Goal: Task Accomplishment & Management: Use online tool/utility

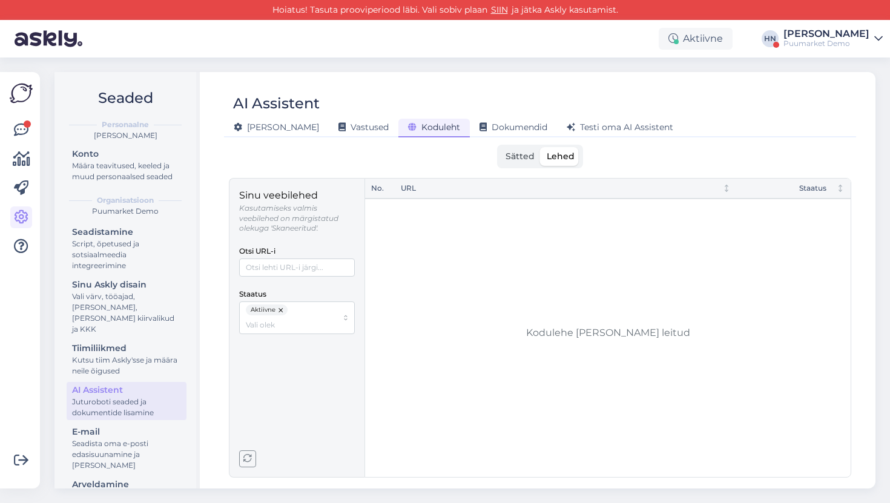
click at [836, 36] on div "[PERSON_NAME]" at bounding box center [826, 34] width 86 height 10
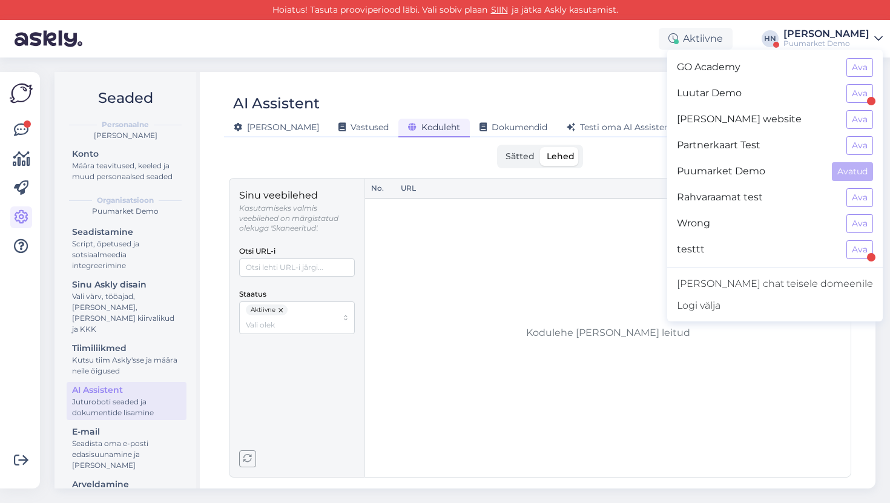
click at [605, 211] on div "No. URL Staatus" at bounding box center [607, 328] width 485 height 298
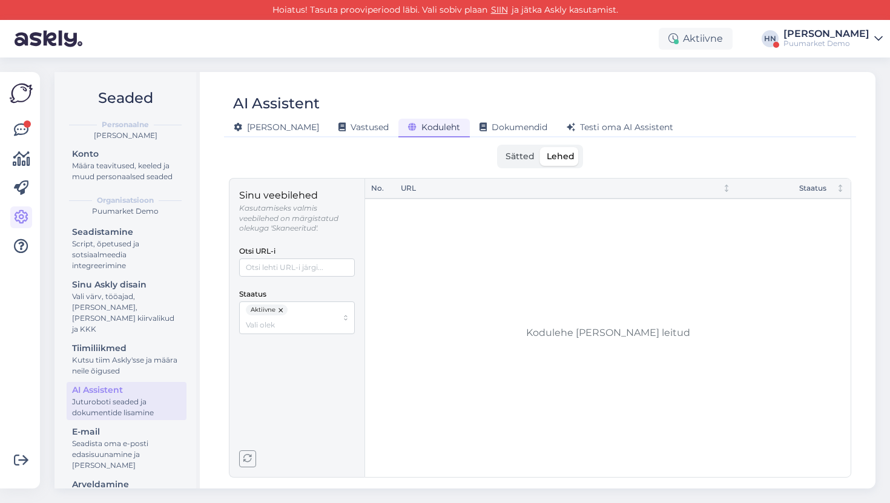
click at [542, 155] on label "Lehed" at bounding box center [560, 156] width 40 height 19
click at [540, 147] on input "Lehed" at bounding box center [540, 147] width 0 height 0
click at [516, 156] on span "Sätted" at bounding box center [519, 156] width 29 height 11
click at [499, 147] on input "Sätted" at bounding box center [499, 147] width 0 height 0
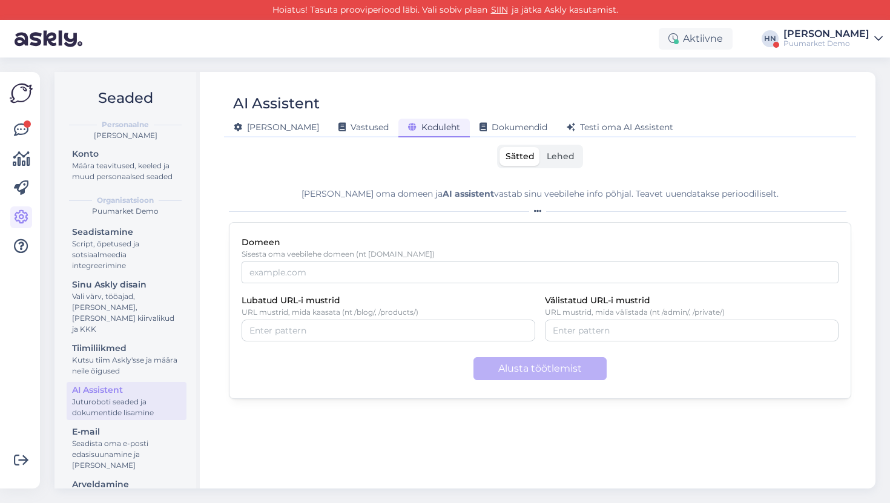
click at [829, 51] on div "Aktiivne HN Hans Niinemäe Puumarket Demo GO Academy Ava Luutar Demo Ava Nazari …" at bounding box center [445, 39] width 890 height 38
click at [829, 43] on div "Puumarket Demo" at bounding box center [826, 44] width 86 height 10
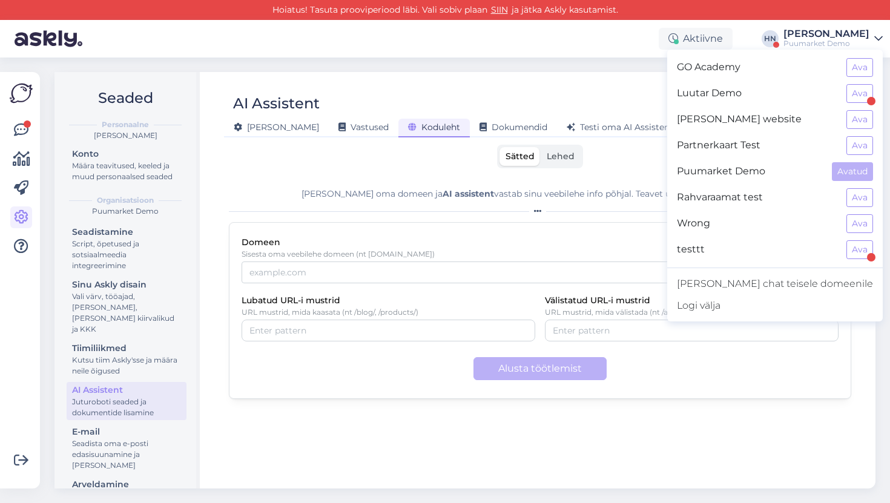
click at [798, 36] on div "[PERSON_NAME]" at bounding box center [826, 34] width 86 height 10
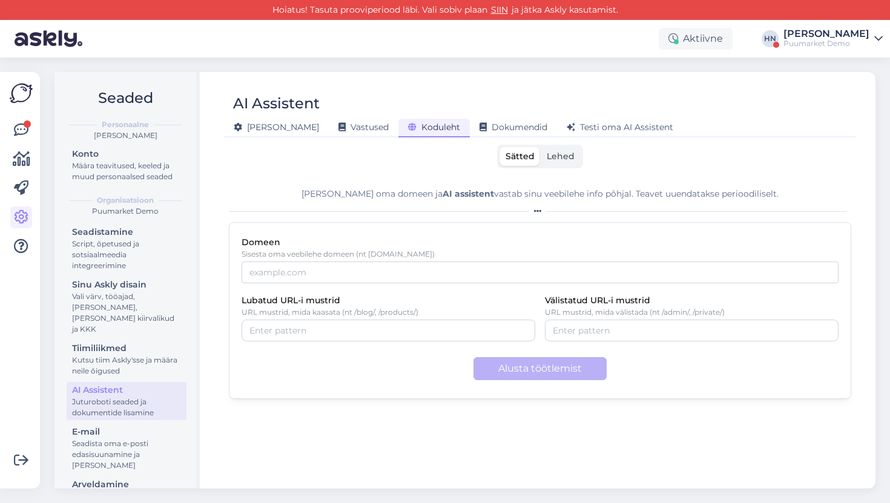
click at [839, 37] on div "[PERSON_NAME]" at bounding box center [826, 34] width 86 height 10
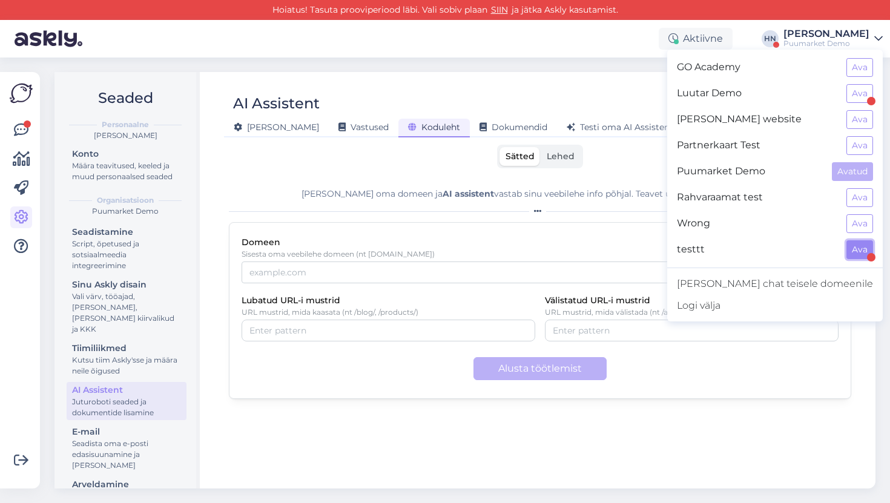
click at [858, 248] on button "Ava" at bounding box center [859, 249] width 27 height 19
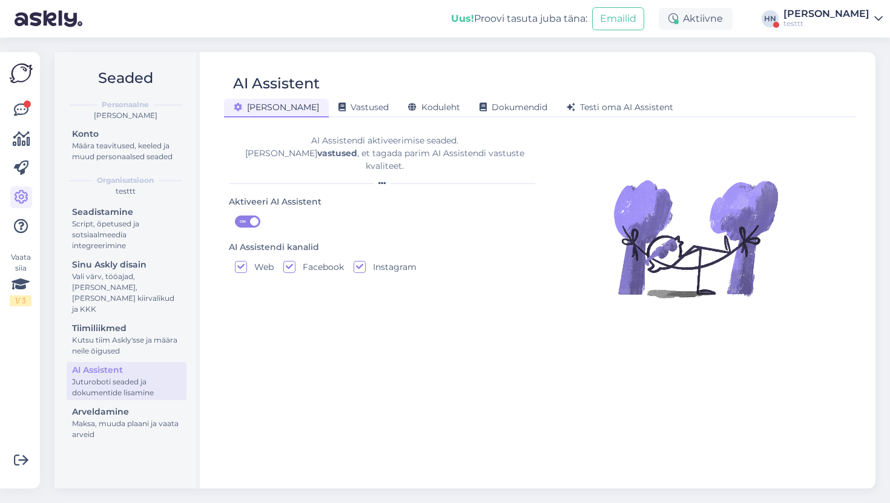
click at [374, 91] on div "AI Assistent" at bounding box center [534, 83] width 620 height 23
click at [408, 102] on span "Koduleht" at bounding box center [434, 107] width 52 height 11
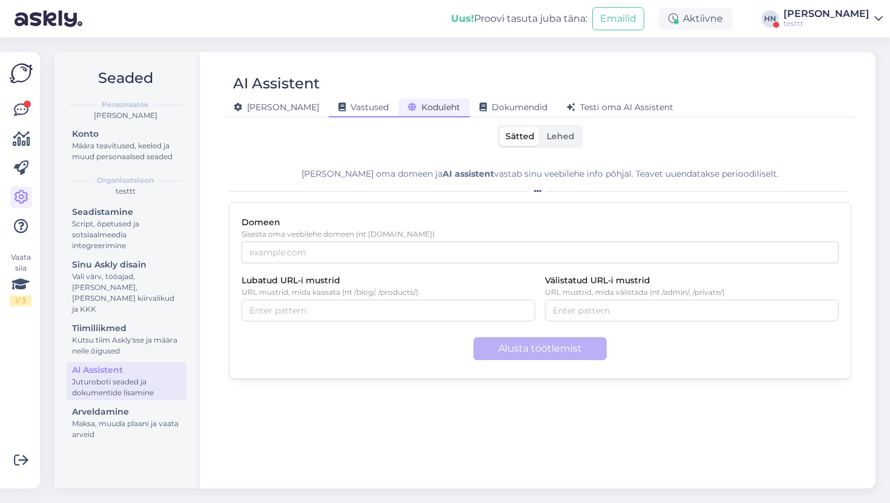
click at [307, 120] on div "AI Assistent Üldine Vastused Koduleht Dokumendid Testi oma AI Assistent Sätted …" at bounding box center [540, 270] width 671 height 436
click at [338, 111] on span "Vastused" at bounding box center [363, 107] width 50 height 11
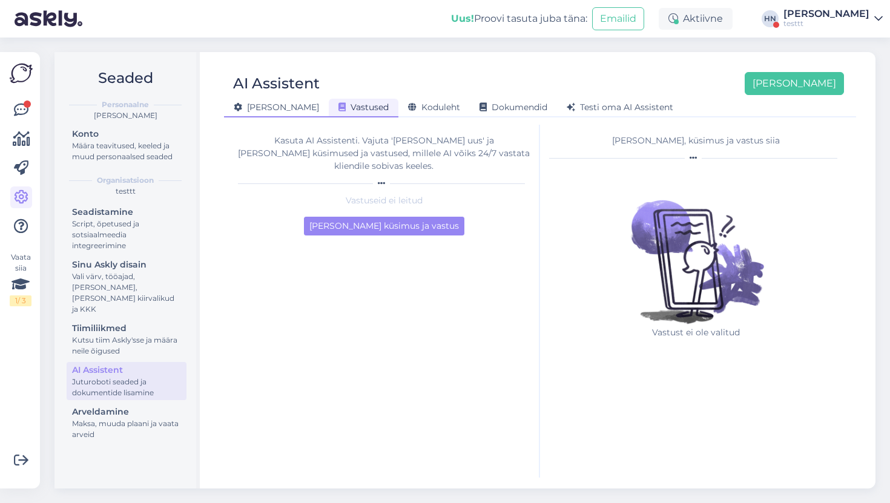
click at [246, 110] on span "[PERSON_NAME]" at bounding box center [276, 107] width 85 height 11
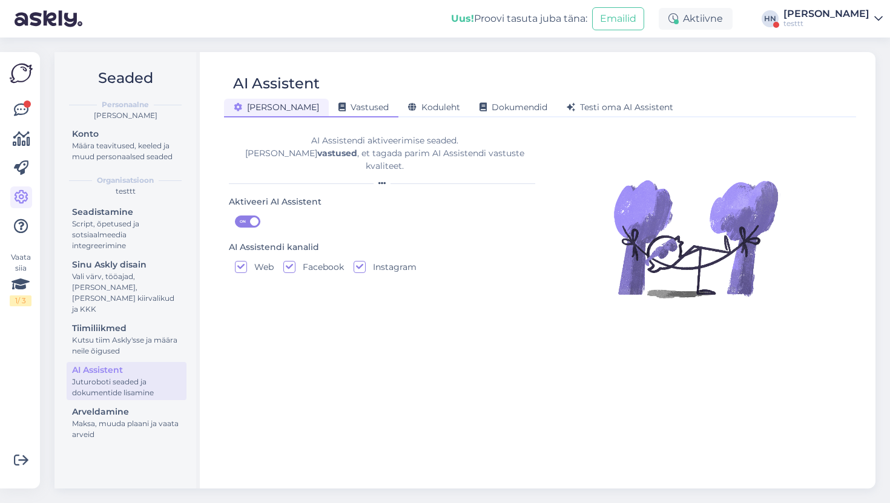
click at [341, 109] on span "Vastused" at bounding box center [363, 107] width 50 height 11
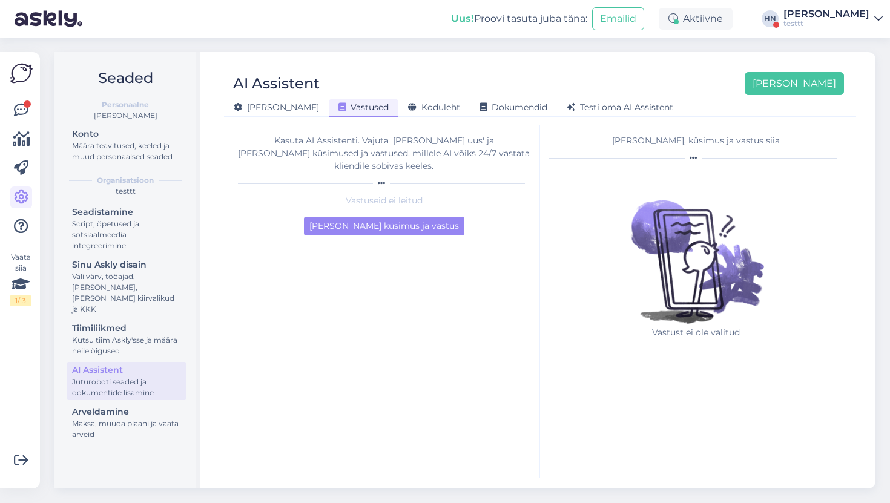
click at [347, 153] on div "Kasuta AI Assistenti. Vajuta 'Lisa uus' ja lisa küsimused ja vastused, millele …" at bounding box center [384, 153] width 292 height 38
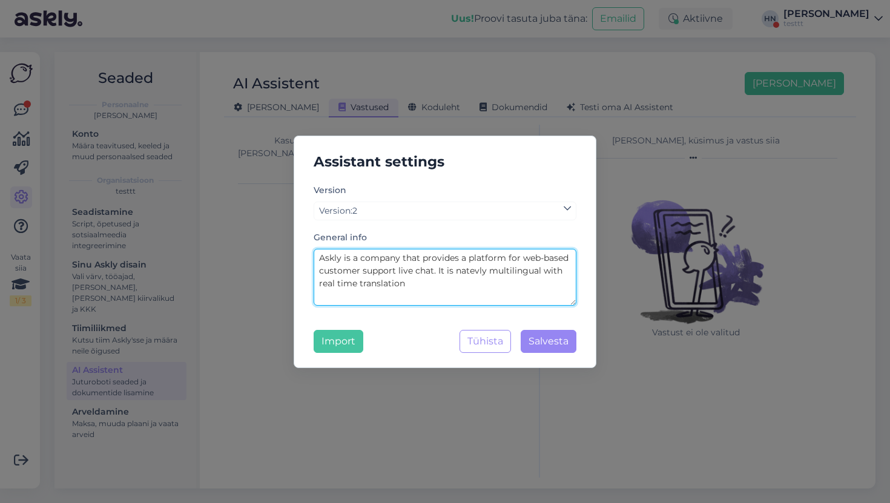
click at [427, 270] on textarea "Askly is a company that provides a platform for web-based customer support live…" at bounding box center [445, 277] width 263 height 57
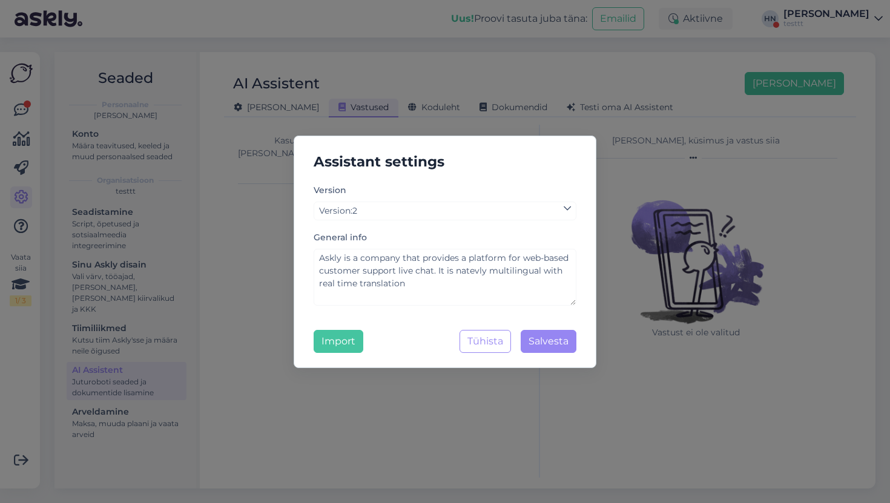
click at [655, 158] on div "Assistant settings Version Version : 2 General info Askly is a company that pro…" at bounding box center [445, 251] width 890 height 503
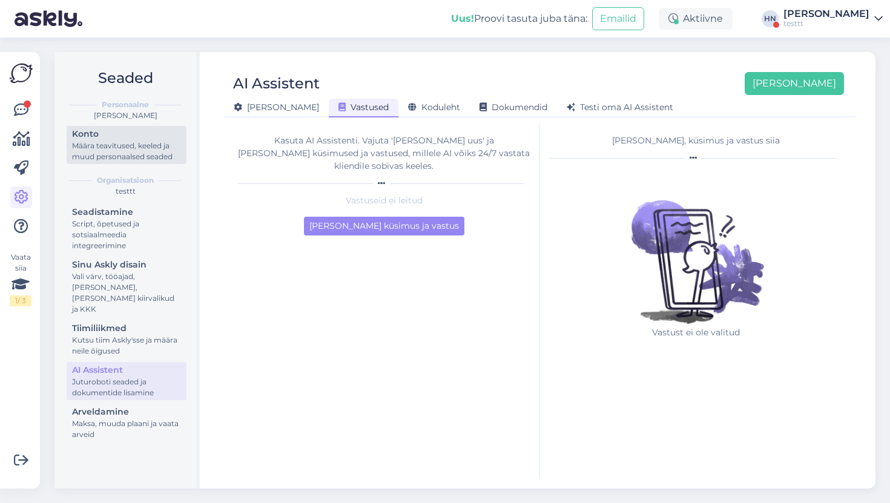
click at [87, 133] on div "Konto" at bounding box center [126, 134] width 109 height 13
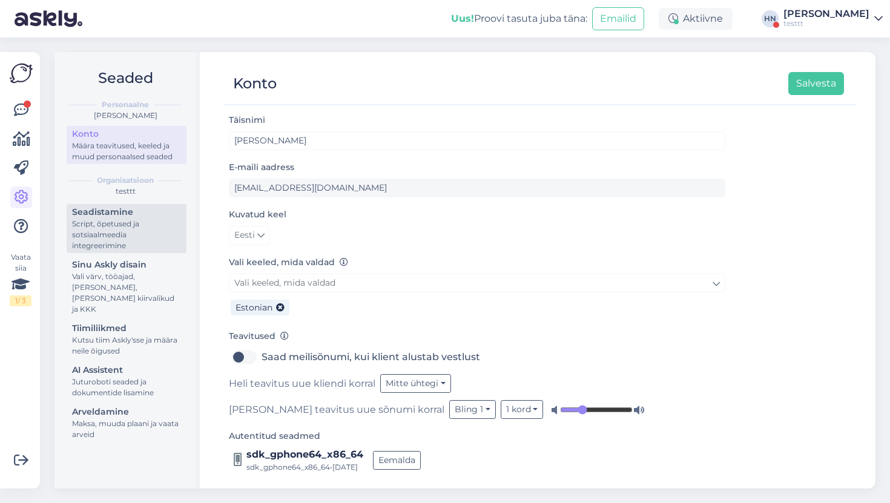
click at [110, 218] on div "Script, õpetused ja sotsiaalmeedia integreerimine" at bounding box center [126, 234] width 109 height 33
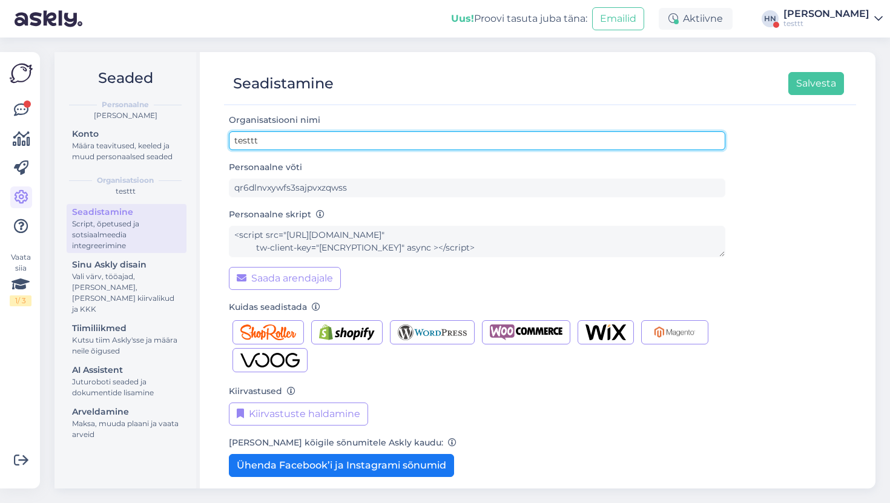
click at [262, 142] on input "testtt" at bounding box center [477, 140] width 496 height 19
type input "TestAreaalCrawl"
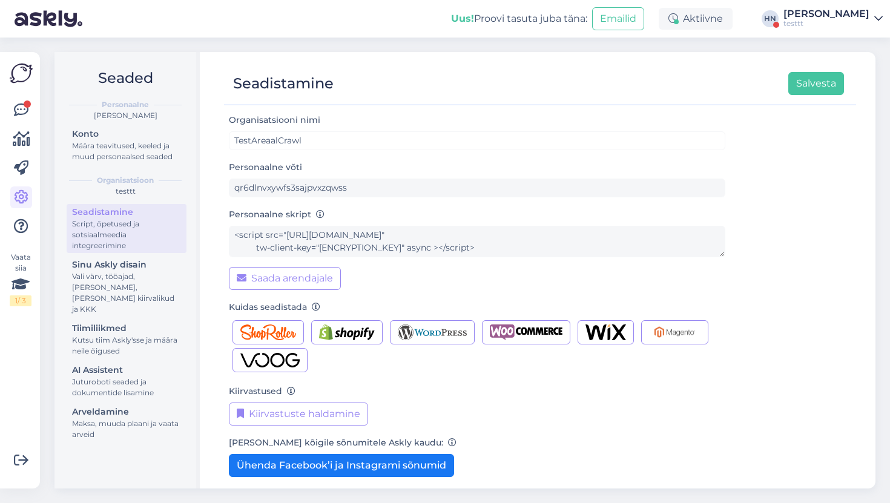
click at [796, 100] on div at bounding box center [534, 99] width 620 height 9
click at [801, 88] on button "Salvesta" at bounding box center [816, 83] width 56 height 23
click at [822, 5] on div "Uus! Proovi tasuta juba täna: Emailid Aktiivne HN Hans Niinemäe TestAreaalCrawl" at bounding box center [445, 19] width 890 height 38
click at [168, 364] on div "AI Assistent" at bounding box center [126, 370] width 109 height 13
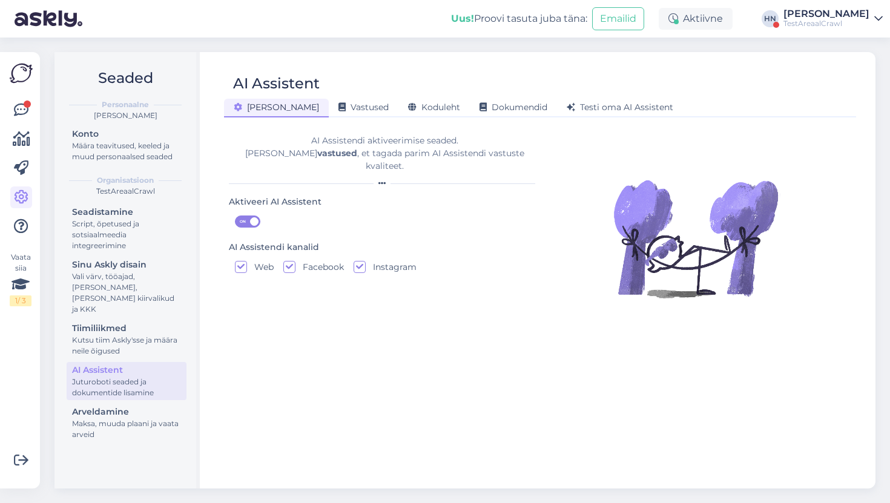
click at [314, 159] on div "AI Assistendi aktiveerimise seaded. Lisa vastused , et tagada parim AI Assisten…" at bounding box center [384, 153] width 311 height 38
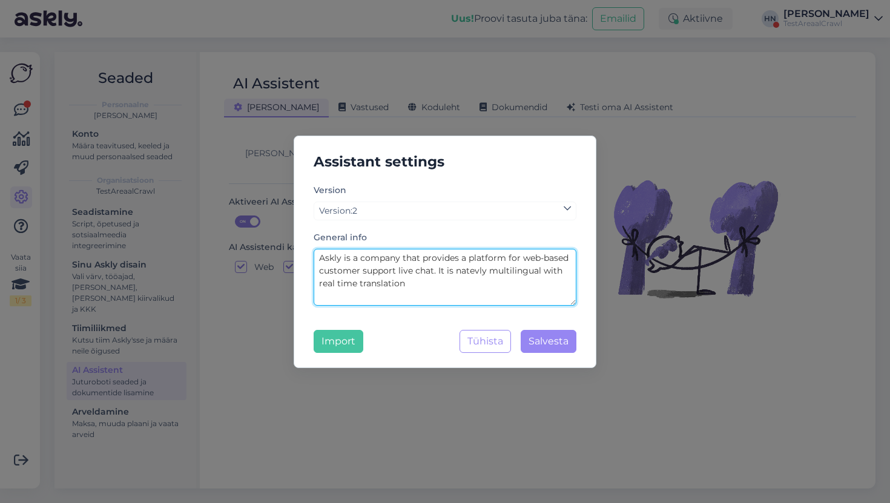
click at [370, 255] on textarea "Askly is a company that provides a platform for web-based customer support live…" at bounding box center [445, 277] width 263 height 57
paste textarea "reaal is an Estonian online retail company specializing in consumer electronics…"
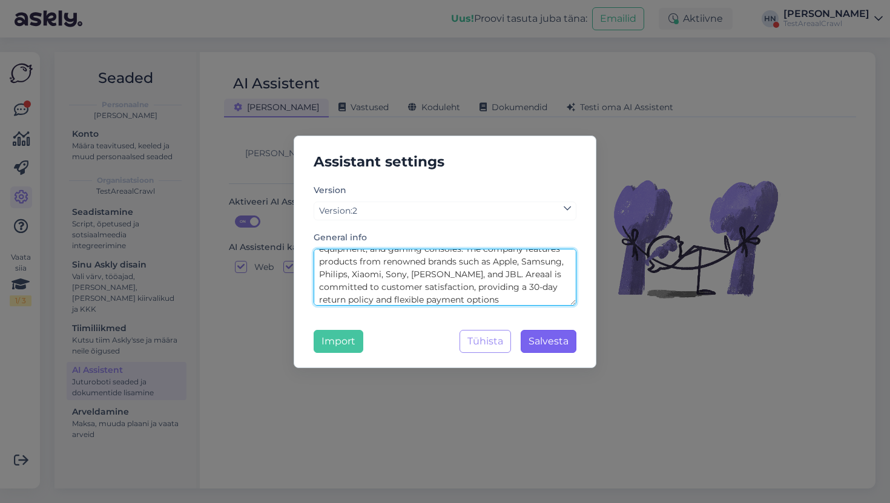
type textarea "Areaal is an Estonian online retail company specializing in consumer electronic…"
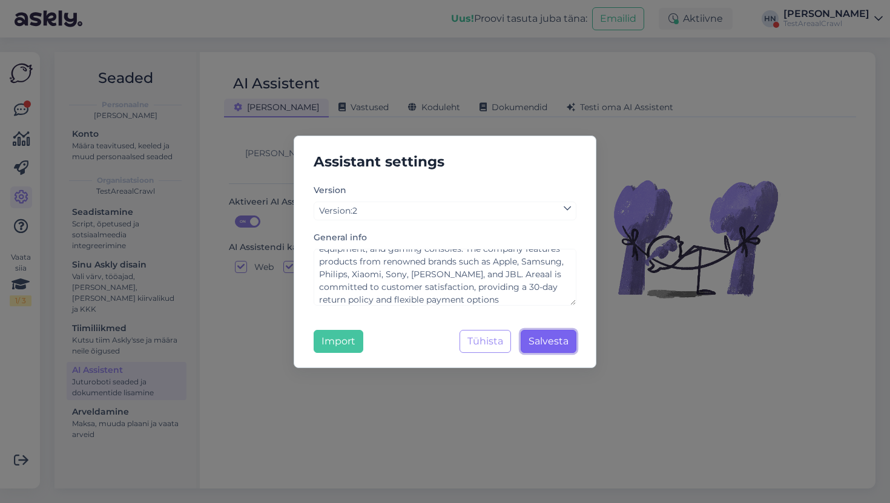
click at [532, 330] on button "Salvesta" at bounding box center [548, 341] width 56 height 23
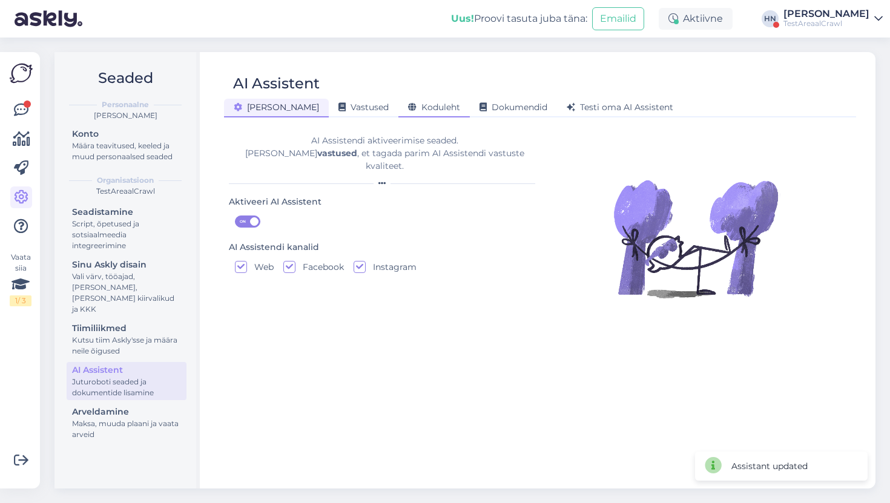
click at [408, 111] on span "Koduleht" at bounding box center [434, 107] width 52 height 11
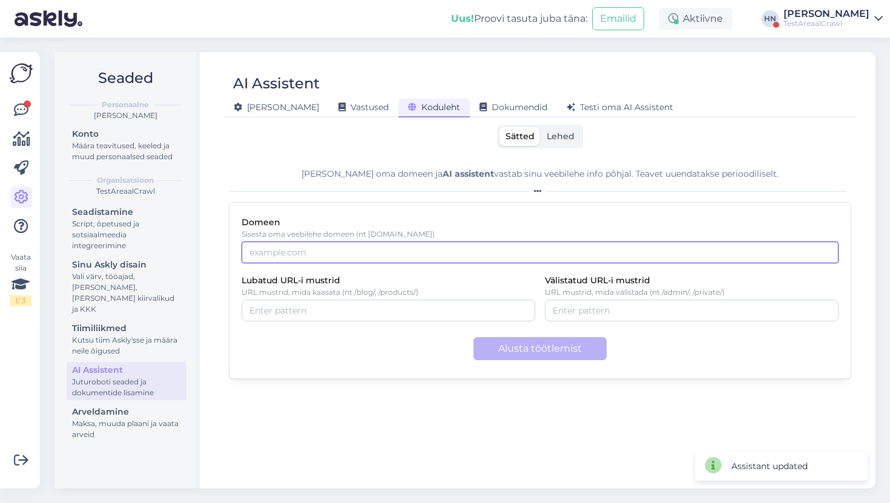
click at [346, 260] on input "Domeen" at bounding box center [539, 252] width 597 height 22
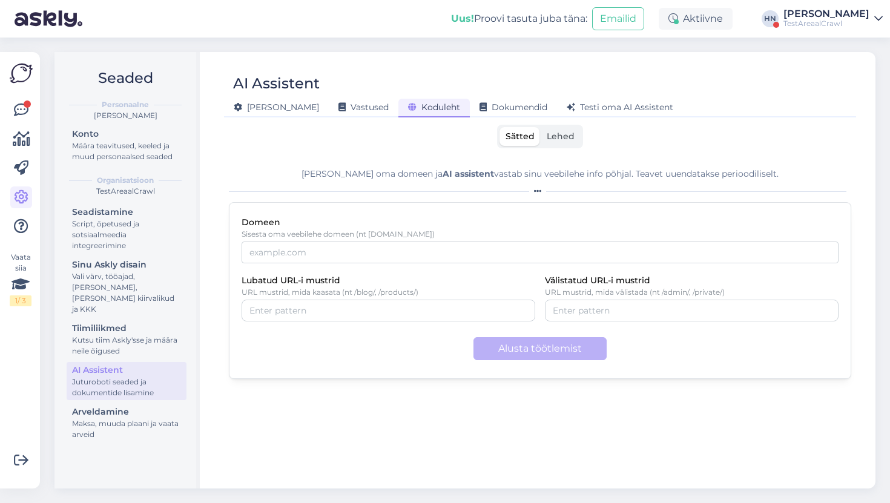
click at [823, 25] on div "TestAreaalCrawl" at bounding box center [826, 24] width 86 height 10
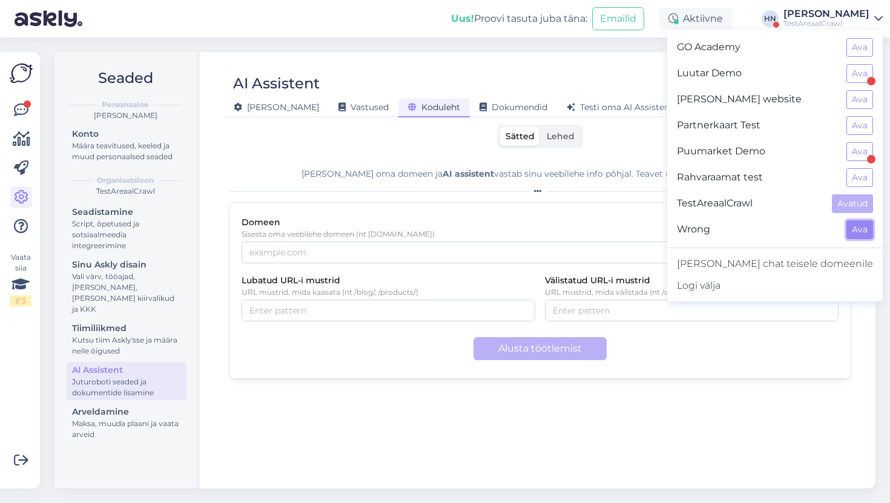
click at [850, 226] on button "Ava" at bounding box center [859, 229] width 27 height 19
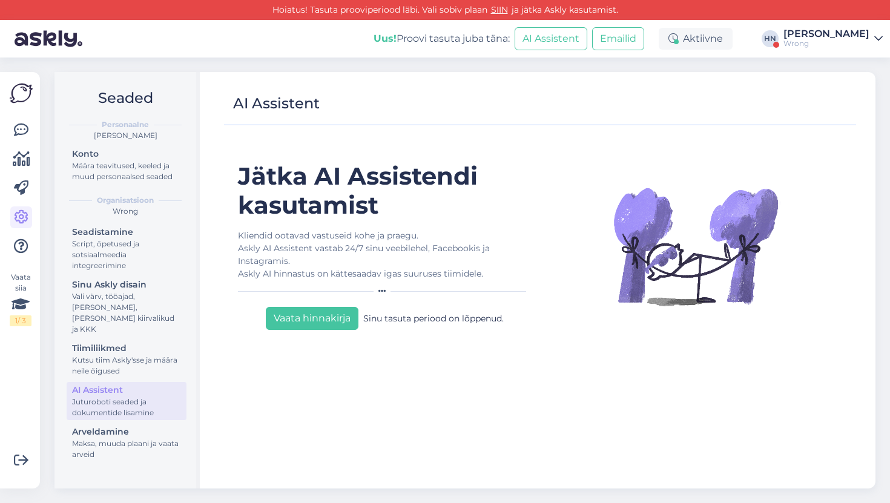
click at [818, 38] on div "[PERSON_NAME]" at bounding box center [826, 34] width 86 height 10
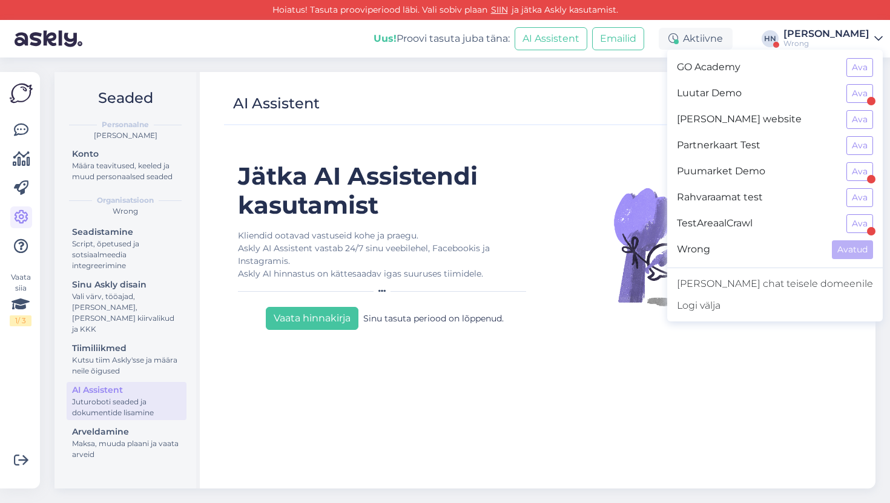
click at [410, 191] on h1 "Jätka AI Assistendi kasutamist" at bounding box center [384, 191] width 293 height 58
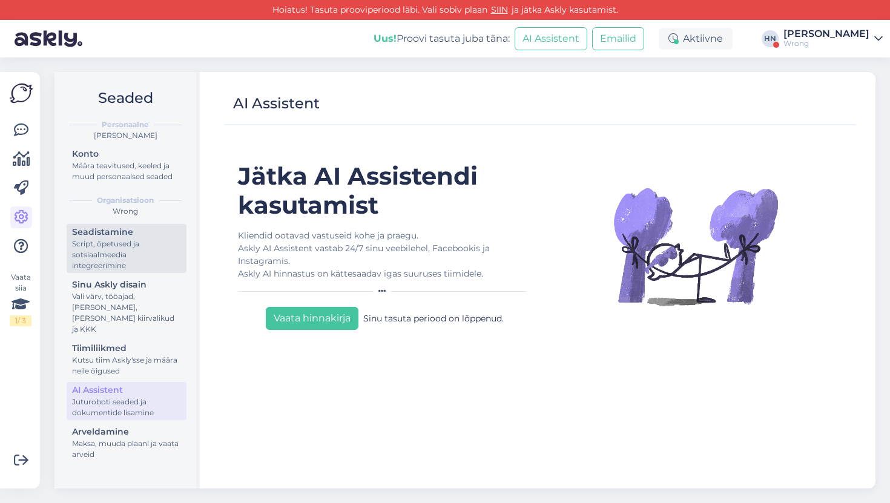
click at [126, 242] on div "Script, õpetused ja sotsiaalmeedia integreerimine" at bounding box center [126, 254] width 109 height 33
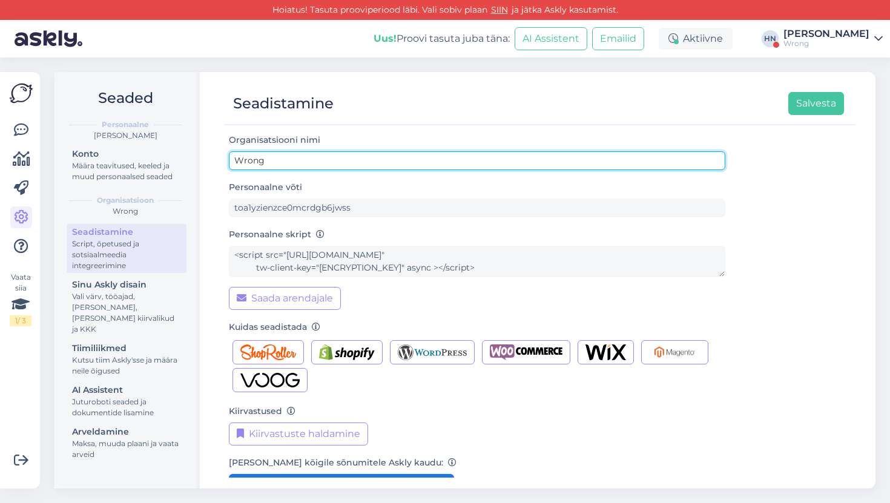
click at [252, 161] on input "Wrong" at bounding box center [477, 160] width 496 height 19
type input "KliinikumCrawl"
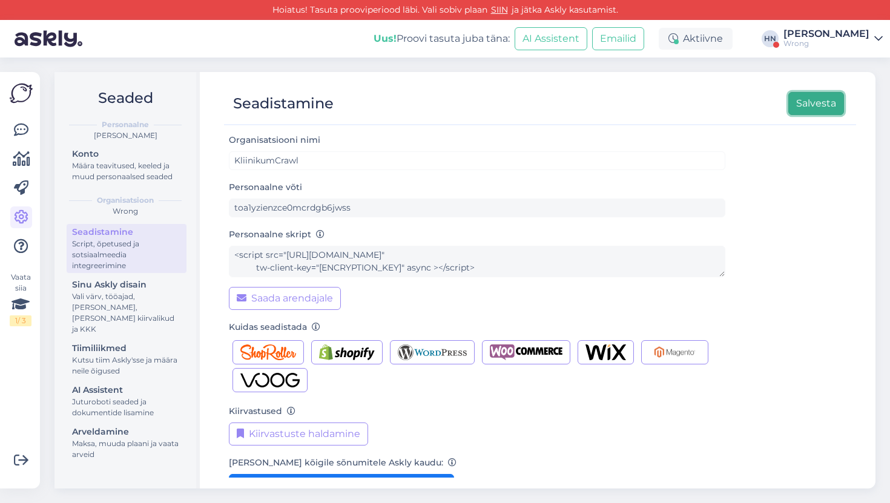
click at [819, 107] on button "Salvesta" at bounding box center [816, 103] width 56 height 23
click at [814, 42] on div "KliinikumCrawl" at bounding box center [826, 44] width 86 height 10
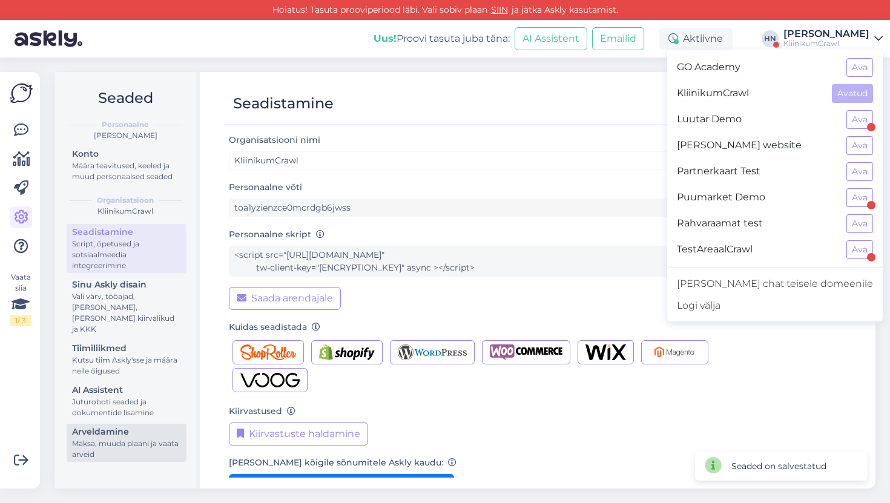
click at [131, 438] on div "Maksa, muuda plaani ja vaata arveid" at bounding box center [126, 449] width 109 height 22
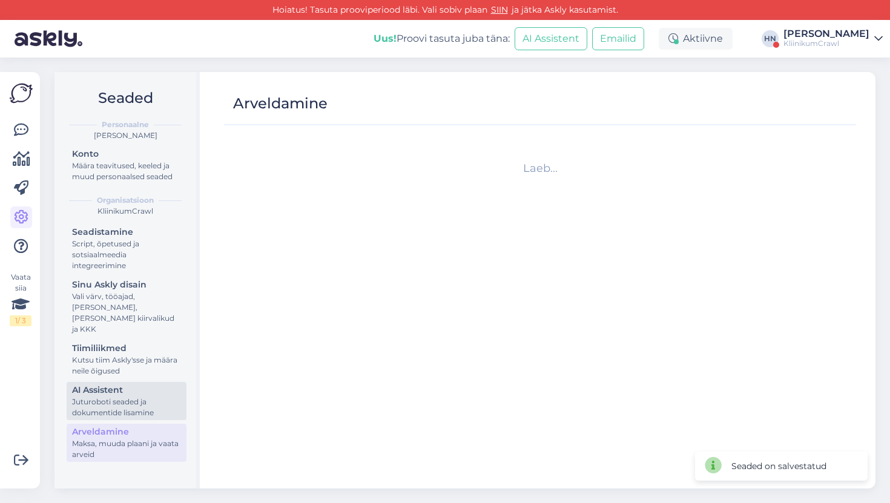
click at [134, 396] on div "Juturoboti seaded ja dokumentide lisamine" at bounding box center [126, 407] width 109 height 22
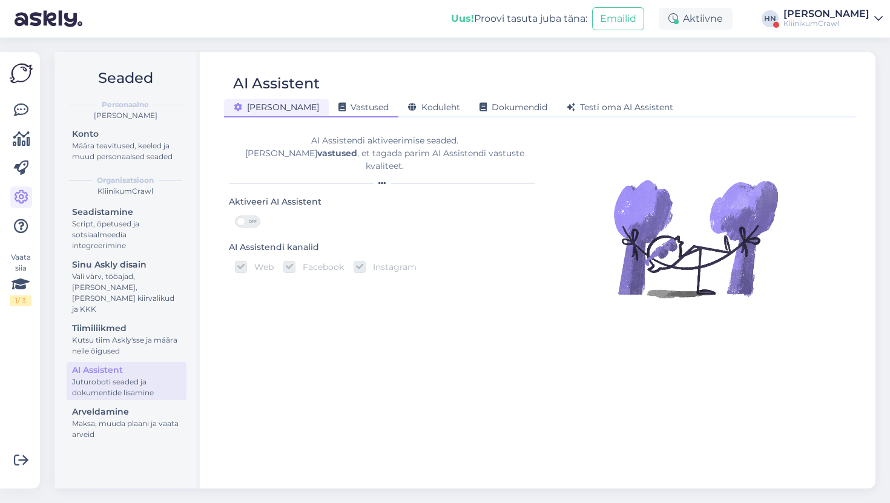
click at [338, 105] on span "Vastused" at bounding box center [363, 107] width 50 height 11
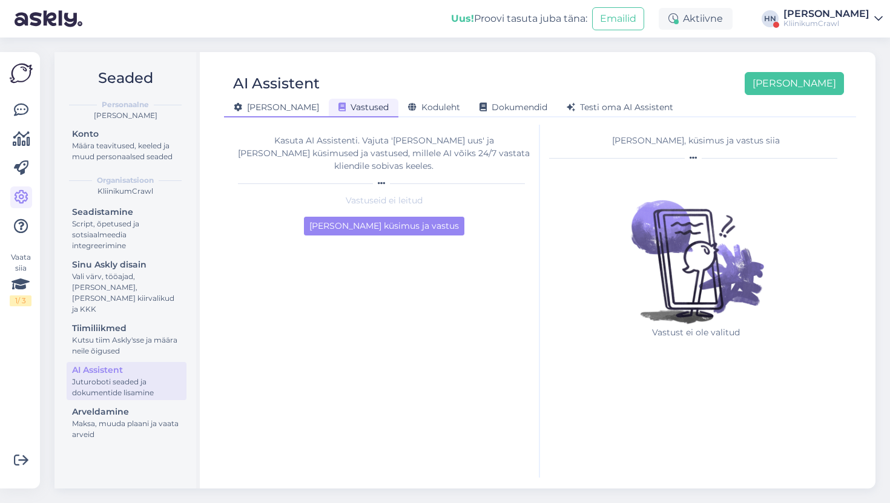
click at [249, 110] on span "[PERSON_NAME]" at bounding box center [276, 107] width 85 height 11
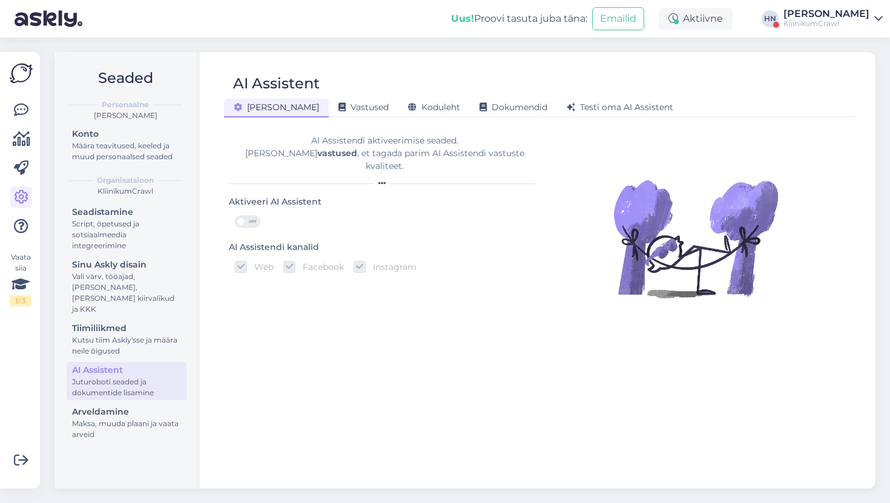
click at [317, 151] on b "vastused" at bounding box center [337, 153] width 40 height 11
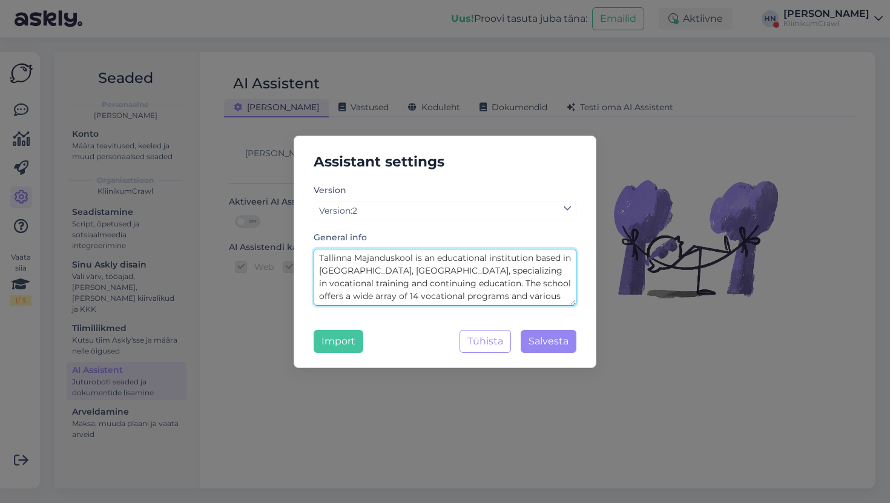
click at [390, 267] on textarea "Tallinna Majanduskool is an educational institution based in Tallinn, Estonia, …" at bounding box center [445, 277] width 263 height 57
paste textarea "Kliinikum website helps people navigate the appointments and registration syste…"
type textarea "Kliinikum website helps people navigate the appointments and registration syste…"
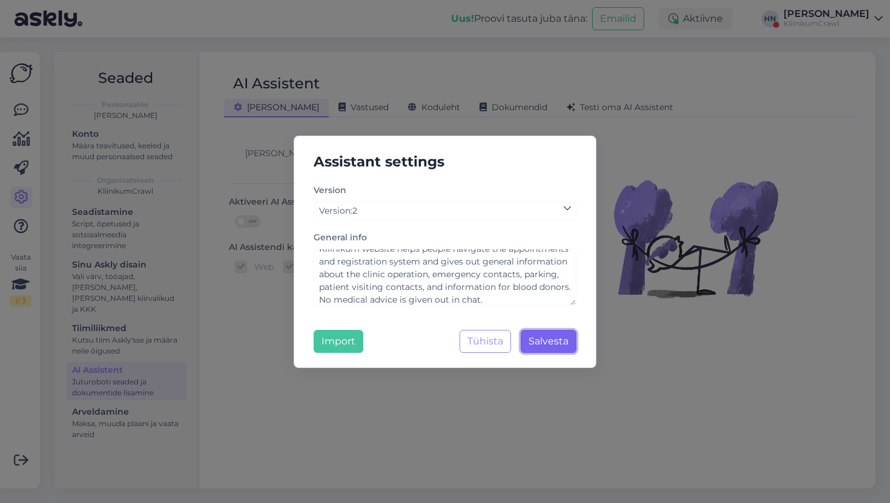
click at [547, 343] on span "Salvesta" at bounding box center [548, 340] width 40 height 11
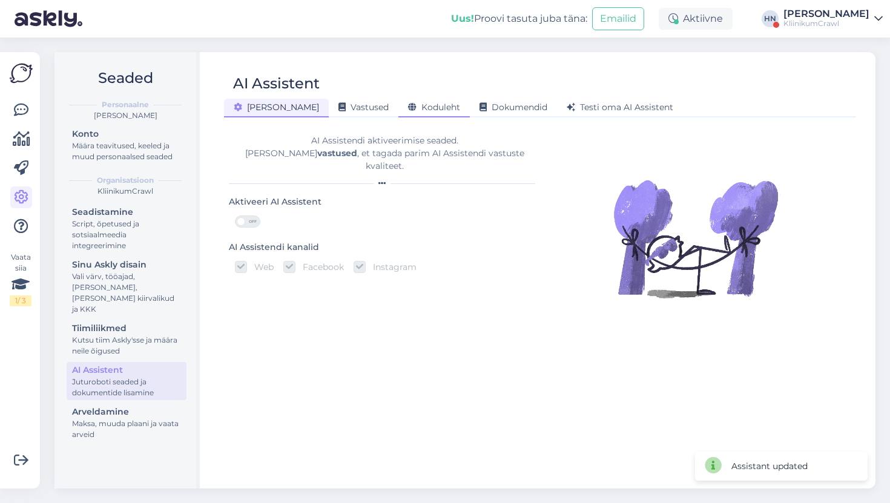
click at [408, 107] on span "Koduleht" at bounding box center [434, 107] width 52 height 11
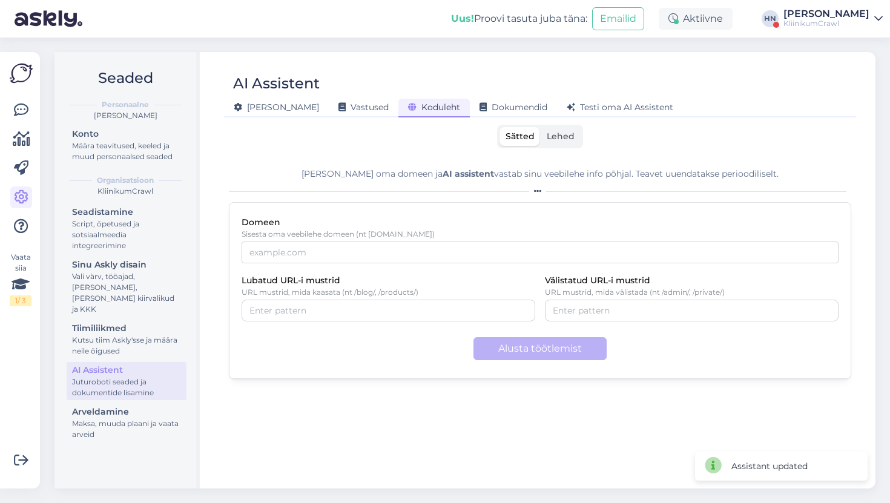
click at [409, 44] on div "Seaded Personaalne Hans Niinemäe Konto Määra teavitused, keeled ja muud persona…" at bounding box center [468, 270] width 842 height 465
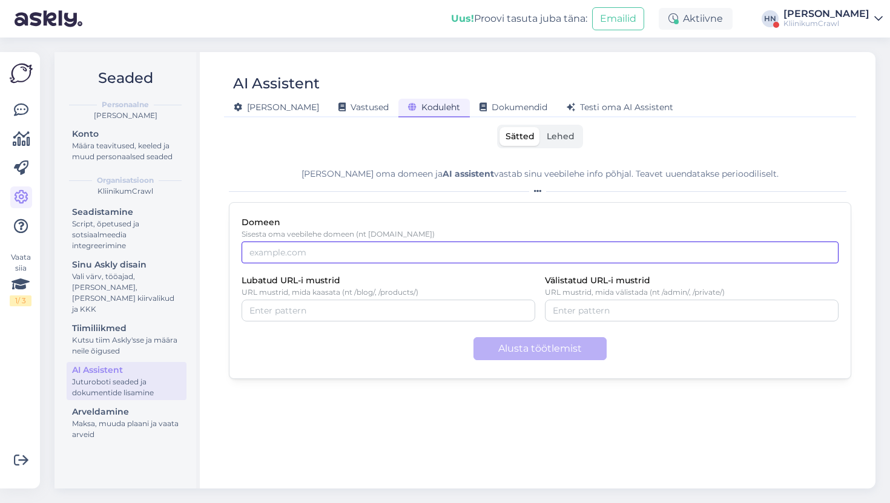
click at [402, 242] on input "Domeen" at bounding box center [539, 252] width 597 height 22
paste input "[URL][DOMAIN_NAME]"
click at [355, 254] on input "[URL][DOMAIN_NAME]" at bounding box center [539, 252] width 597 height 22
type input "https://www.kliinikum.ee"
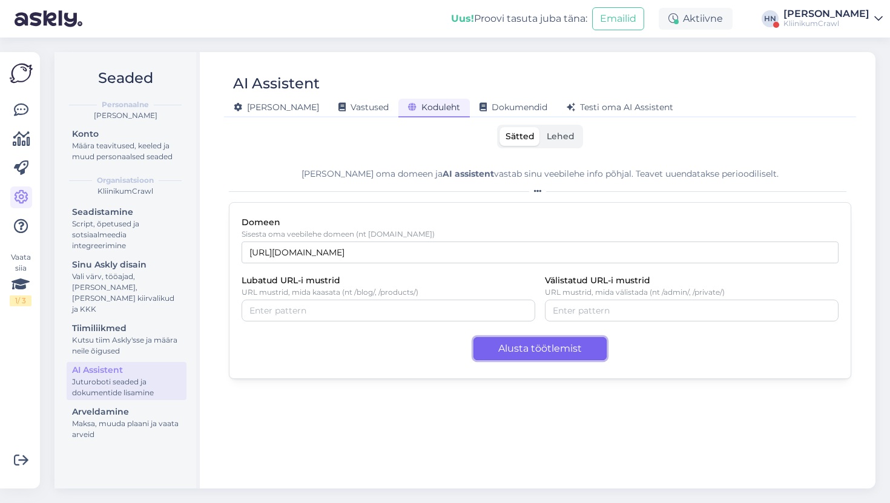
click at [513, 352] on button "Alusta töötlemist" at bounding box center [539, 348] width 133 height 23
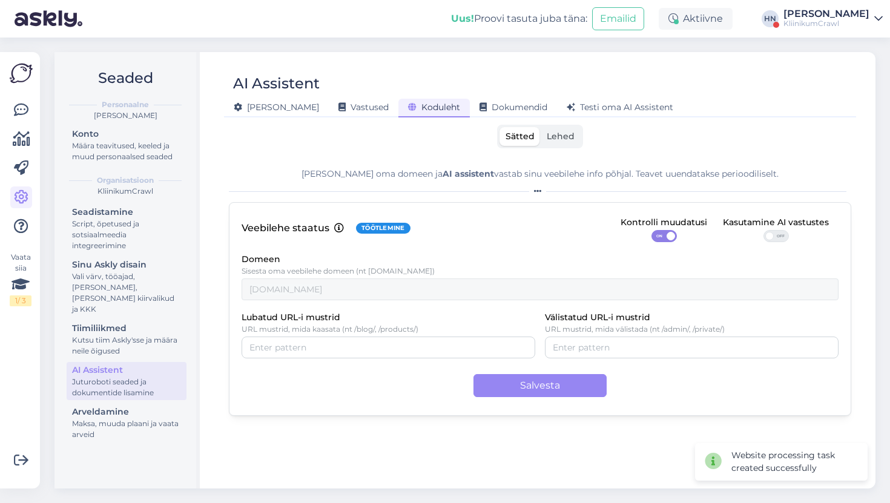
click at [571, 132] on span "Lehed" at bounding box center [561, 136] width 28 height 11
click at [540, 127] on input "Lehed" at bounding box center [540, 127] width 0 height 0
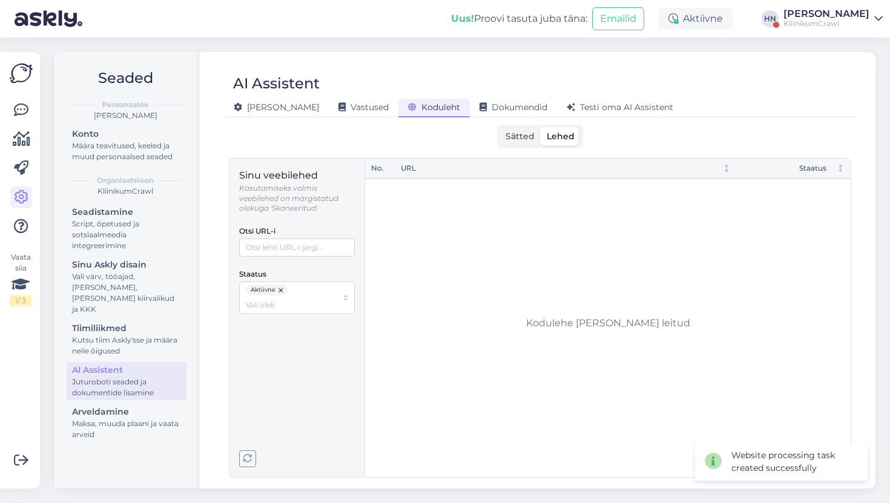
click at [521, 143] on label "Sätted" at bounding box center [519, 136] width 41 height 19
click at [499, 127] on input "Sätted" at bounding box center [499, 127] width 0 height 0
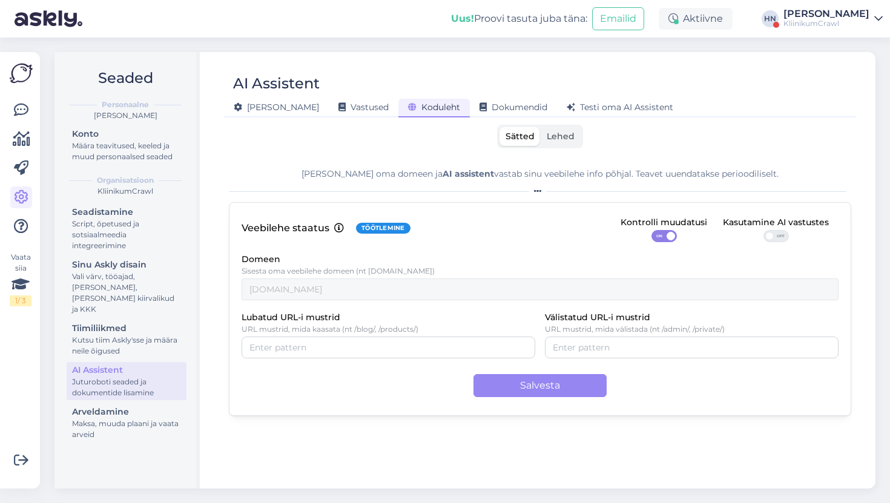
click at [797, 13] on div "[PERSON_NAME]" at bounding box center [826, 14] width 86 height 10
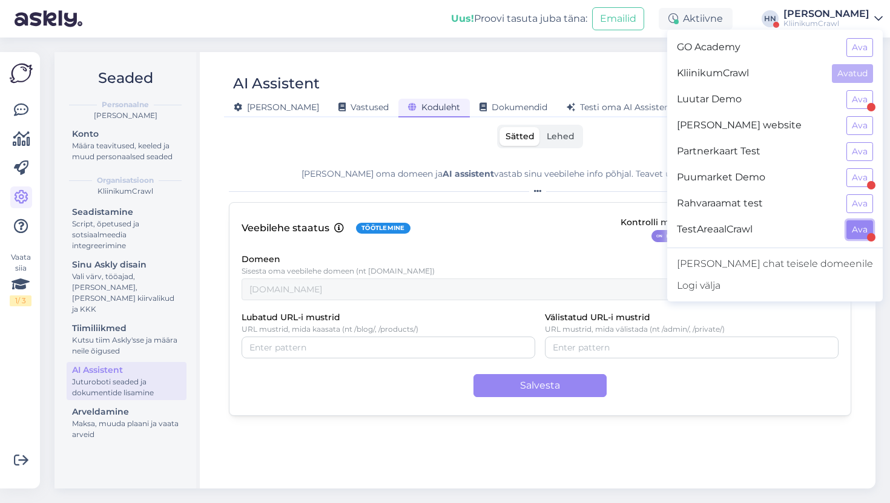
click at [863, 231] on button "Ava" at bounding box center [859, 229] width 27 height 19
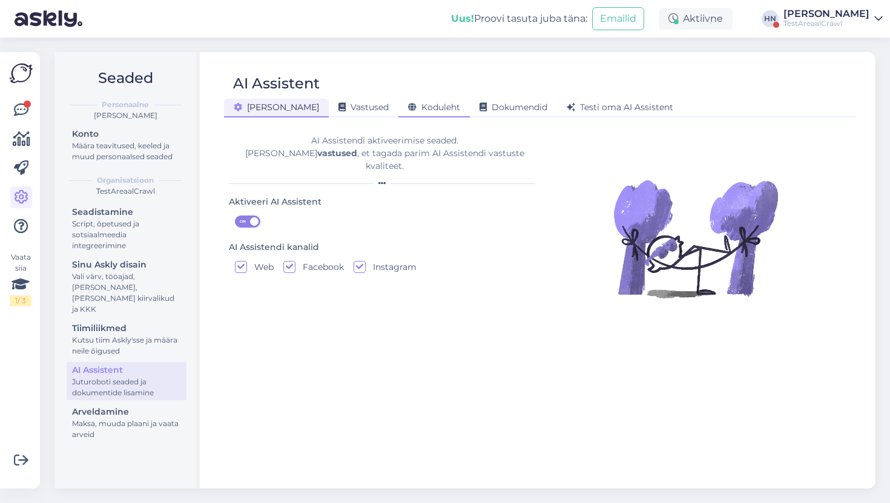
click at [408, 102] on span "Koduleht" at bounding box center [434, 107] width 52 height 11
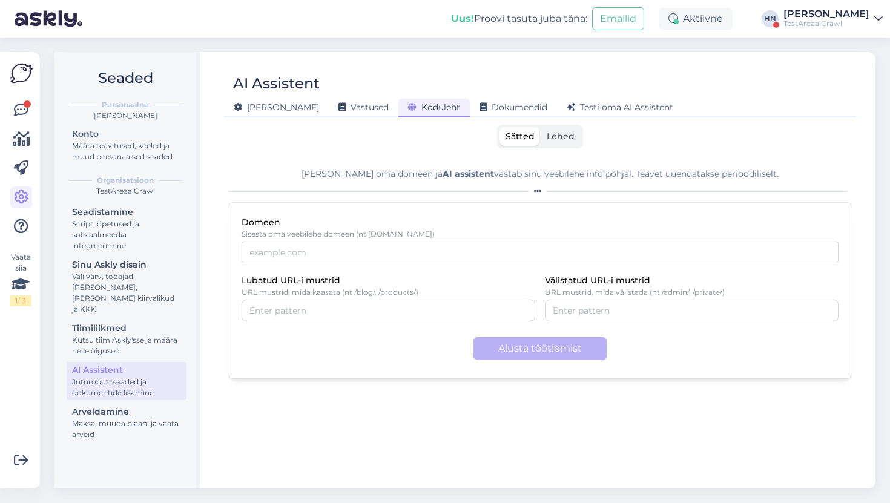
click at [383, 237] on p "Sisesta oma veebilehe domeen (nt example.com)" at bounding box center [539, 234] width 597 height 8
click at [381, 252] on input "Domeen" at bounding box center [539, 252] width 597 height 22
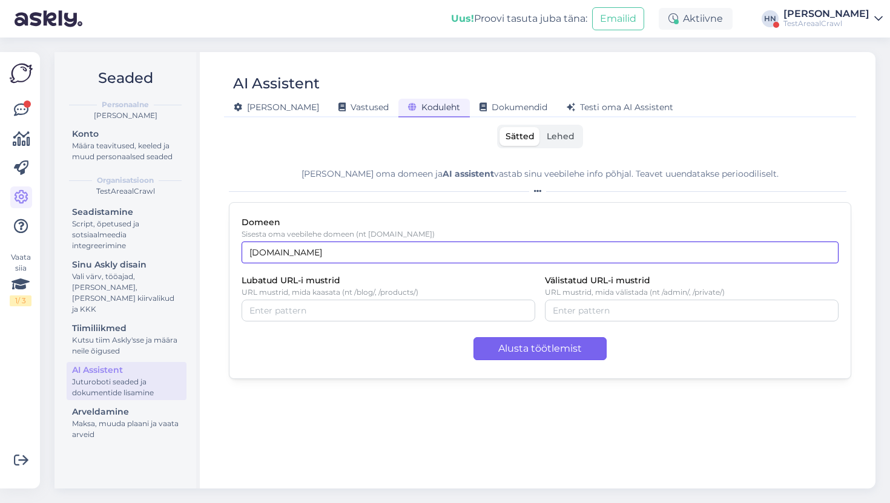
type input "areaal.ee"
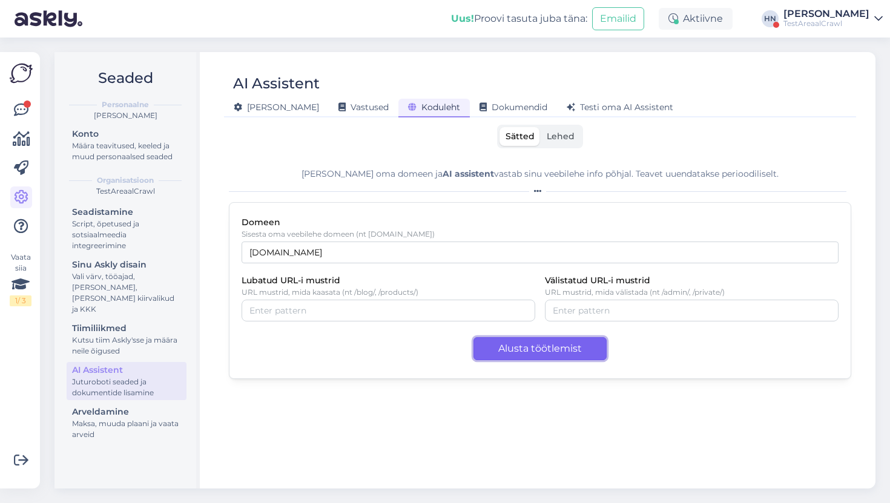
click at [499, 358] on button "Alusta töötlemist" at bounding box center [539, 348] width 133 height 23
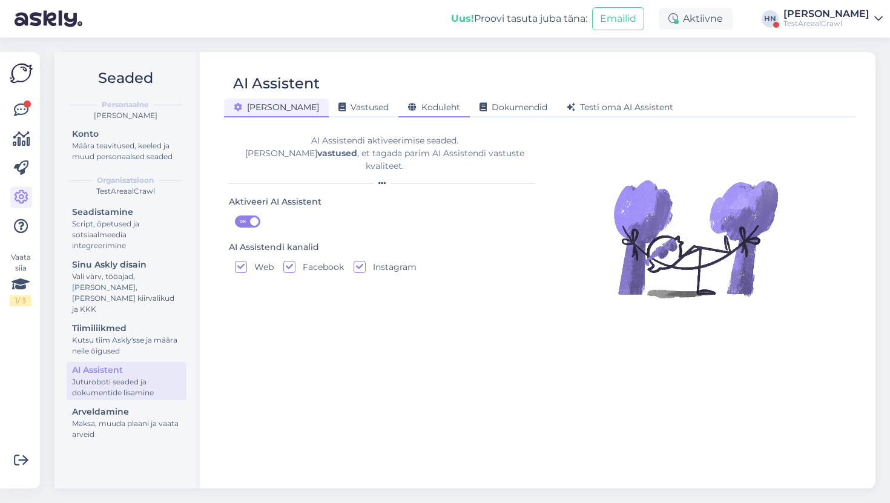
click at [398, 114] on div "Koduleht" at bounding box center [433, 108] width 71 height 19
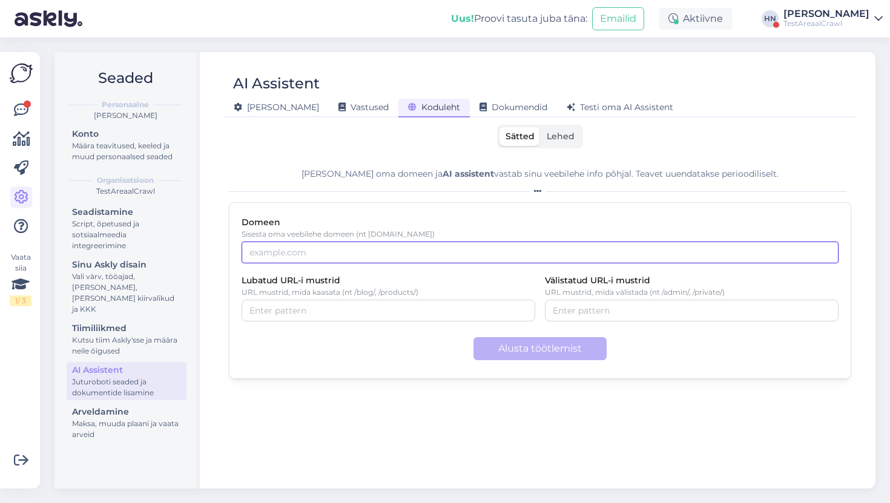
click at [356, 251] on input "Domeen" at bounding box center [539, 252] width 597 height 22
paste input "[URL][DOMAIN_NAME]"
type input "[URL][DOMAIN_NAME]"
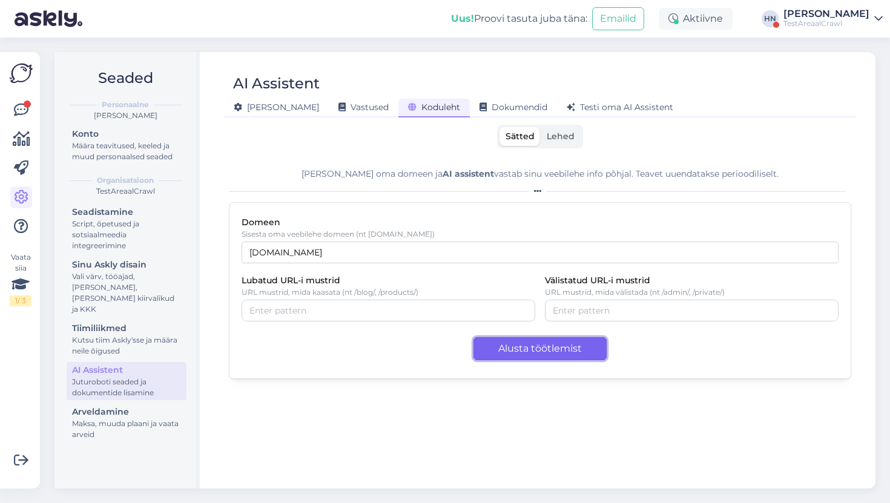
click at [537, 344] on button "Alusta töötlemist" at bounding box center [539, 348] width 133 height 23
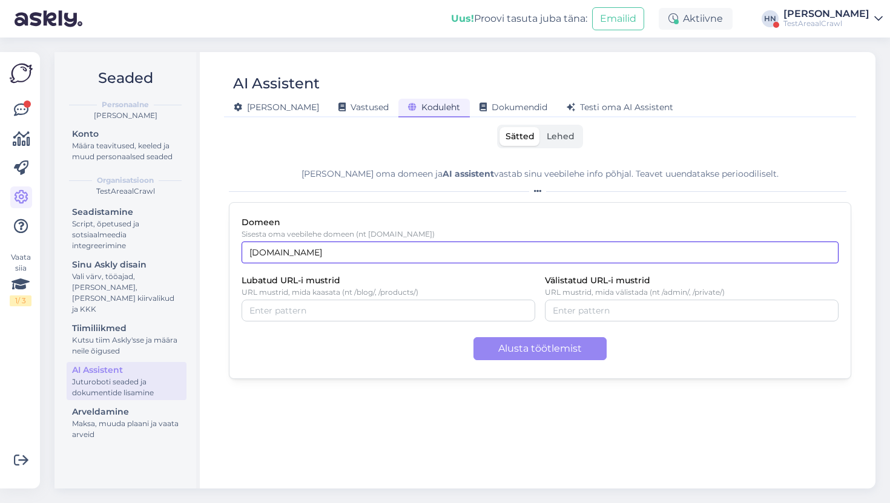
click at [348, 249] on input "[DOMAIN_NAME]" at bounding box center [539, 252] width 597 height 22
type input "[URL][DOMAIN_NAME]"
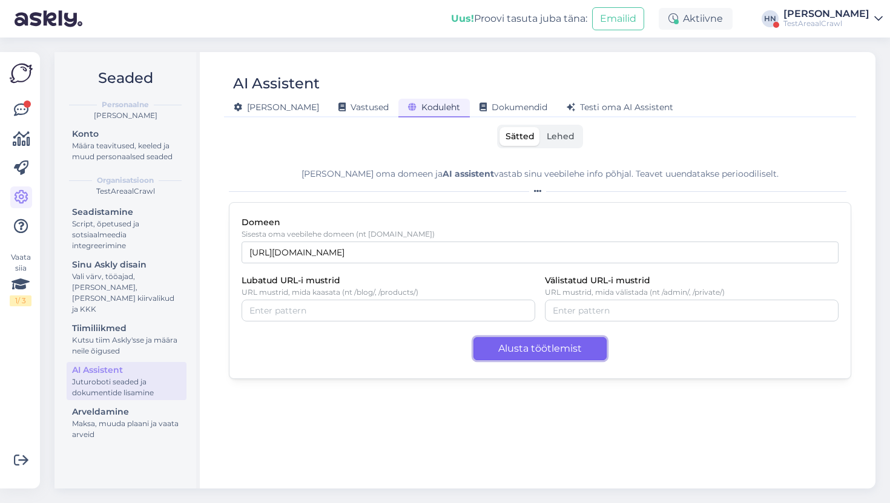
click at [514, 355] on button "Alusta töötlemist" at bounding box center [539, 348] width 133 height 23
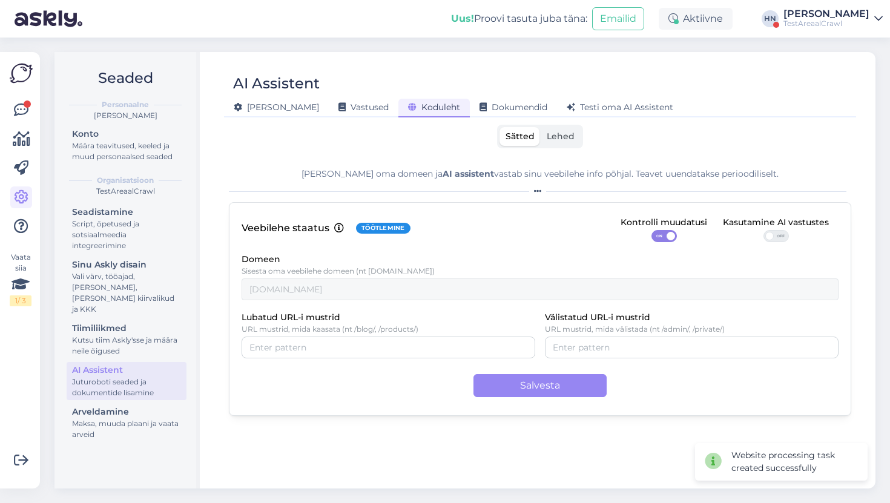
click at [469, 276] on div "Domeen Sisesta oma veebilehe domeen (nt [DOMAIN_NAME]) [DOMAIN_NAME]" at bounding box center [539, 276] width 597 height 48
click at [844, 21] on div "TestAreaalCrawl" at bounding box center [826, 24] width 86 height 10
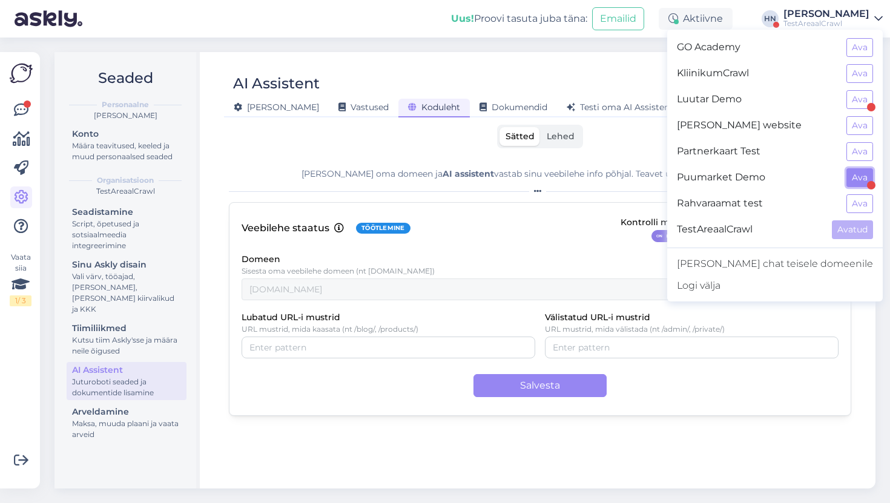
click at [854, 186] on button "Ava" at bounding box center [859, 177] width 27 height 19
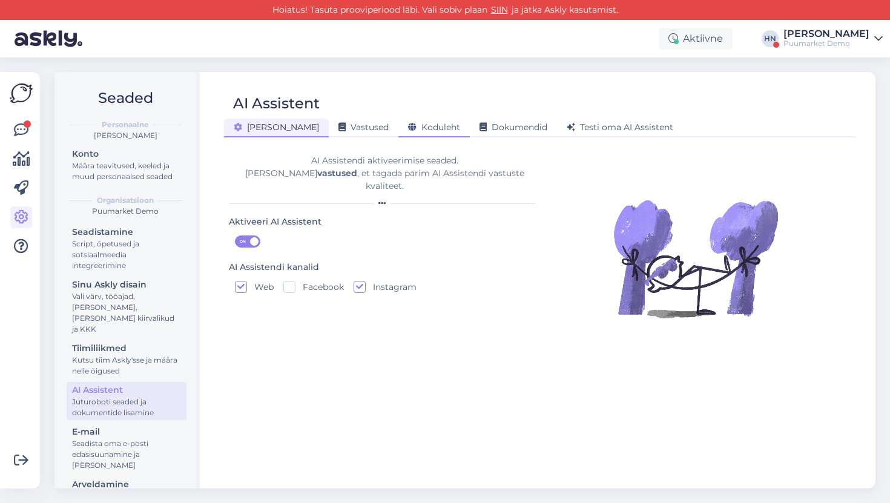
click at [408, 123] on span "Koduleht" at bounding box center [434, 127] width 52 height 11
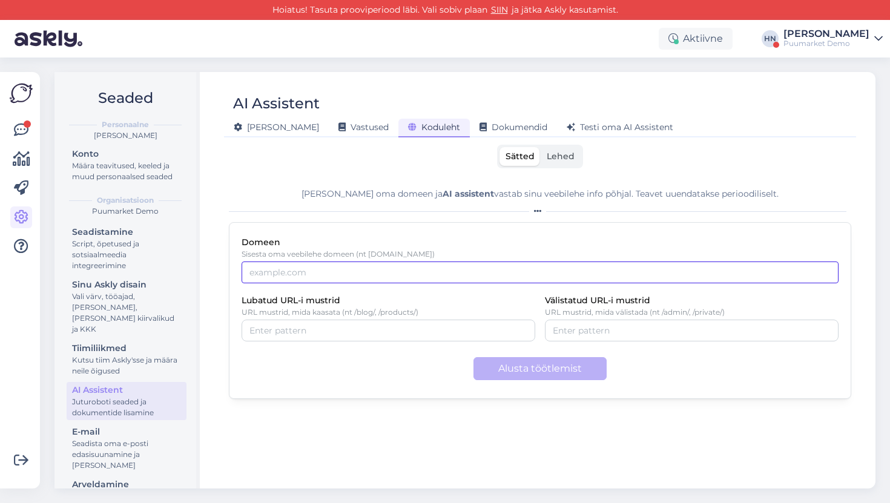
click at [303, 280] on input "Domeen" at bounding box center [539, 272] width 597 height 22
type input "[URL][DOMAIN_NAME]"
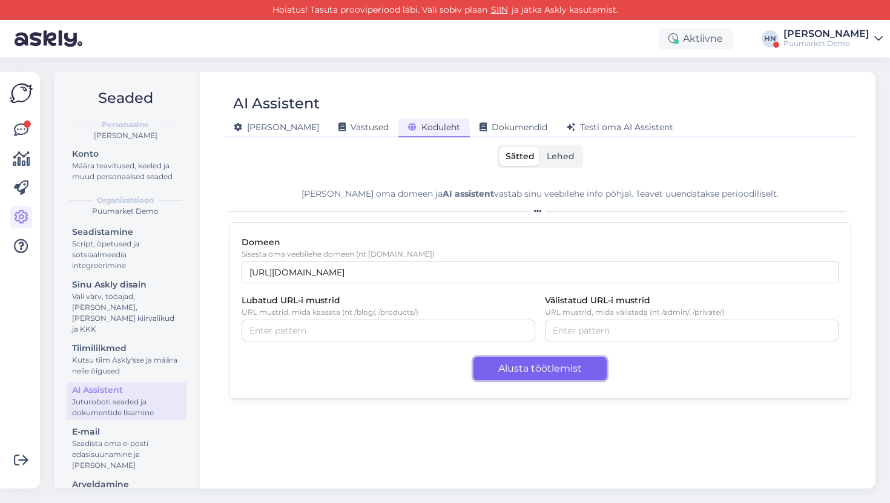
click at [488, 375] on button "Alusta töötlemist" at bounding box center [539, 368] width 133 height 23
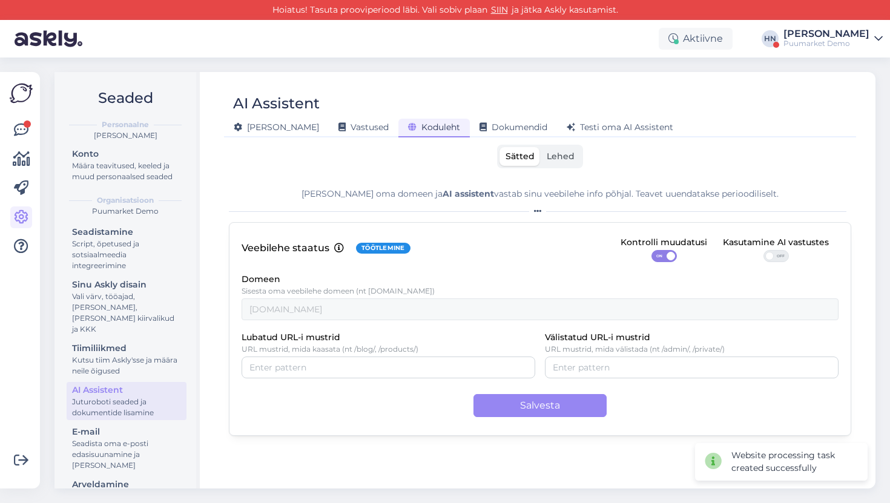
click at [822, 51] on div "Aktiivne [PERSON_NAME] Puumarket Demo" at bounding box center [445, 39] width 890 height 38
click at [827, 34] on div "Hans Niinemäe" at bounding box center [826, 34] width 86 height 10
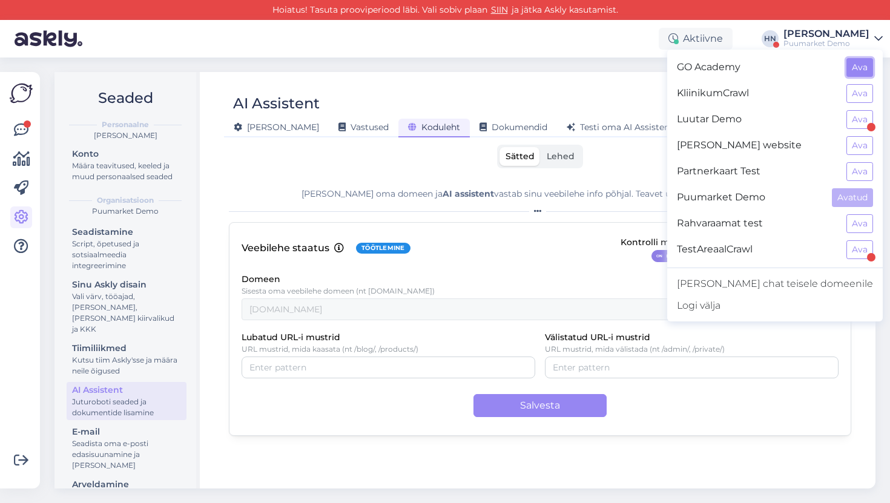
click at [861, 65] on button "Ava" at bounding box center [859, 67] width 27 height 19
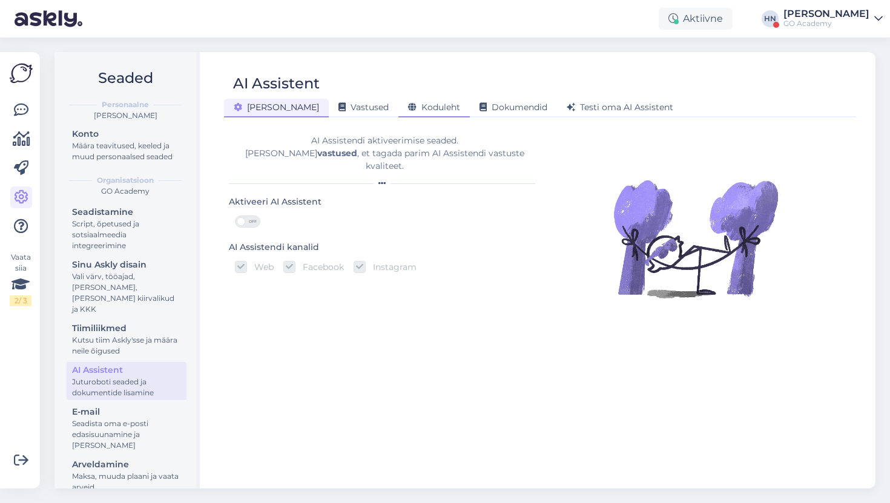
click at [398, 104] on div "Koduleht" at bounding box center [433, 108] width 71 height 19
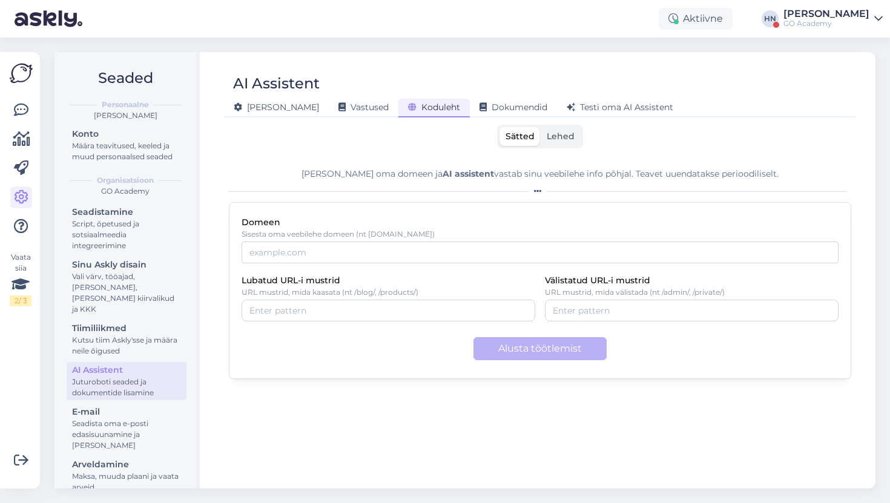
click at [336, 170] on div "Lisa oma domeen ja AI assistent vastab sinu veebilehe info põhjal. Teavet uuend…" at bounding box center [540, 174] width 622 height 13
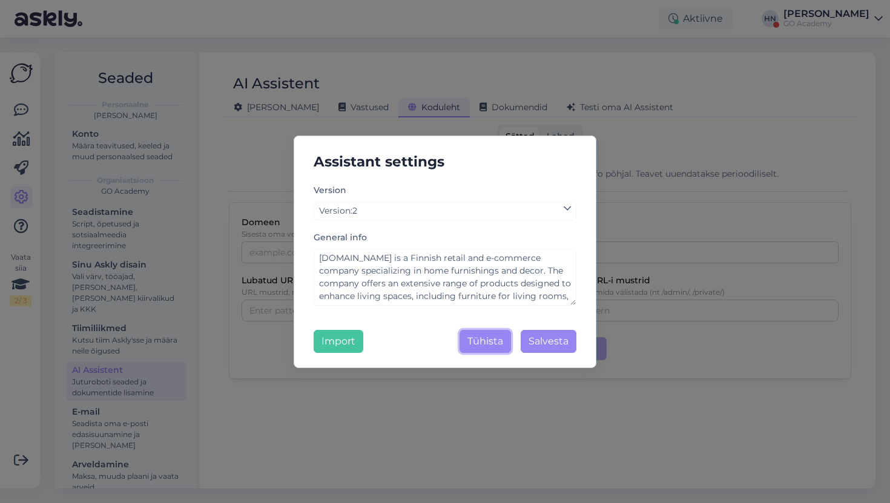
click at [465, 334] on button "Tühista" at bounding box center [484, 341] width 51 height 23
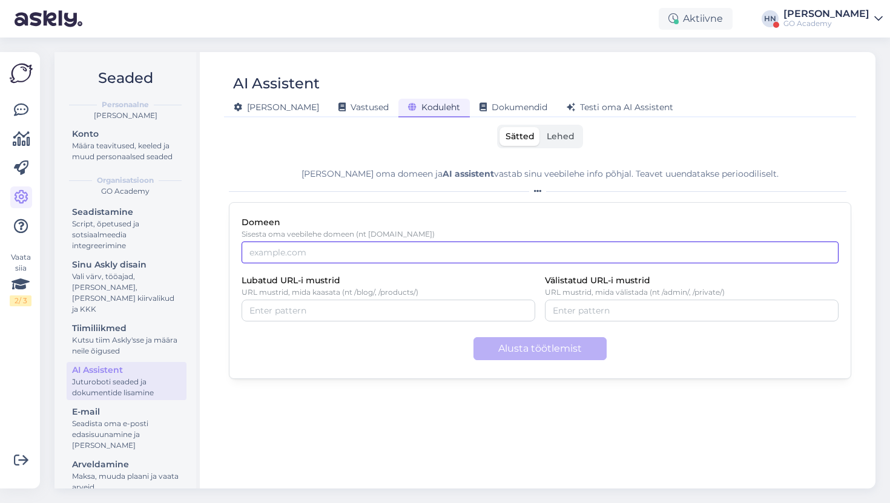
click at [333, 248] on input "Domeen" at bounding box center [539, 252] width 597 height 22
type input "http://on24.fi"
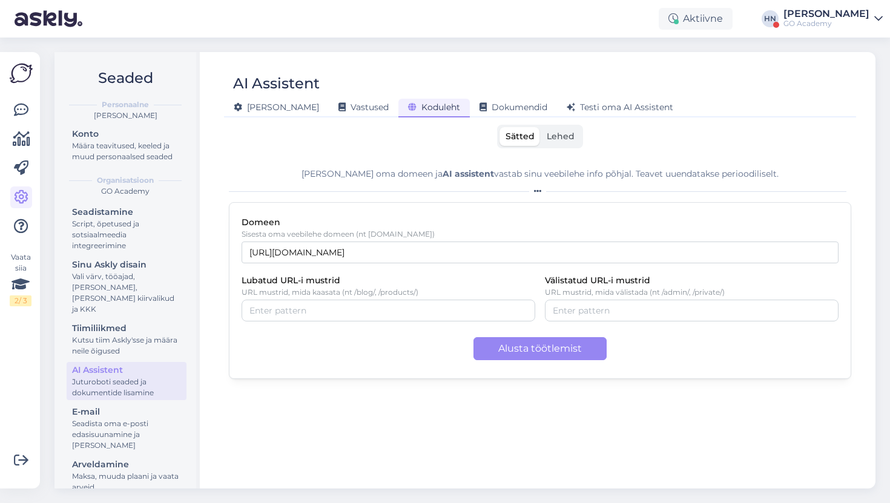
click at [484, 333] on div "Domeen Sisesta oma veebilehe domeen (nt example.com) http://on24.fi Lubatud URL…" at bounding box center [540, 290] width 622 height 177
click at [485, 346] on button "Alusta töötlemist" at bounding box center [539, 348] width 133 height 23
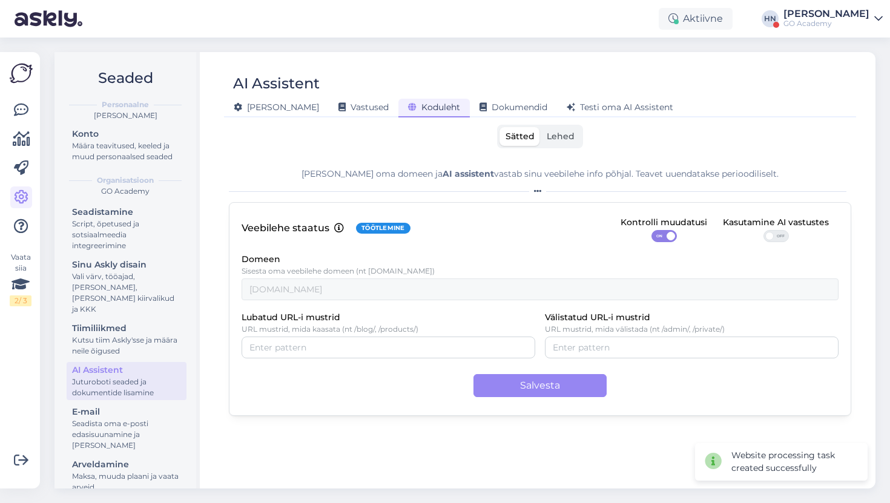
click at [326, 163] on div "Lisa oma domeen ja AI assistent vastab sinu veebilehe info põhjal. Teavet uuend…" at bounding box center [540, 318] width 622 height 320
click at [567, 131] on span "Lehed" at bounding box center [561, 136] width 28 height 11
click at [540, 127] on input "Lehed" at bounding box center [540, 127] width 0 height 0
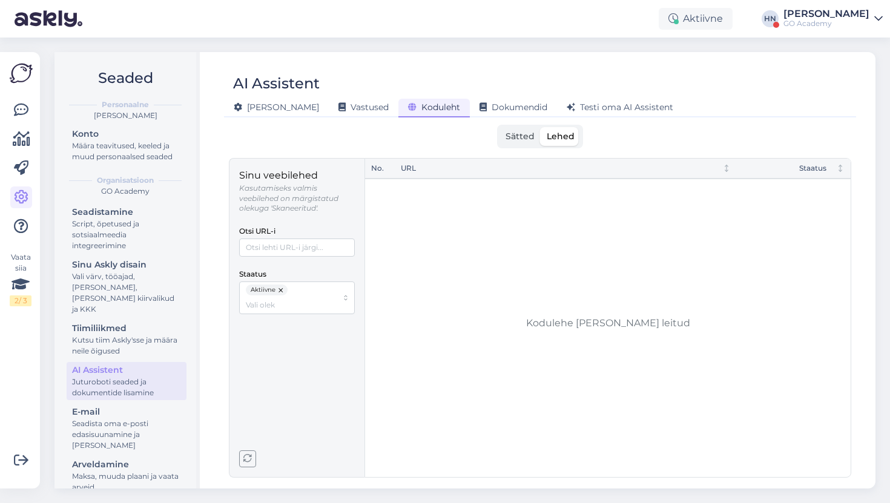
click at [250, 461] on icon "button" at bounding box center [247, 459] width 8 height 8
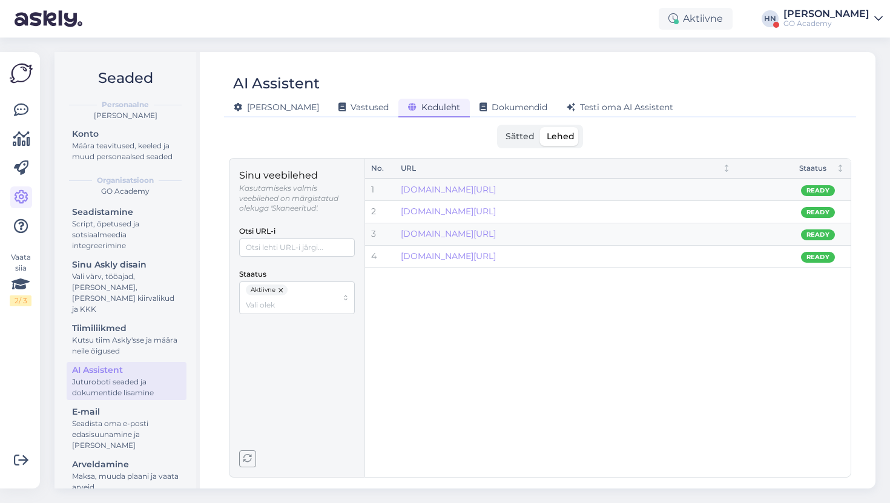
click at [525, 141] on span "Sätted" at bounding box center [519, 136] width 29 height 11
click at [499, 127] on input "Sätted" at bounding box center [499, 127] width 0 height 0
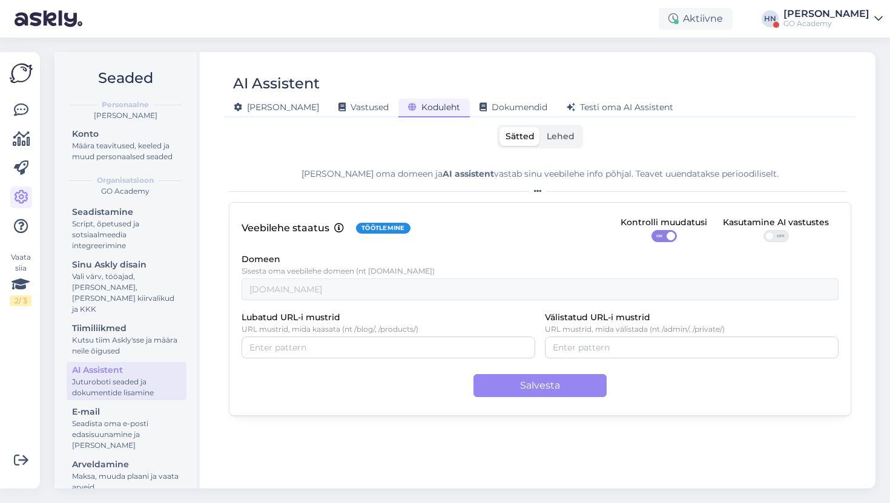
click at [547, 139] on span "Lehed" at bounding box center [561, 136] width 28 height 11
click at [540, 127] on input "Lehed" at bounding box center [540, 127] width 0 height 0
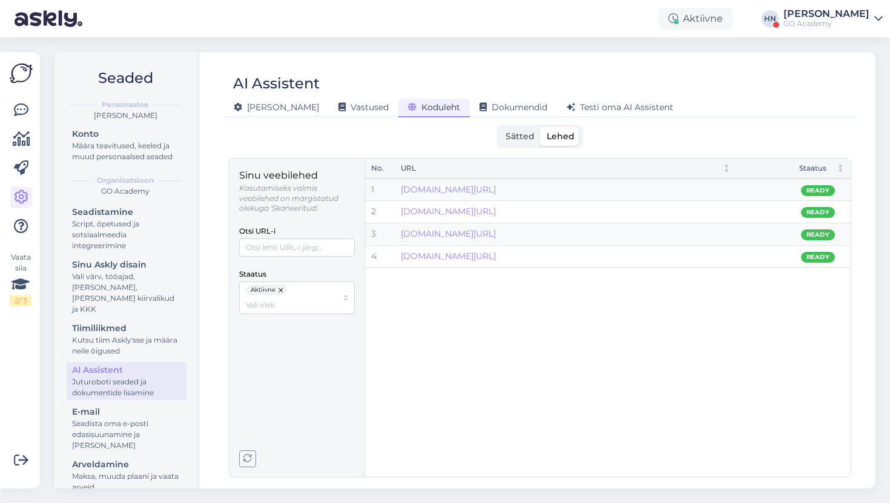
click at [527, 139] on span "Sätted" at bounding box center [519, 136] width 29 height 11
click at [499, 127] on input "Sätted" at bounding box center [499, 127] width 0 height 0
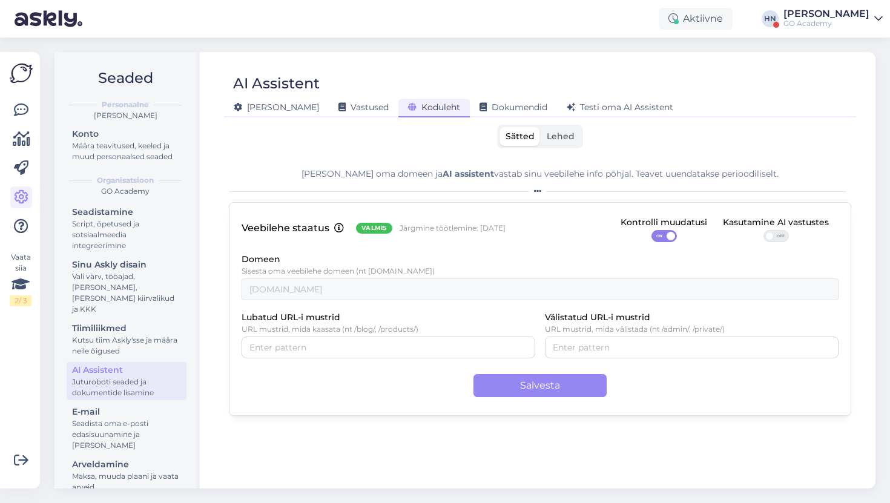
click at [551, 139] on span "Lehed" at bounding box center [561, 136] width 28 height 11
click at [540, 127] on input "Lehed" at bounding box center [540, 127] width 0 height 0
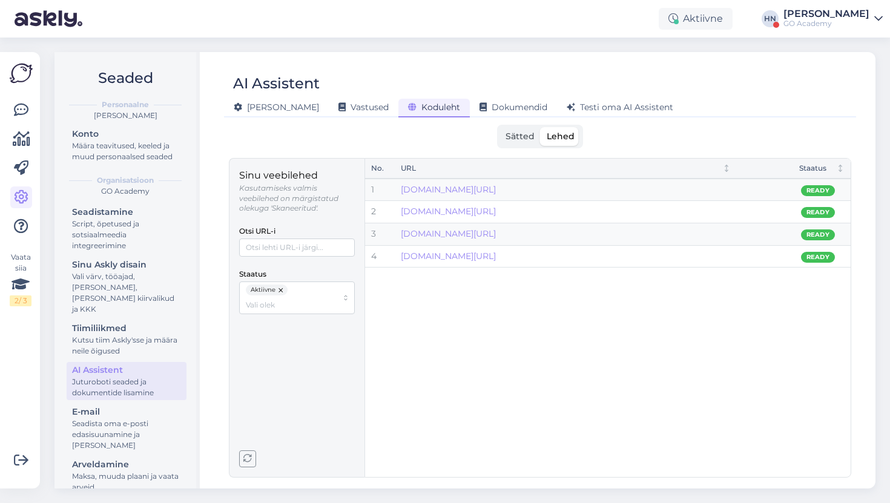
click at [835, 22] on div "GO Academy" at bounding box center [826, 24] width 86 height 10
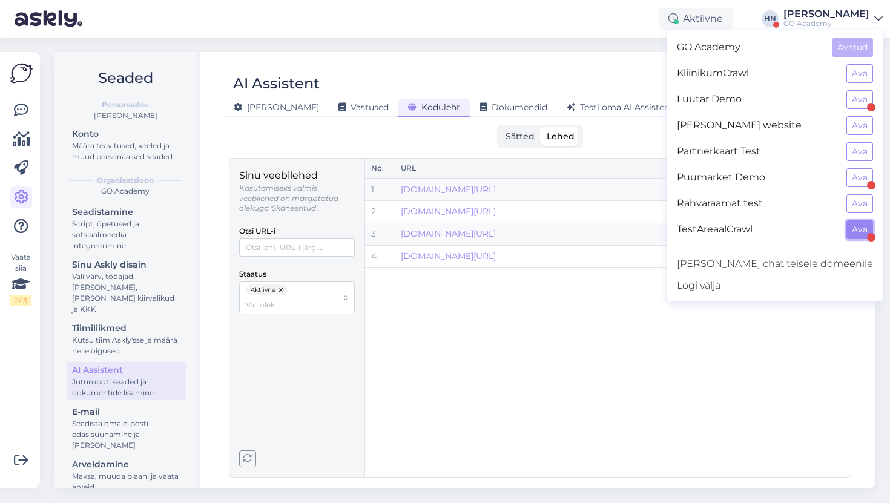
click at [847, 233] on button "Ava" at bounding box center [859, 229] width 27 height 19
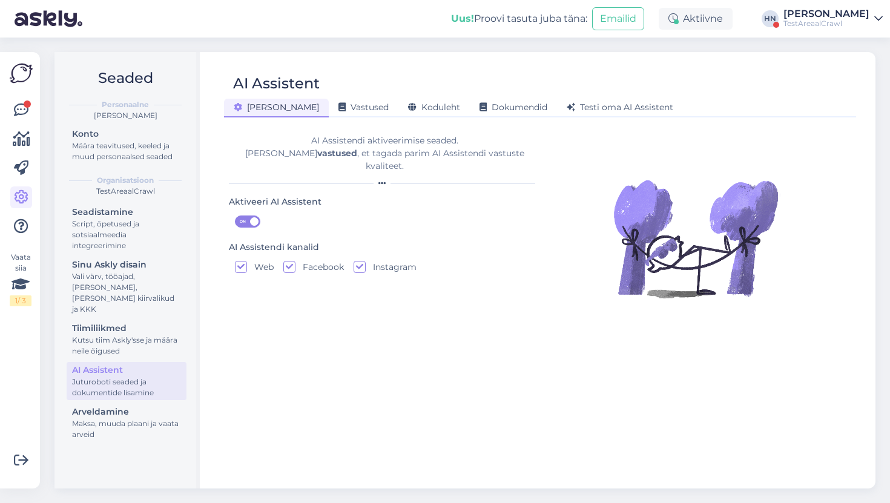
click at [376, 97] on div "[PERSON_NAME] Vastused Koduleht Dokumendid [PERSON_NAME] oma AI Assistent" at bounding box center [534, 105] width 620 height 21
click at [408, 105] on span "Koduleht" at bounding box center [434, 107] width 52 height 11
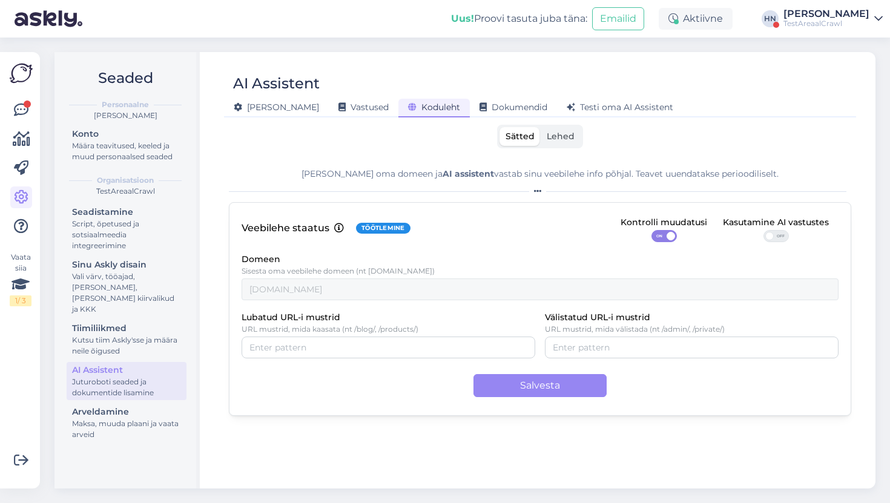
click at [563, 133] on span "Lehed" at bounding box center [561, 136] width 28 height 11
click at [540, 127] on input "Lehed" at bounding box center [540, 127] width 0 height 0
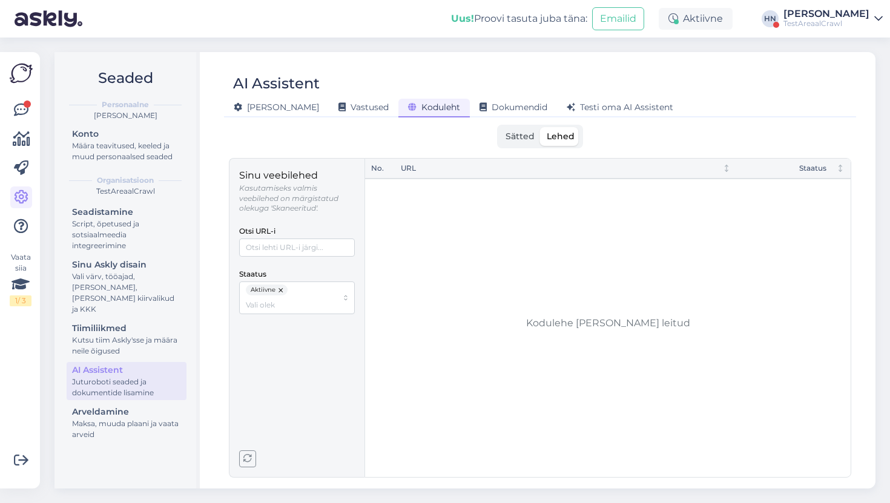
click at [281, 289] on button "button" at bounding box center [281, 289] width 12 height 11
click at [252, 457] on span "button" at bounding box center [248, 459] width 16 height 16
click at [820, 17] on div "[PERSON_NAME]" at bounding box center [826, 14] width 86 height 10
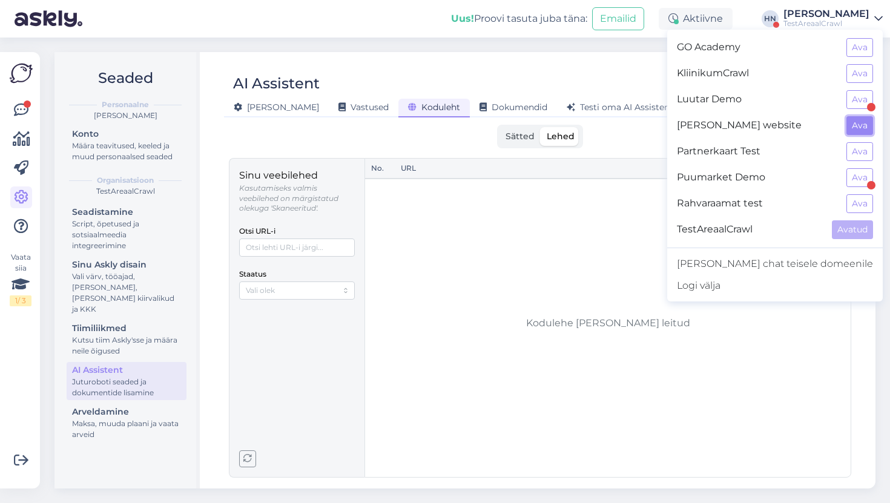
click at [856, 123] on button "Ava" at bounding box center [859, 125] width 27 height 19
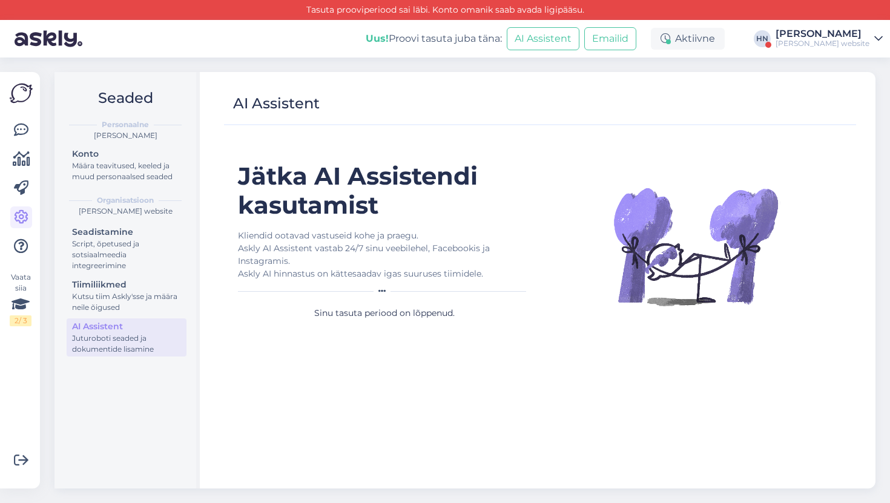
click at [808, 29] on div "[PERSON_NAME]" at bounding box center [822, 34] width 94 height 10
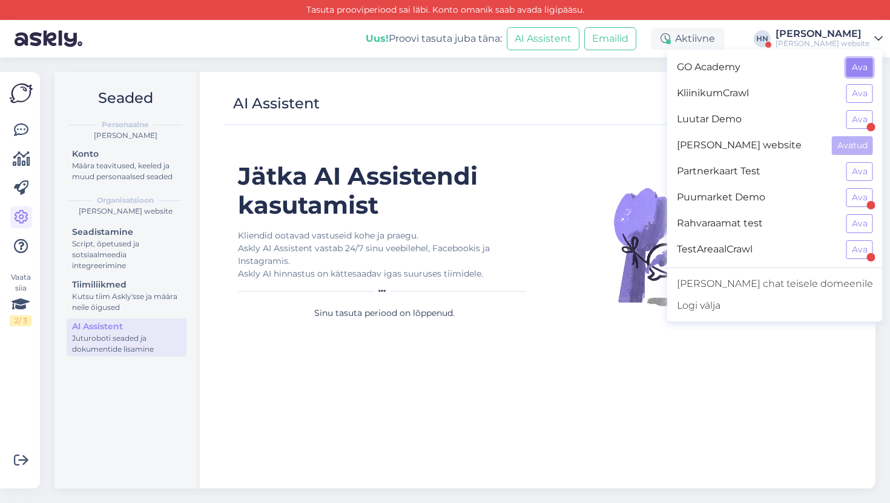
click at [847, 68] on button "Ava" at bounding box center [859, 67] width 27 height 19
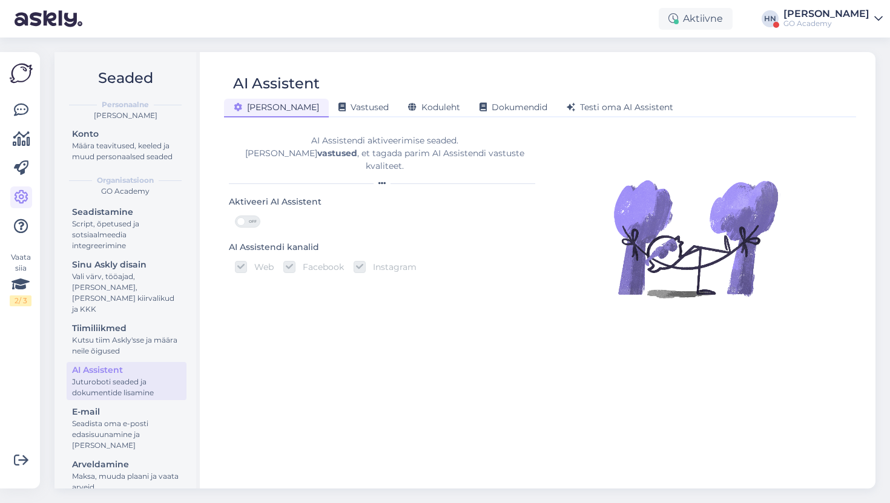
click at [377, 97] on div "[PERSON_NAME] Vastused Koduleht Dokumendid [PERSON_NAME] oma AI Assistent" at bounding box center [534, 105] width 620 height 21
click at [408, 109] on span "Koduleht" at bounding box center [434, 107] width 52 height 11
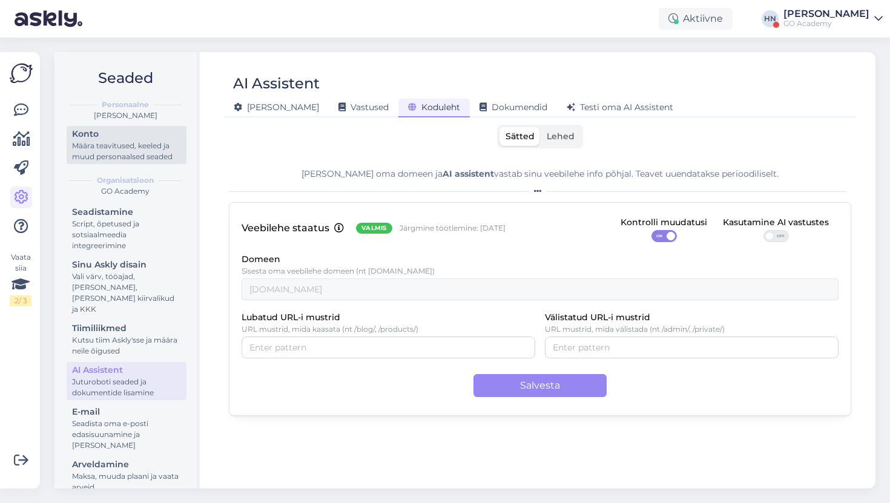
click at [145, 140] on div "Määra teavitused, keeled ja muud personaalsed seaded" at bounding box center [126, 151] width 109 height 22
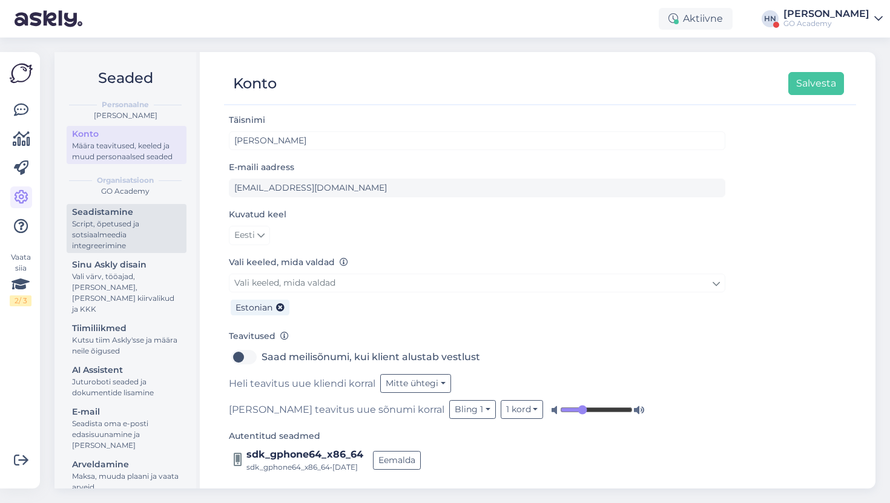
click at [119, 215] on div "Seadistamine" at bounding box center [126, 212] width 109 height 13
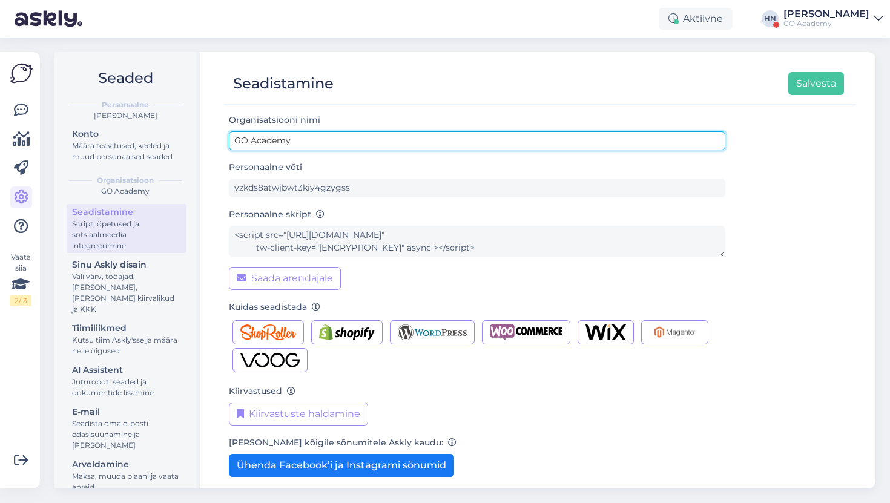
click at [271, 146] on input "GO Academy" at bounding box center [477, 140] width 496 height 19
type input "GO Academy (on24)"
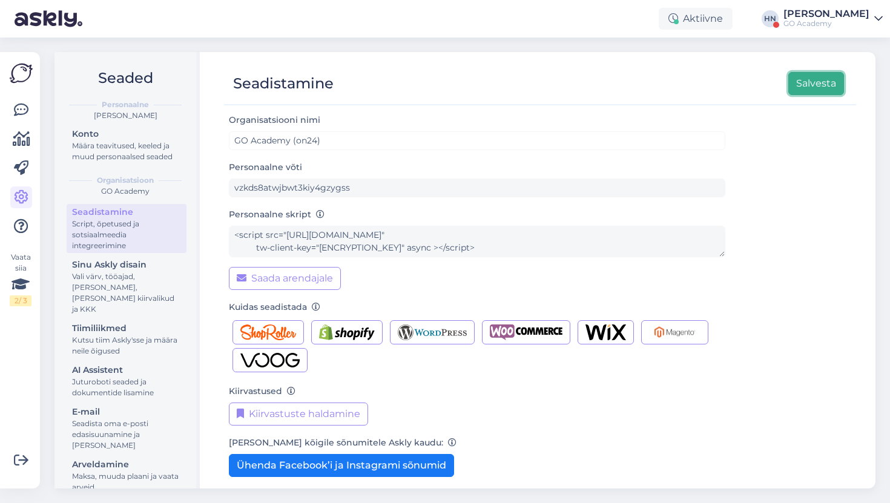
click at [792, 86] on button "Salvesta" at bounding box center [816, 83] width 56 height 23
click at [816, 24] on div "GO Academy (on24)" at bounding box center [826, 24] width 86 height 10
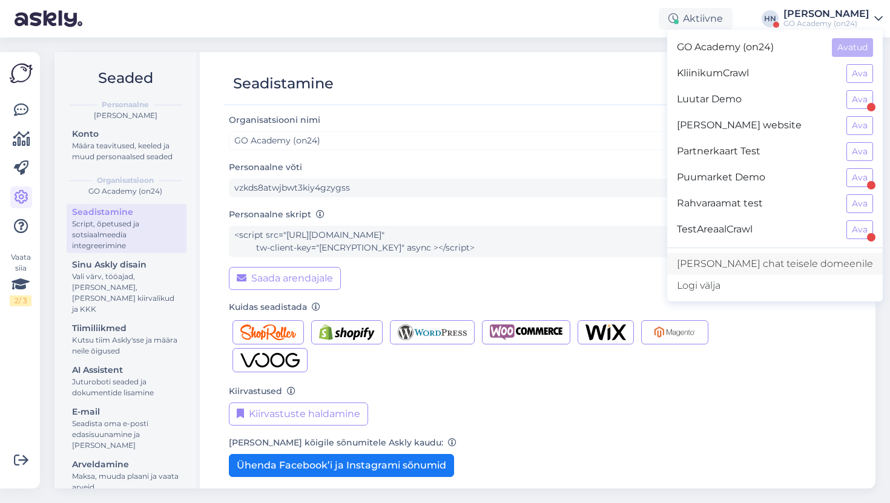
click at [796, 258] on link "[PERSON_NAME] chat teisele domeenile" at bounding box center [774, 264] width 215 height 22
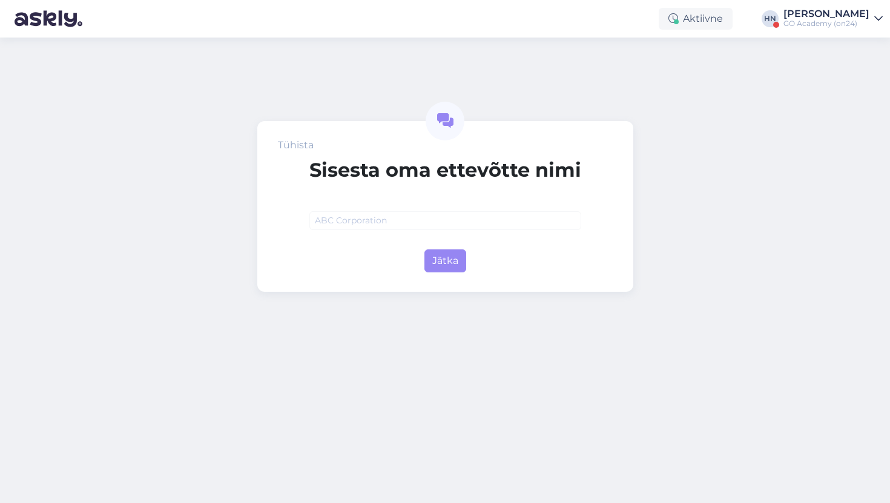
click at [493, 225] on input "text" at bounding box center [445, 220] width 272 height 19
type input "klickCrawl"
click at [450, 251] on button "Jätka" at bounding box center [445, 260] width 42 height 23
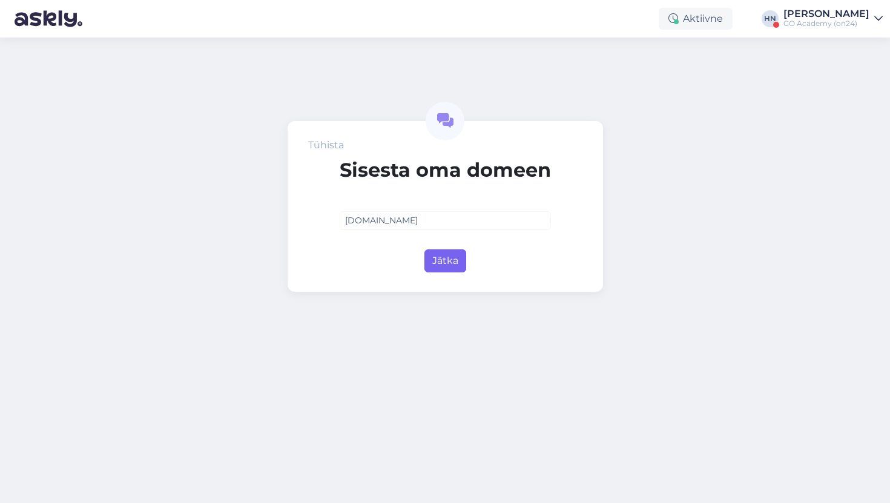
type input "klick.ee"
click at [442, 271] on button "Jätka" at bounding box center [445, 260] width 42 height 23
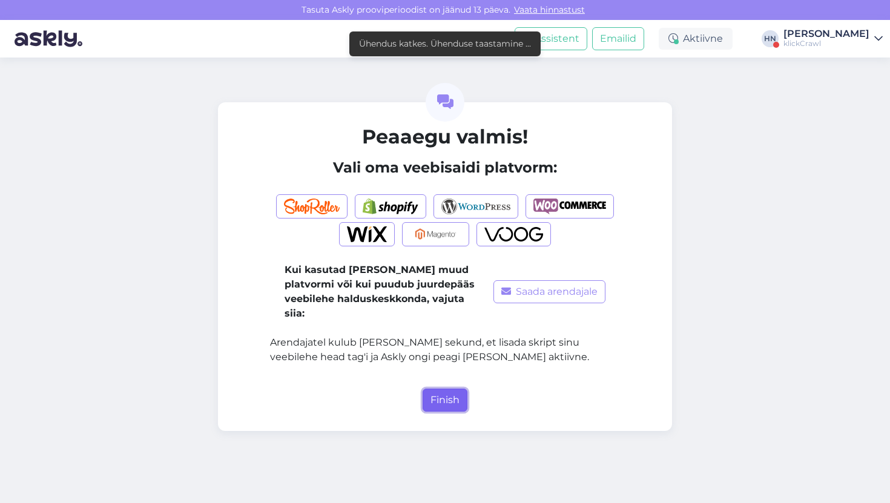
click at [426, 389] on button "Finish" at bounding box center [444, 400] width 45 height 23
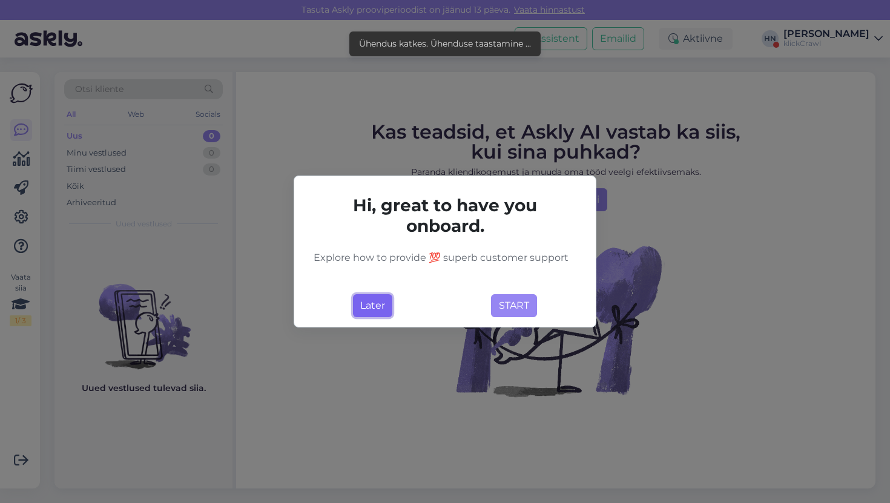
click at [373, 309] on button "Later" at bounding box center [372, 305] width 39 height 23
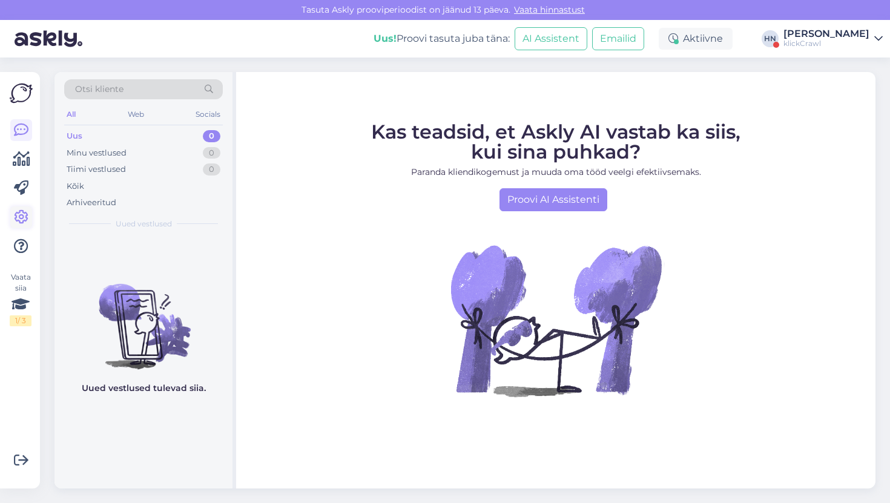
click at [13, 214] on link at bounding box center [21, 217] width 22 height 22
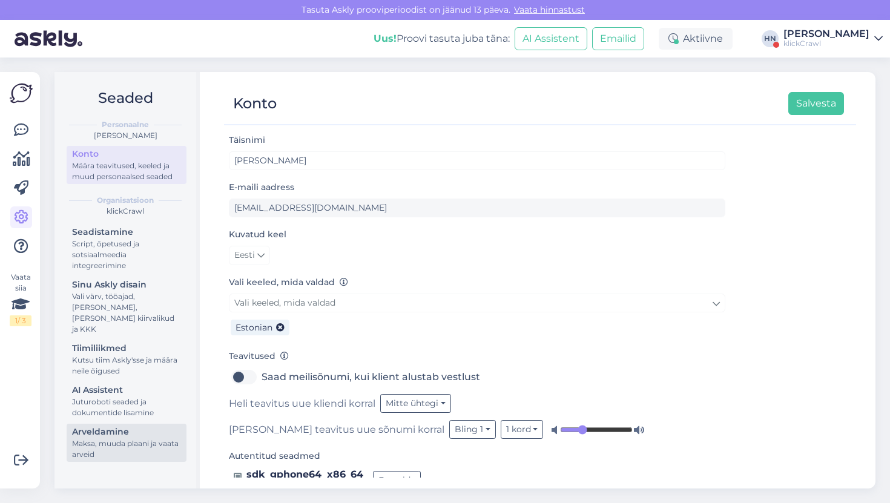
click at [103, 425] on div "Arveldamine" at bounding box center [126, 431] width 109 height 13
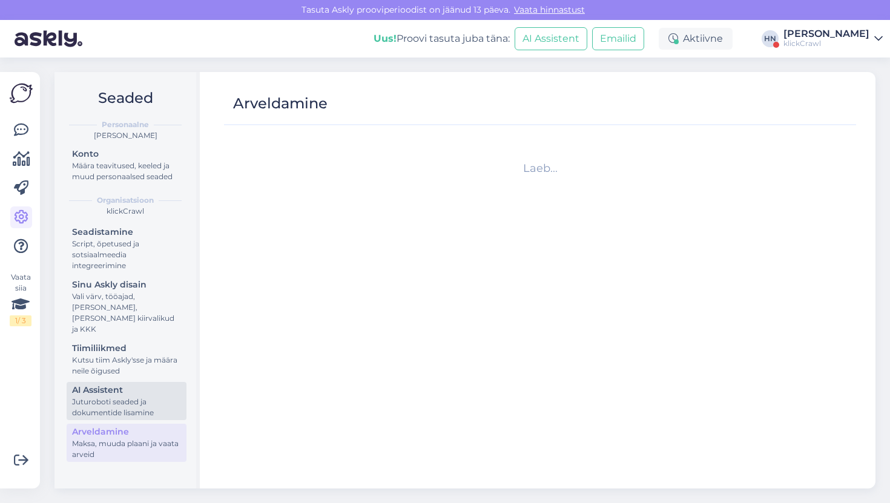
click at [117, 396] on div "Juturoboti seaded ja dokumentide lisamine" at bounding box center [126, 407] width 109 height 22
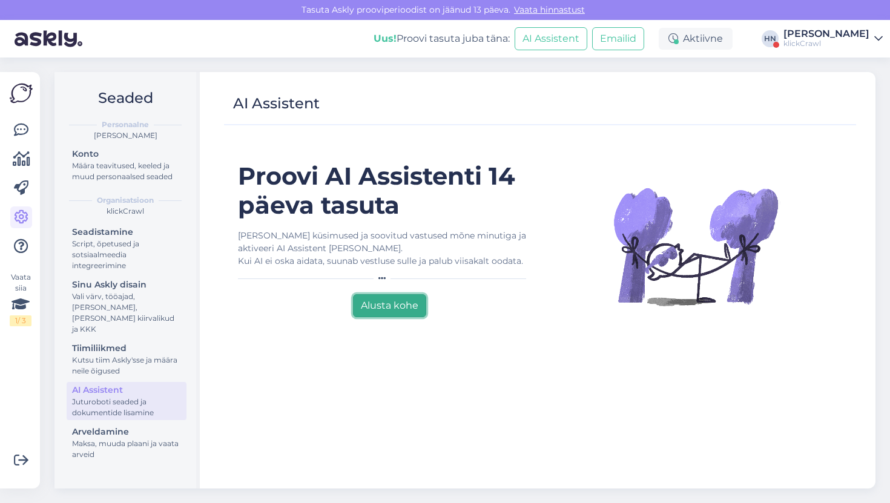
click at [361, 303] on button "Alusta kohe" at bounding box center [389, 305] width 73 height 23
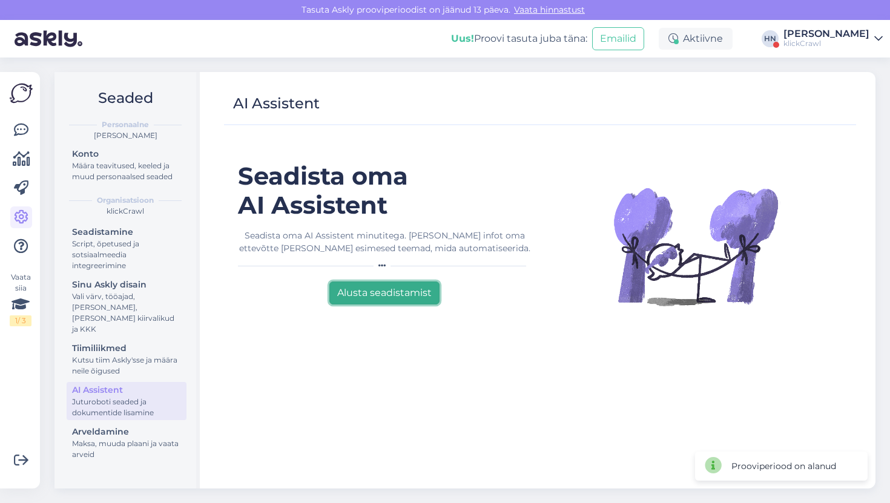
click at [374, 291] on button "Alusta seadistamist" at bounding box center [384, 292] width 110 height 23
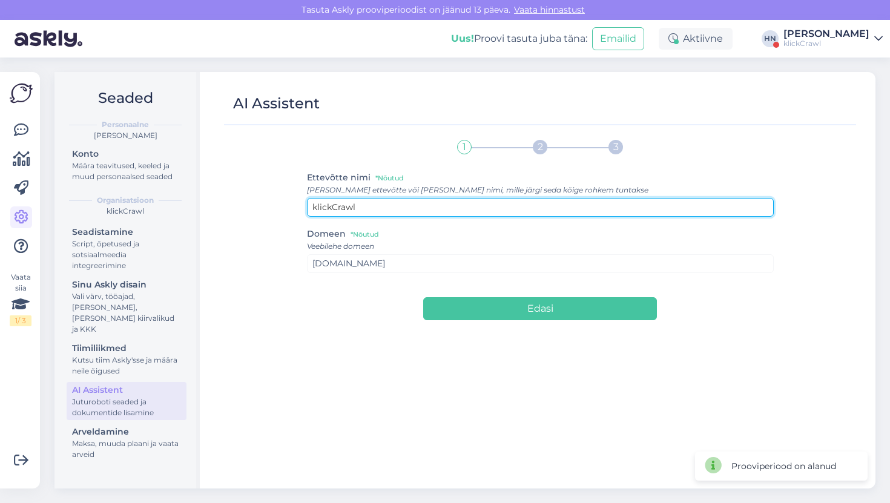
click at [362, 211] on input "klickCrawl" at bounding box center [540, 207] width 467 height 19
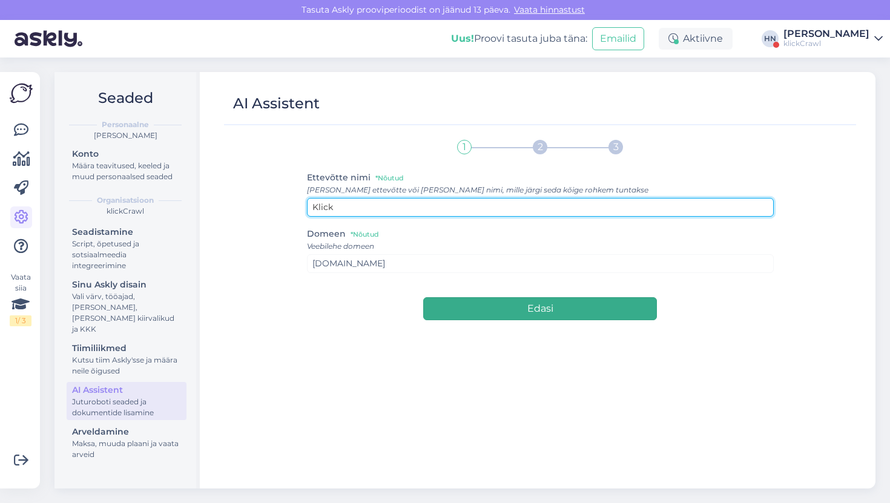
type input "Klick"
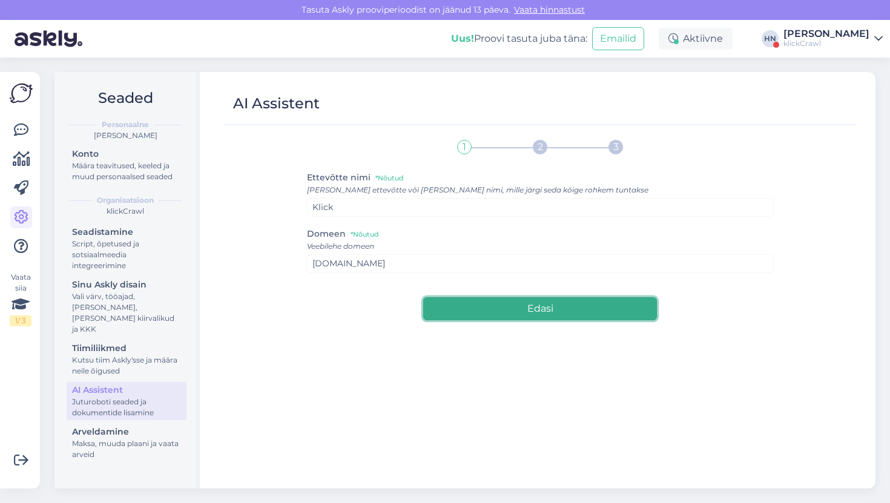
click at [449, 316] on button "Edasi" at bounding box center [540, 308] width 234 height 23
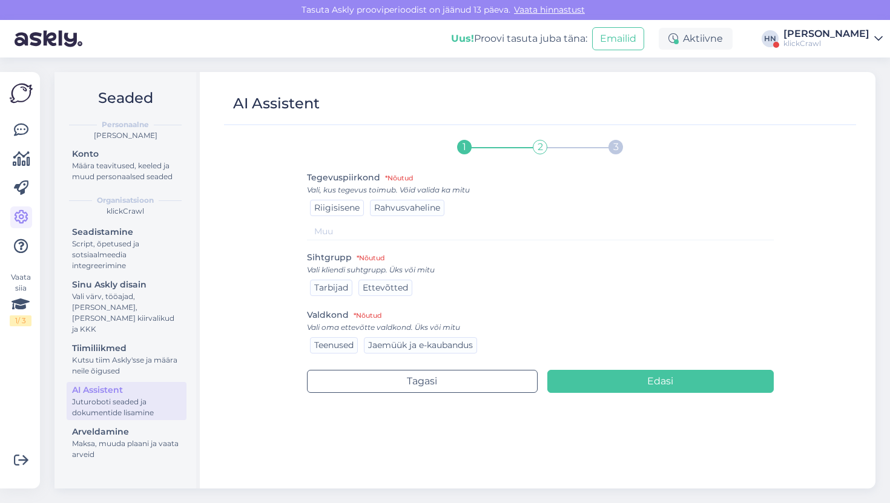
click at [355, 212] on span "Riigisisene" at bounding box center [336, 207] width 45 height 11
click at [351, 293] on div "Tarbijad" at bounding box center [331, 288] width 42 height 16
click at [375, 291] on span "Ettevõtted" at bounding box center [385, 287] width 45 height 11
click at [383, 344] on span "Jaemüük ja e-kaubandus" at bounding box center [420, 345] width 105 height 11
click at [330, 338] on div "Teenused" at bounding box center [334, 345] width 48 height 16
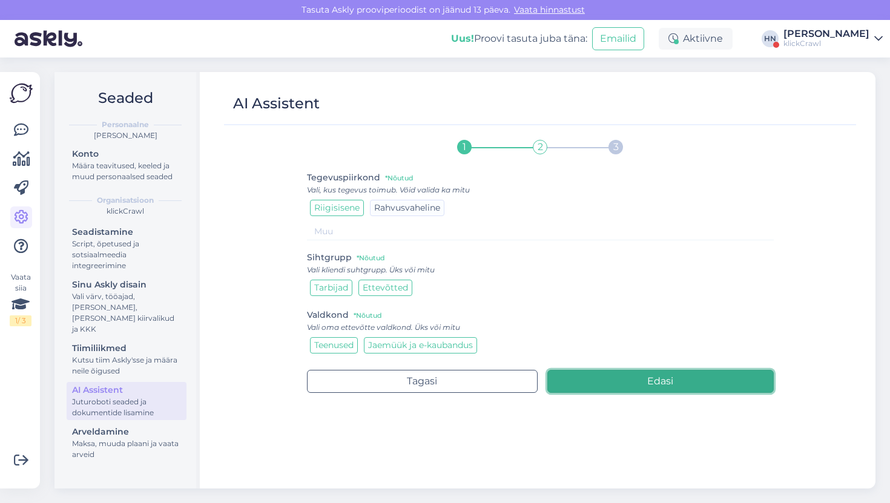
click at [622, 373] on button "Edasi" at bounding box center [660, 381] width 226 height 23
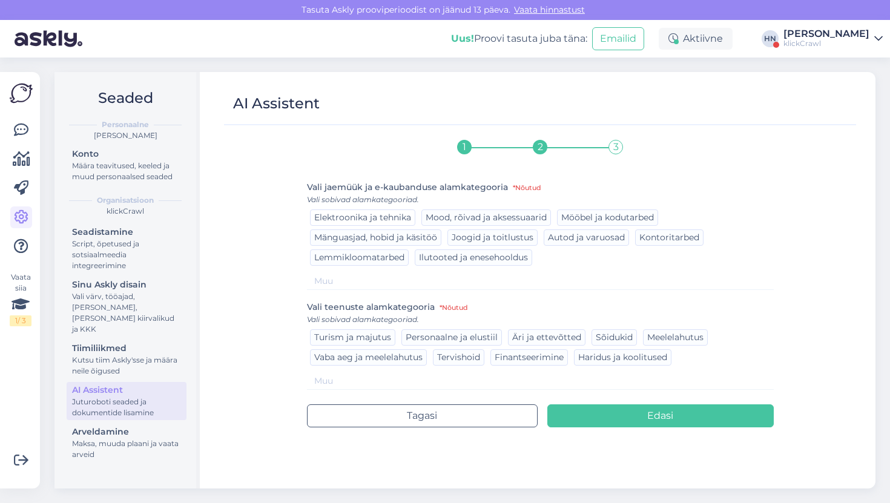
click at [386, 217] on span "Elektroonika ja tehnika" at bounding box center [362, 217] width 97 height 11
click at [580, 378] on input at bounding box center [540, 381] width 467 height 18
click at [519, 338] on span "Äri ja ettevõtted" at bounding box center [546, 337] width 69 height 11
click at [599, 399] on div "Tagasi Edasi" at bounding box center [540, 409] width 467 height 38
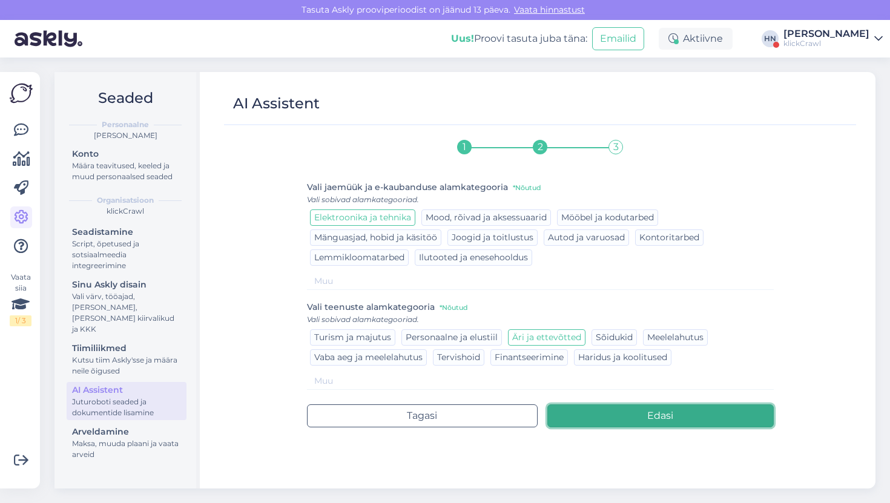
click at [594, 418] on button "Edasi" at bounding box center [660, 415] width 226 height 23
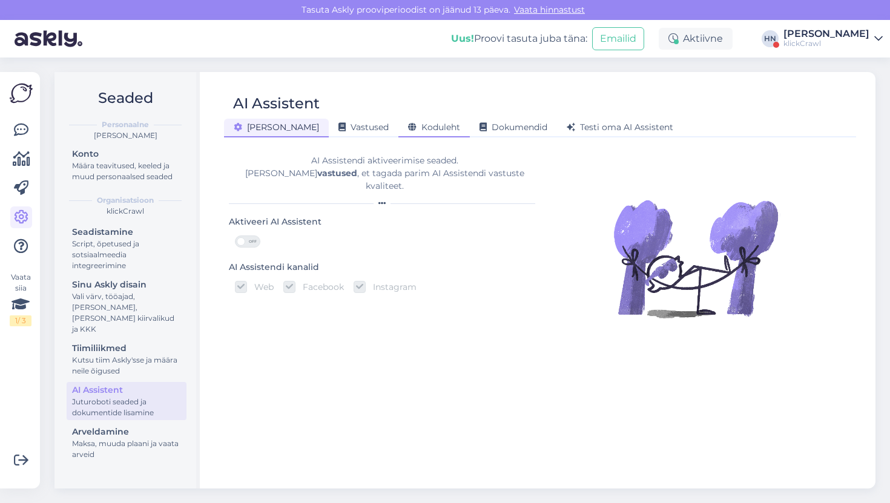
click at [410, 128] on span "Koduleht" at bounding box center [434, 127] width 52 height 11
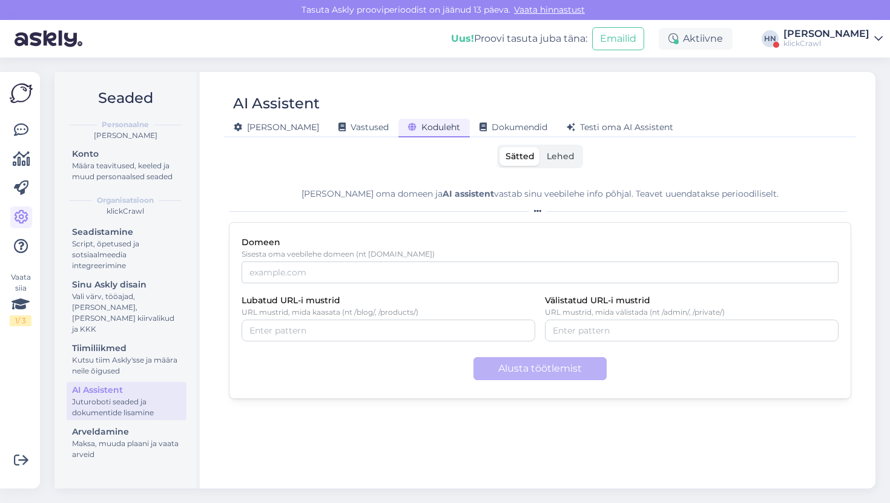
click at [542, 162] on label "Lehed" at bounding box center [560, 156] width 40 height 19
click at [540, 147] on input "Lehed" at bounding box center [540, 147] width 0 height 0
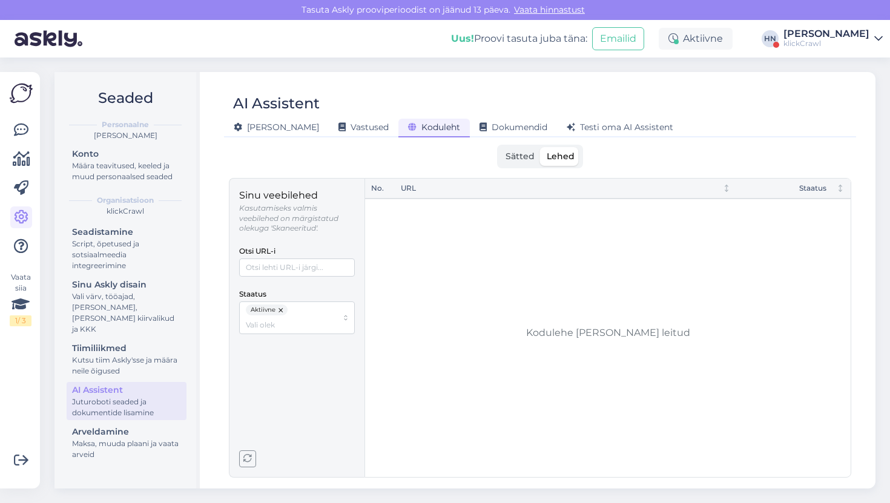
click at [520, 145] on div "Sätted Lehed" at bounding box center [540, 157] width 86 height 24
click at [520, 156] on span "Sätted" at bounding box center [519, 156] width 29 height 11
click at [499, 147] on input "Sätted" at bounding box center [499, 147] width 0 height 0
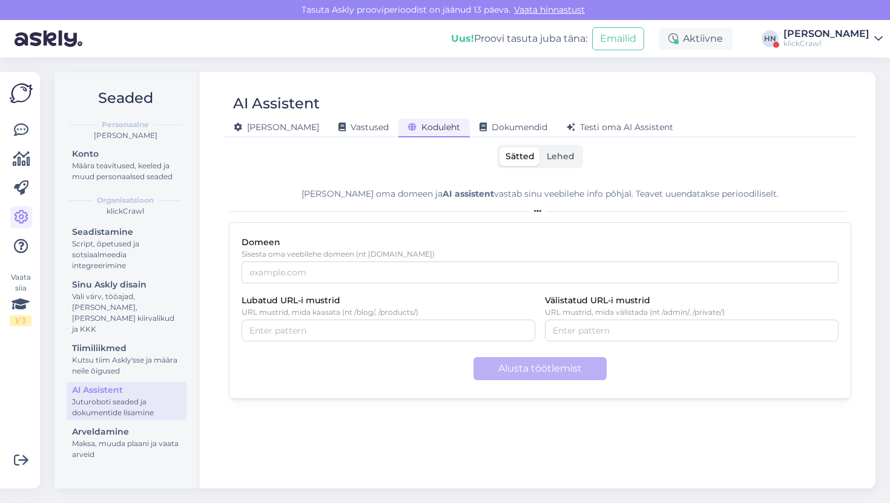
click at [567, 157] on span "Lehed" at bounding box center [561, 156] width 28 height 11
click at [540, 147] on input "Lehed" at bounding box center [540, 147] width 0 height 0
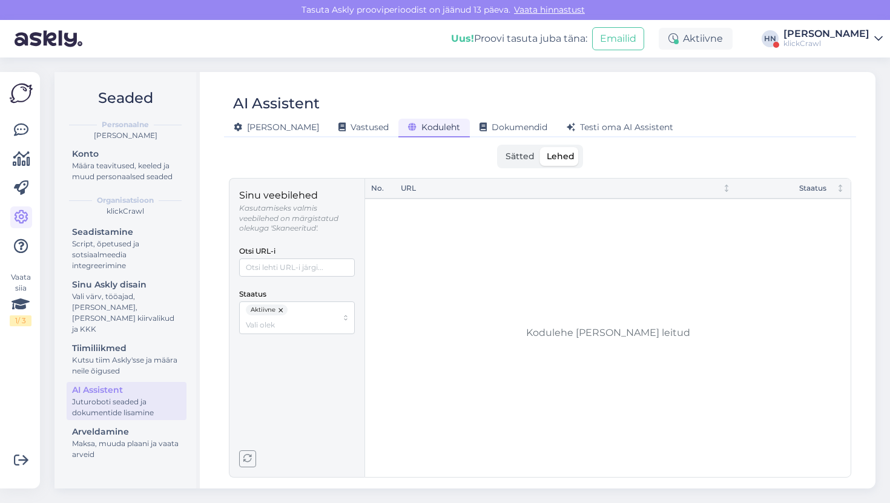
click at [846, 33] on div "[PERSON_NAME]" at bounding box center [826, 34] width 86 height 10
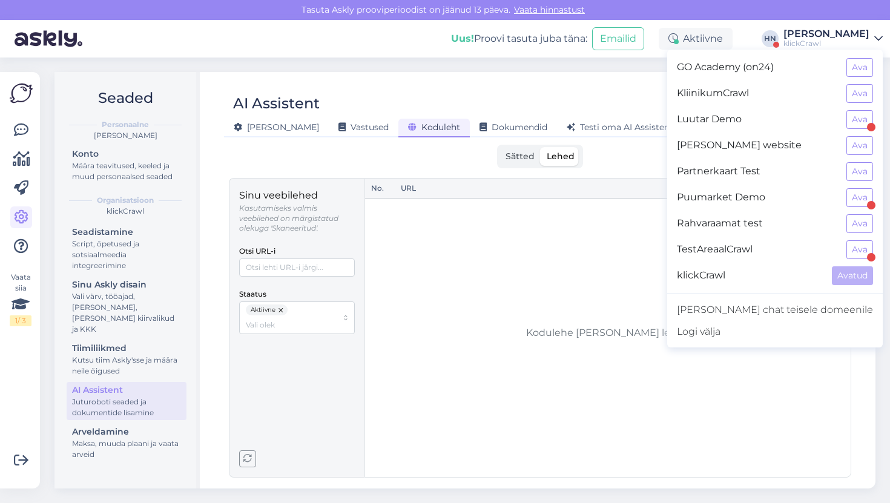
click at [283, 309] on button "button" at bounding box center [281, 309] width 12 height 11
click at [245, 459] on icon "button" at bounding box center [247, 459] width 8 height 8
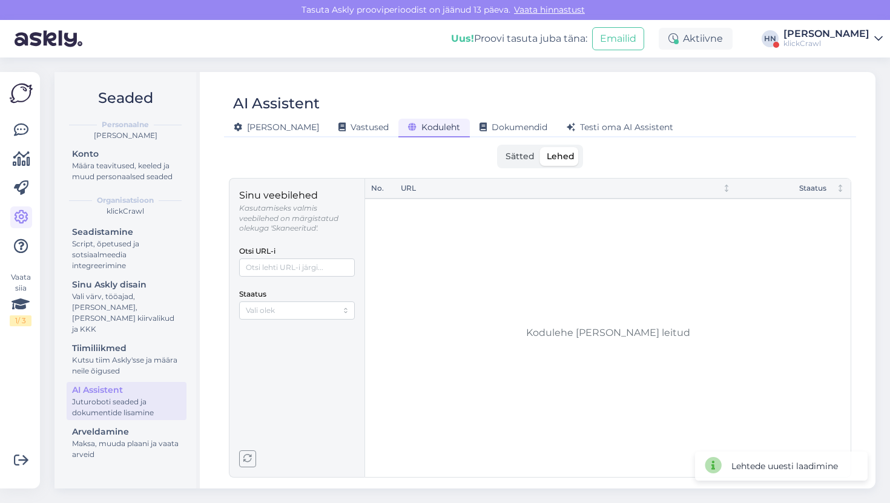
click at [245, 459] on icon "button" at bounding box center [247, 459] width 8 height 8
click at [880, 25] on div "Uus! Proovi tasuta juba täna: Emailid Aktiivne HN Hans Niinemäe klickCrawl GO A…" at bounding box center [445, 39] width 890 height 38
click at [861, 34] on div "[PERSON_NAME]" at bounding box center [826, 34] width 86 height 10
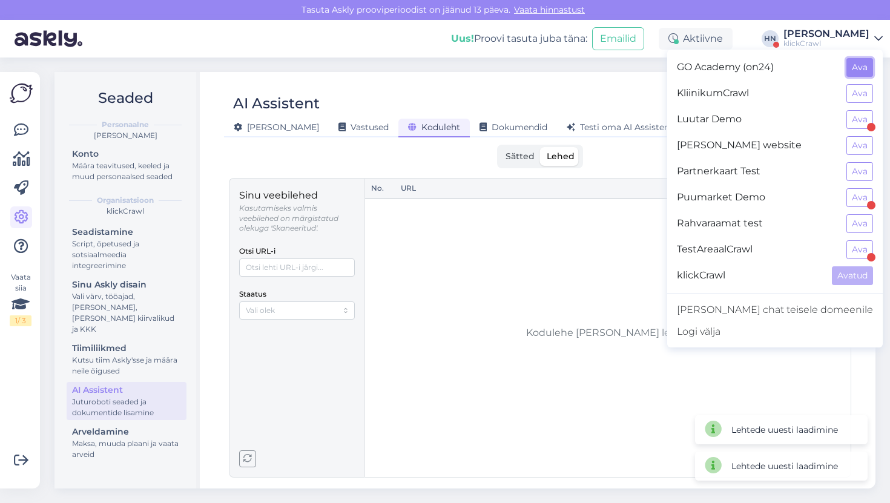
click at [865, 70] on button "Ava" at bounding box center [859, 67] width 27 height 19
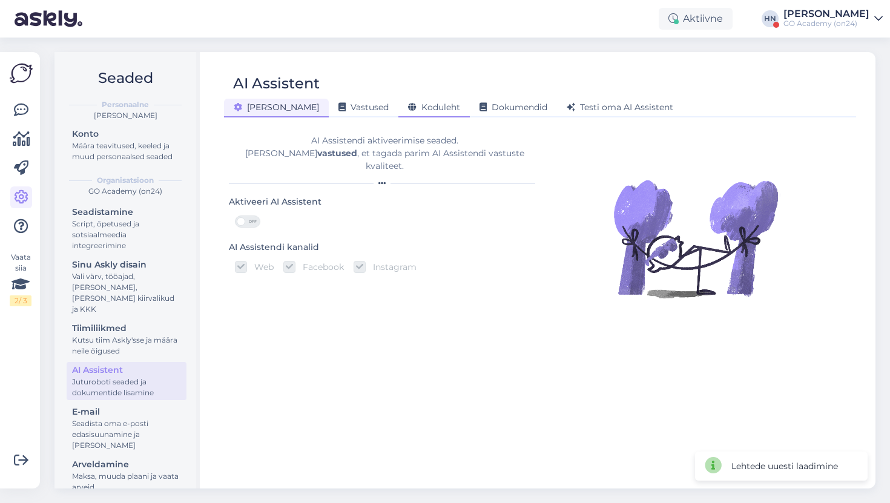
click at [417, 110] on div "Koduleht" at bounding box center [433, 108] width 71 height 19
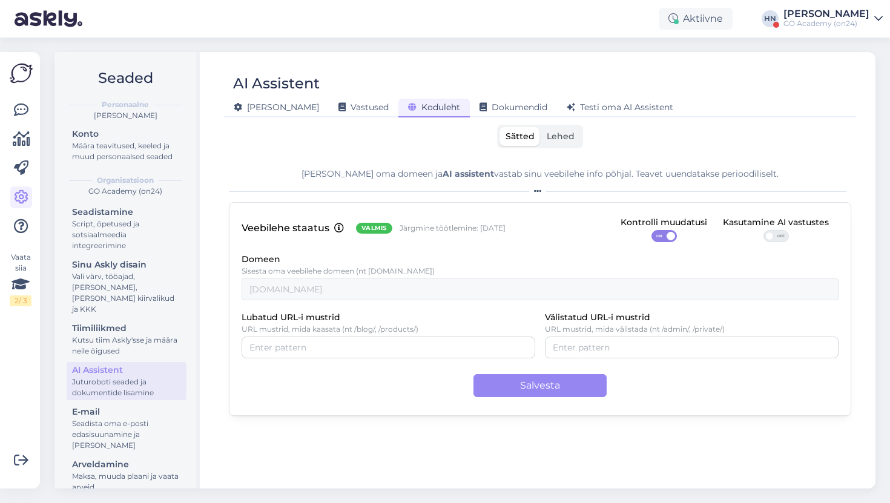
click at [551, 143] on label "Lehed" at bounding box center [560, 136] width 40 height 19
click at [540, 127] on input "Lehed" at bounding box center [540, 127] width 0 height 0
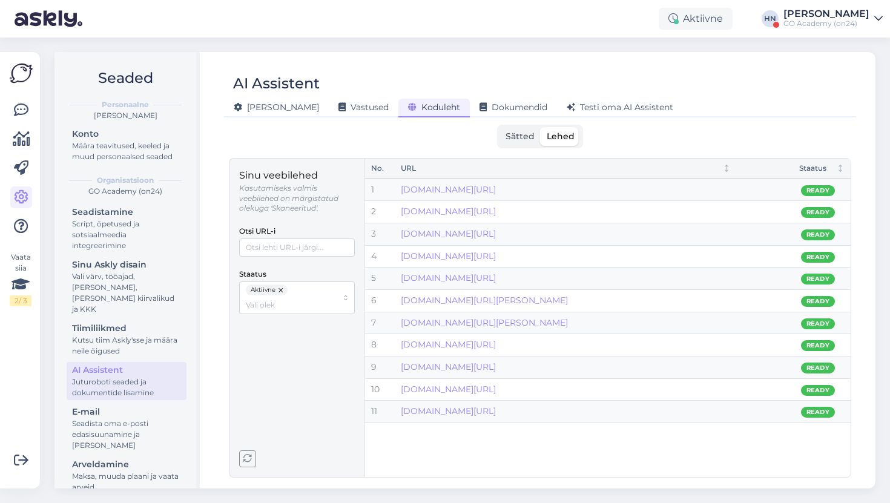
click at [824, 24] on div "GO Academy (on24)" at bounding box center [826, 24] width 86 height 10
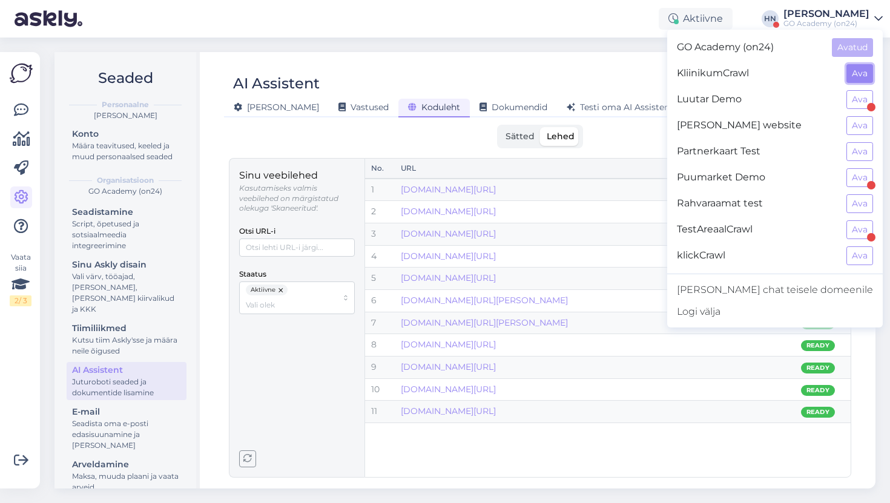
click at [859, 82] on button "Ava" at bounding box center [859, 73] width 27 height 19
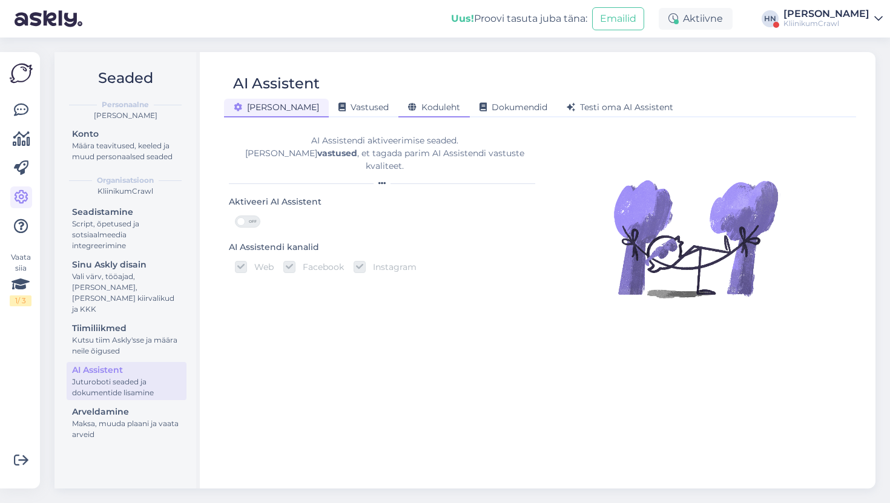
click at [408, 105] on span "Koduleht" at bounding box center [434, 107] width 52 height 11
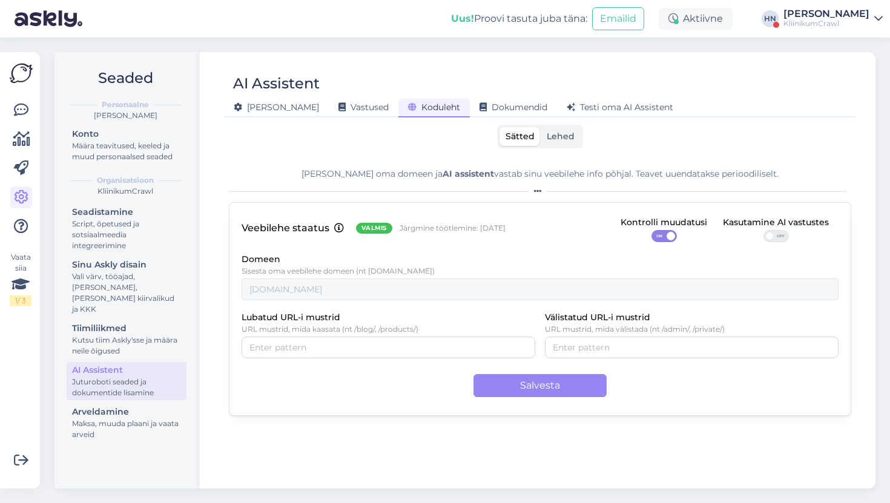
click at [554, 134] on span "Lehed" at bounding box center [561, 136] width 28 height 11
click at [540, 127] on input "Lehed" at bounding box center [540, 127] width 0 height 0
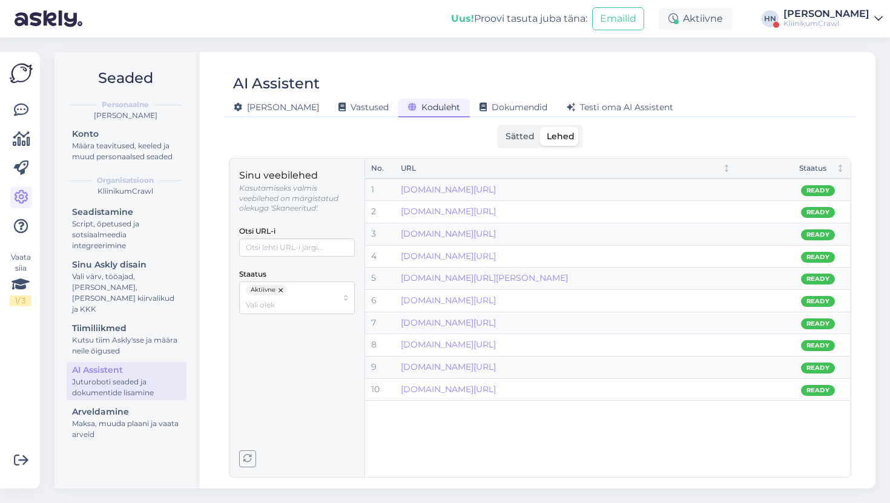
click at [818, 25] on div "KliinikumCrawl" at bounding box center [826, 24] width 86 height 10
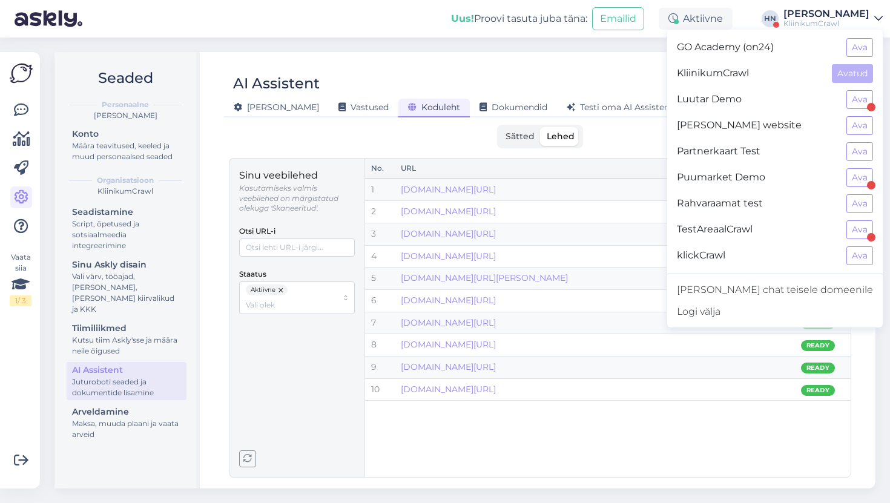
click at [846, 229] on div "TestAreaalCrawl Ava" at bounding box center [774, 230] width 215 height 26
click at [859, 225] on button "Ava" at bounding box center [859, 229] width 27 height 19
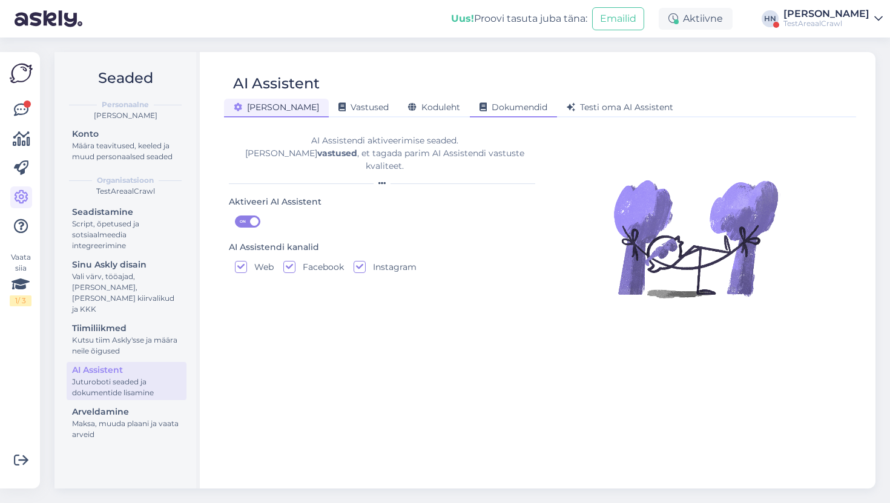
click at [479, 103] on span "Dokumendid" at bounding box center [513, 107] width 68 height 11
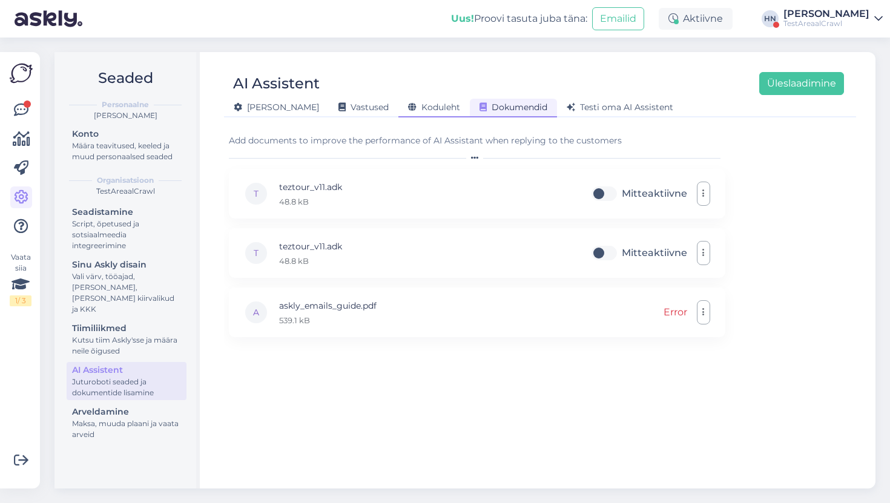
click at [408, 107] on span "Koduleht" at bounding box center [434, 107] width 52 height 11
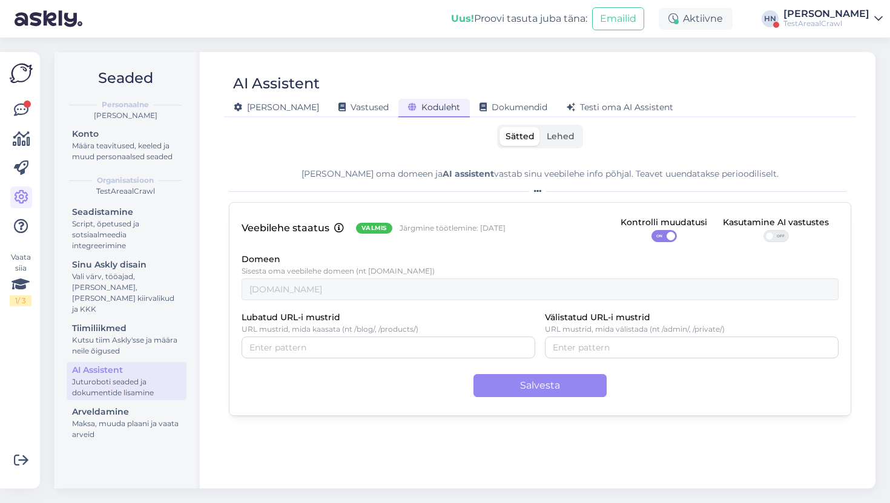
click at [565, 140] on span "Lehed" at bounding box center [561, 136] width 28 height 11
click at [540, 127] on input "Lehed" at bounding box center [540, 127] width 0 height 0
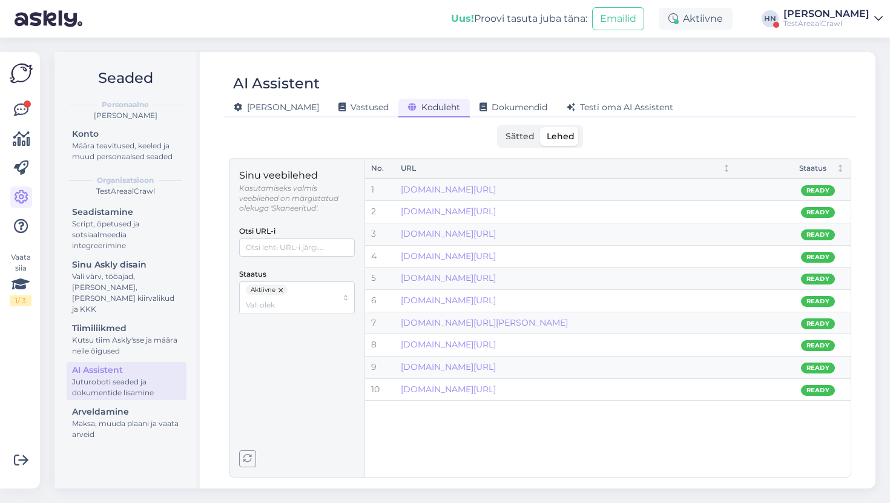
click at [800, 20] on div "TestAreaalCrawl" at bounding box center [826, 24] width 86 height 10
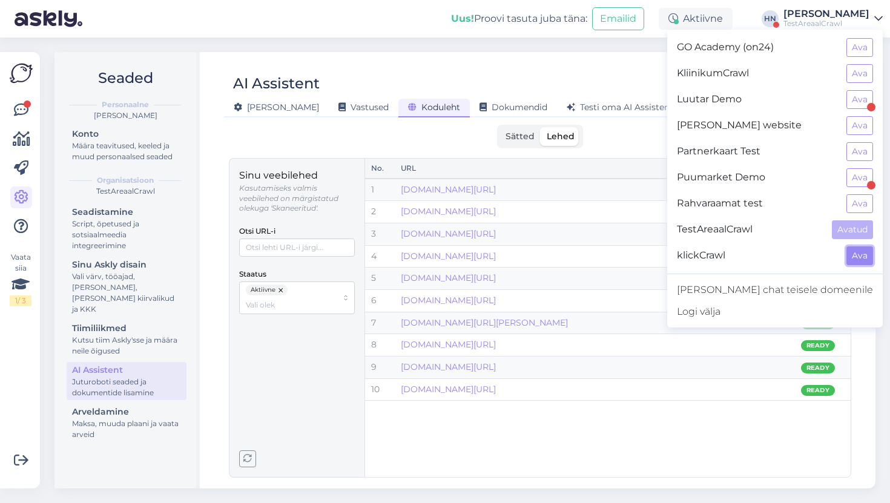
click at [856, 252] on button "Ava" at bounding box center [859, 255] width 27 height 19
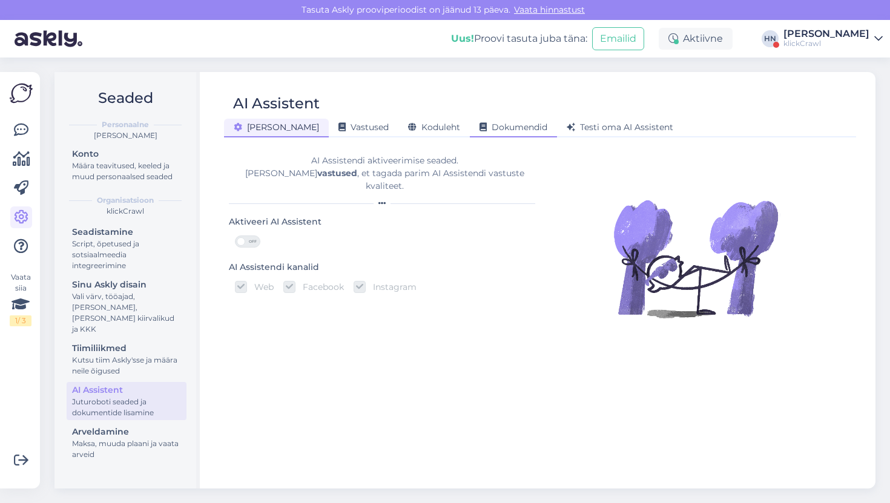
click at [479, 125] on span "Dokumendid" at bounding box center [513, 127] width 68 height 11
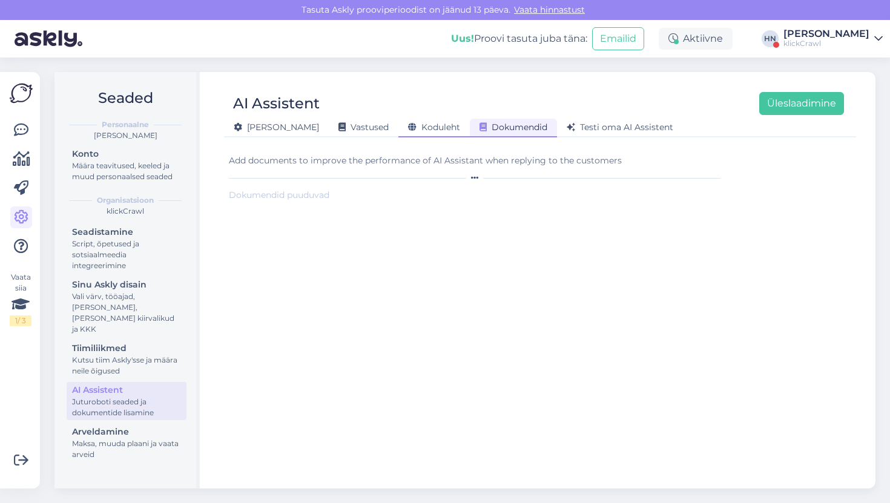
click at [408, 124] on span "Koduleht" at bounding box center [434, 127] width 52 height 11
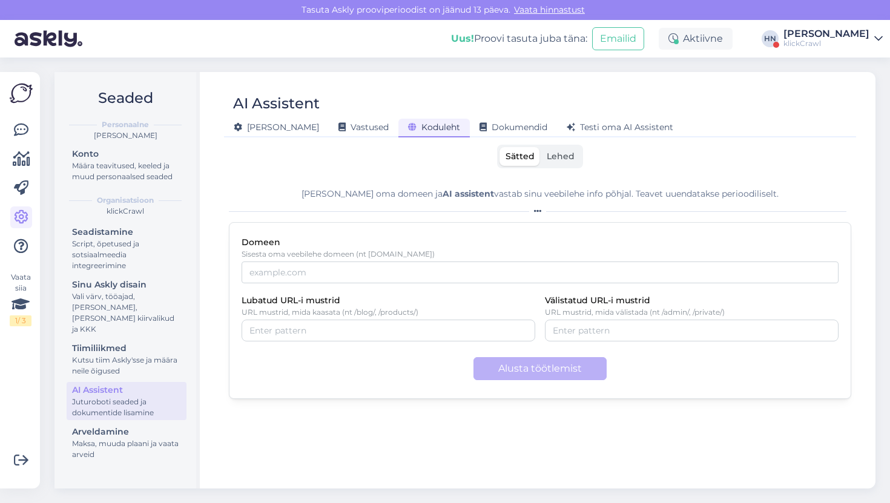
click at [565, 168] on div "Sätted Lehed" at bounding box center [540, 157] width 86 height 24
click at [565, 146] on div "Sätted Lehed" at bounding box center [540, 157] width 86 height 24
click at [559, 153] on span "Lehed" at bounding box center [561, 156] width 28 height 11
click at [540, 147] on input "Lehed" at bounding box center [540, 147] width 0 height 0
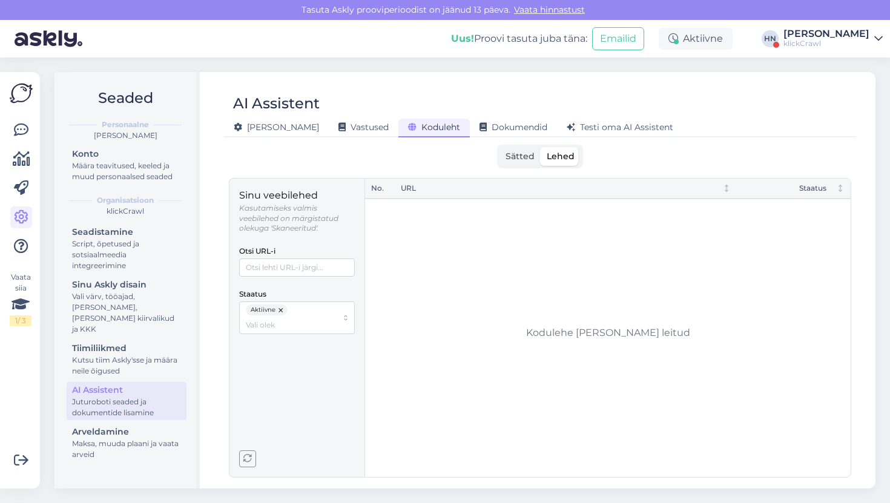
click at [314, 43] on div "Uus! Proovi tasuta juba täna: Emailid Aktiivne HN Hans Niinemäe klickCrawl" at bounding box center [445, 39] width 890 height 38
click at [380, 366] on div "No. URL Staatus" at bounding box center [607, 328] width 485 height 298
click at [249, 456] on icon "button" at bounding box center [247, 459] width 8 height 8
click at [278, 310] on button "button" at bounding box center [281, 309] width 12 height 11
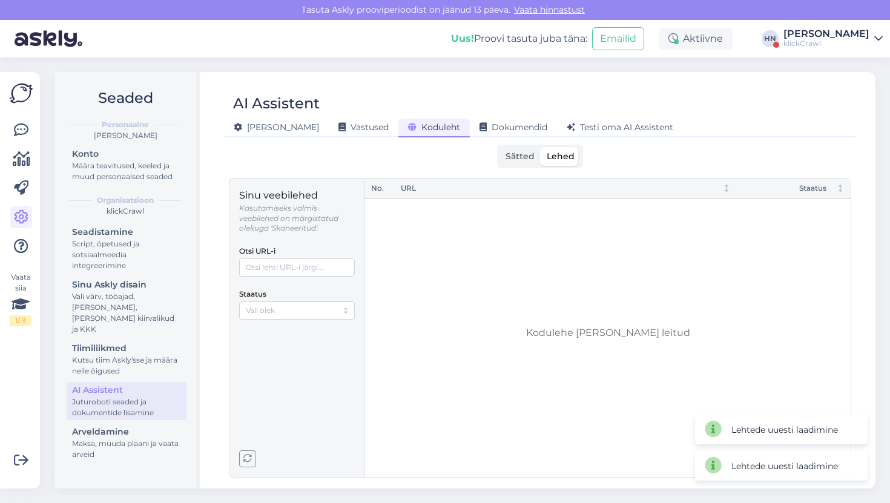
click at [246, 464] on span "button" at bounding box center [248, 459] width 16 height 16
click at [521, 154] on span "Sätted" at bounding box center [519, 156] width 29 height 11
click at [499, 147] on input "Sätted" at bounding box center [499, 147] width 0 height 0
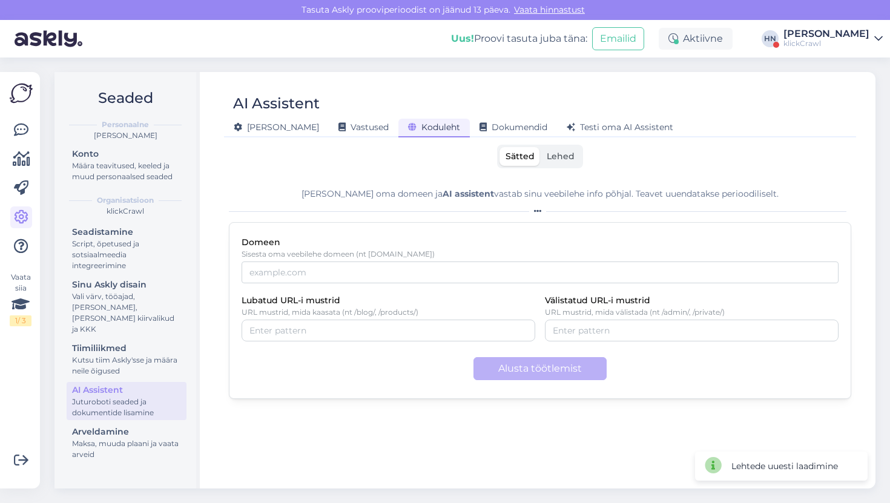
click at [820, 23] on div "Uus! Proovi tasuta juba täna: Emailid Aktiivne HN Hans Niinemäe klickCrawl" at bounding box center [445, 39] width 890 height 38
click at [836, 40] on div "klickCrawl" at bounding box center [826, 44] width 86 height 10
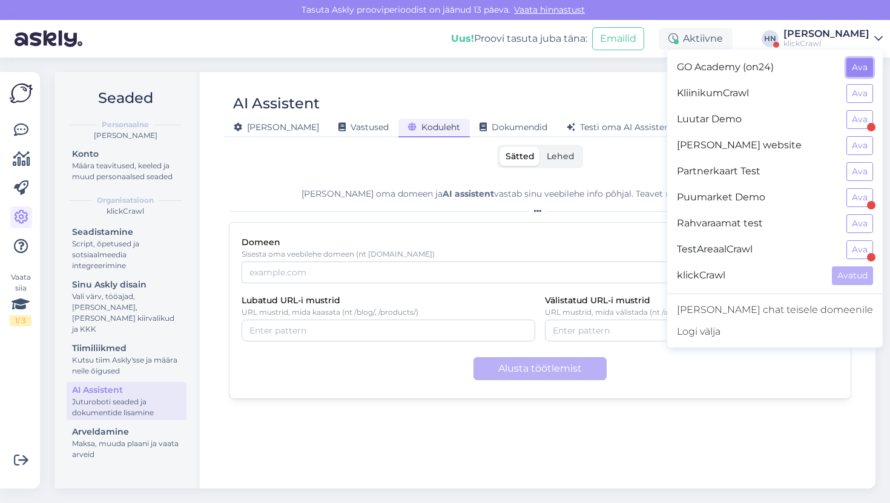
click at [857, 67] on button "Ava" at bounding box center [859, 67] width 27 height 19
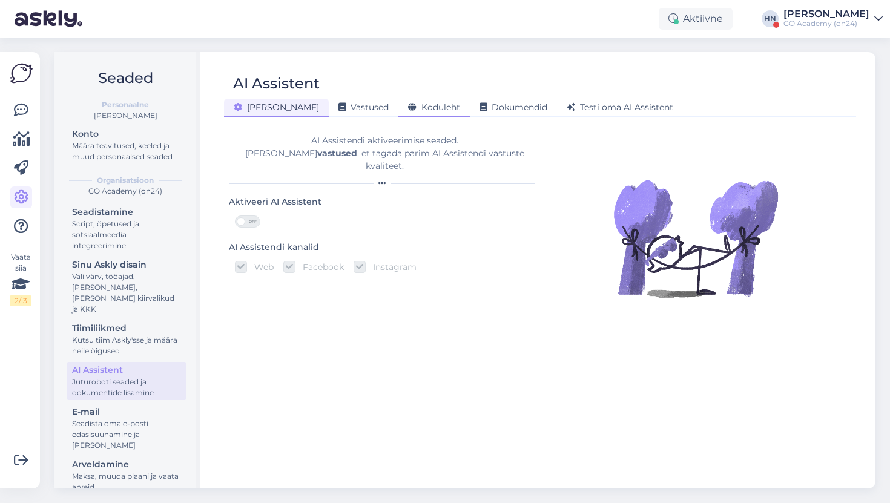
click at [412, 107] on span "Koduleht" at bounding box center [434, 107] width 52 height 11
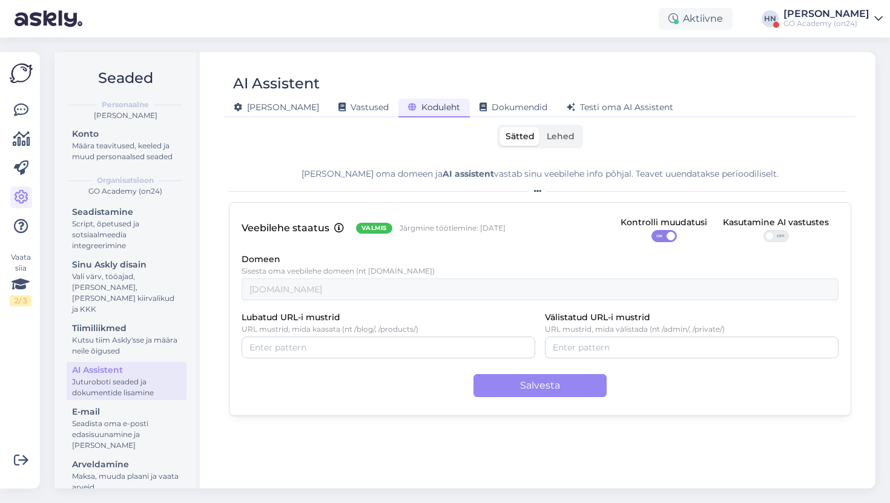
click at [550, 119] on div "AI Assistent [PERSON_NAME] Vastused Koduleht Dokumendid [PERSON_NAME] oma AI As…" at bounding box center [540, 270] width 671 height 436
click at [556, 139] on span "Lehed" at bounding box center [561, 136] width 28 height 11
click at [540, 127] on input "Lehed" at bounding box center [540, 127] width 0 height 0
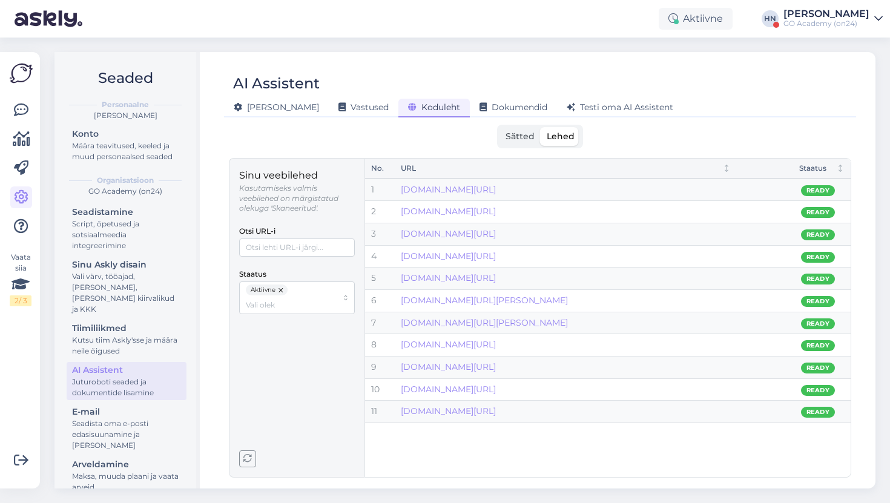
click at [825, 28] on div "Aktiivne [PERSON_NAME] GO Academy (on24)" at bounding box center [445, 19] width 890 height 38
click at [825, 21] on div "GO Academy (on24)" at bounding box center [826, 24] width 86 height 10
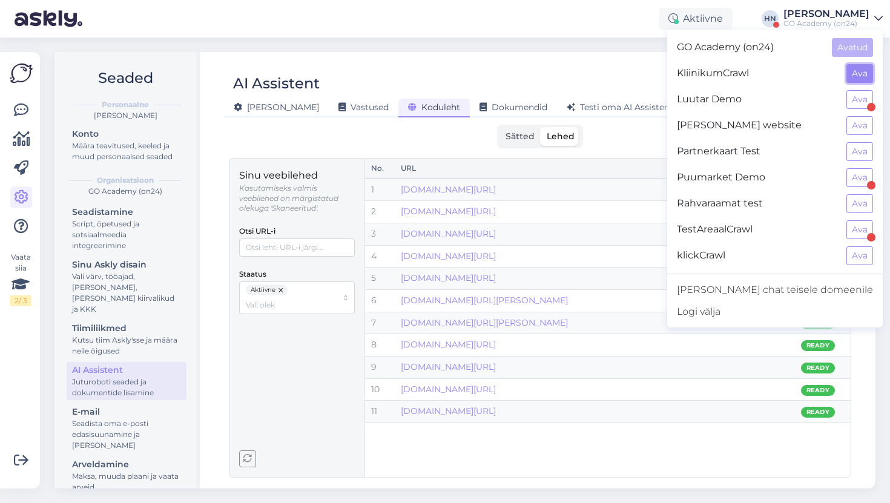
click at [857, 73] on button "Ava" at bounding box center [859, 73] width 27 height 19
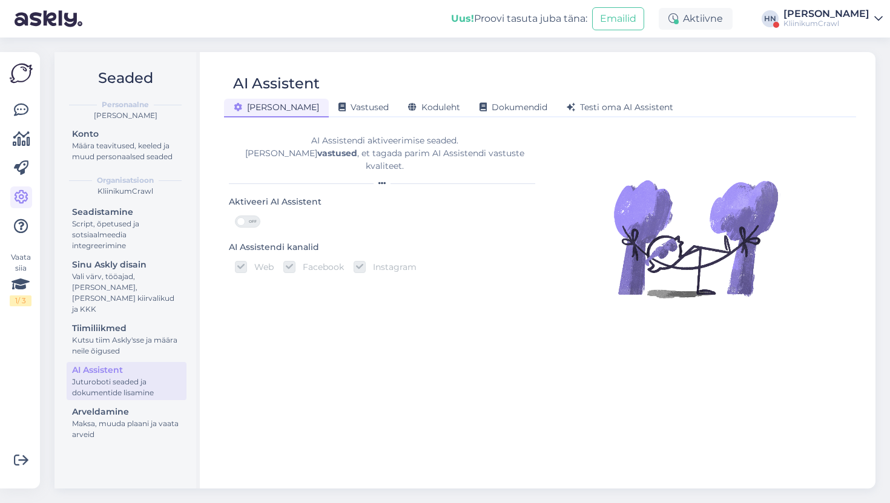
click at [829, 24] on div "KliinikumCrawl" at bounding box center [826, 24] width 86 height 10
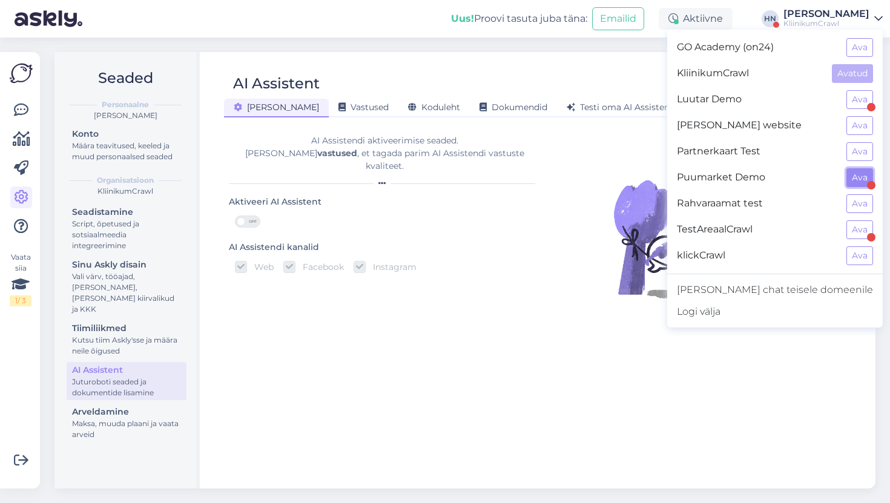
click at [852, 175] on button "Ava" at bounding box center [859, 177] width 27 height 19
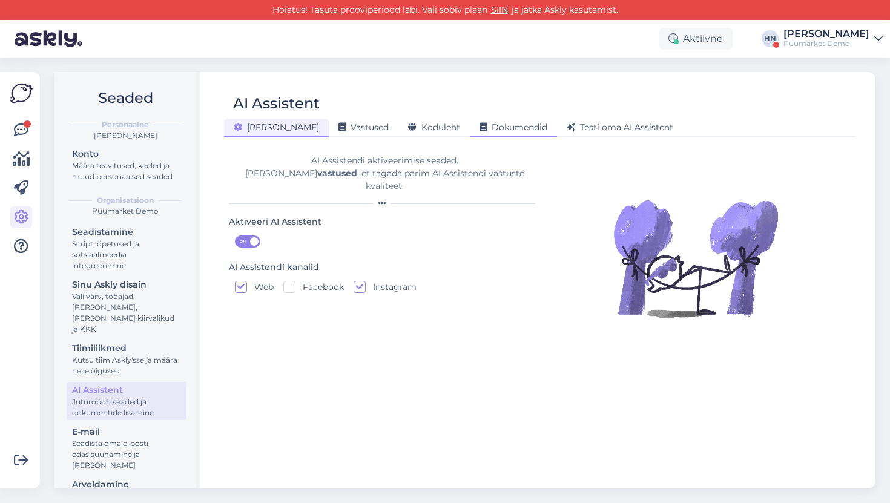
click at [479, 127] on span "Dokumendid" at bounding box center [513, 127] width 68 height 11
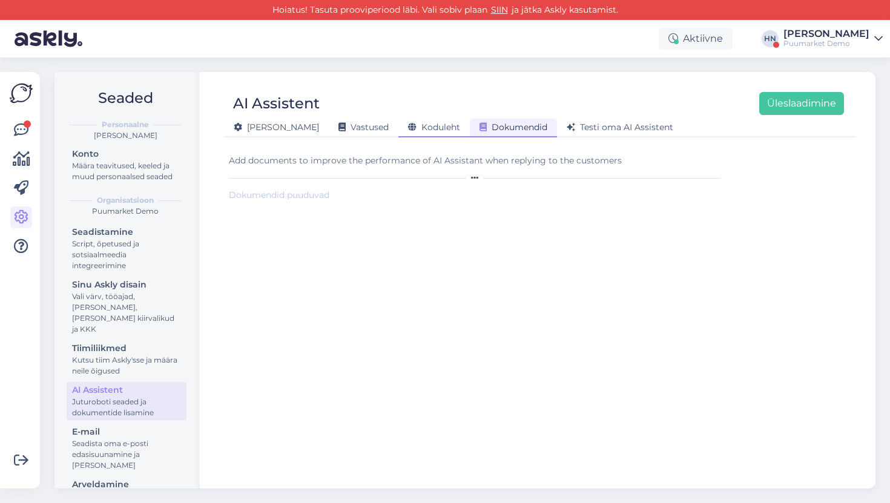
click at [408, 126] on span "Koduleht" at bounding box center [434, 127] width 52 height 11
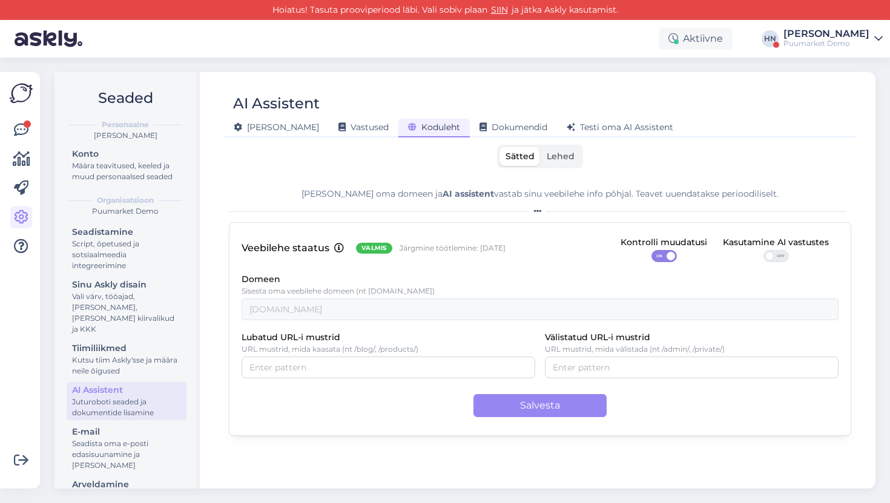
click at [565, 156] on span "Lehed" at bounding box center [561, 156] width 28 height 11
click at [540, 147] on input "Lehed" at bounding box center [540, 147] width 0 height 0
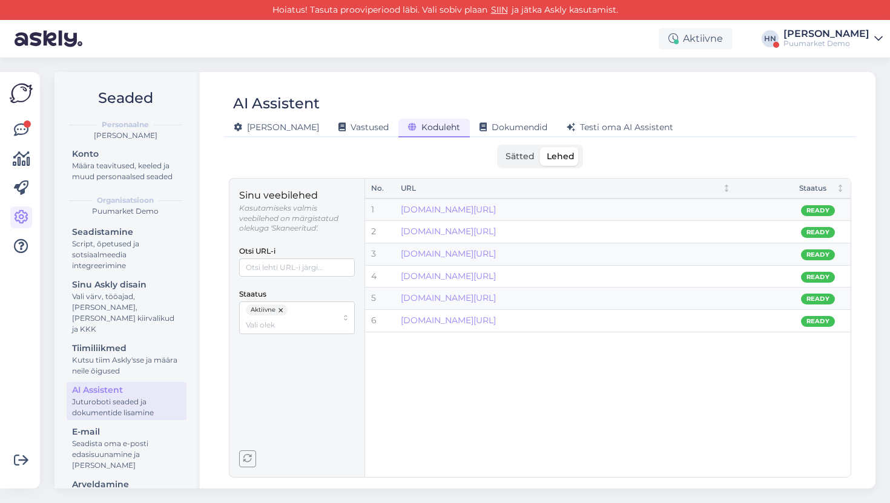
click at [283, 312] on button "button" at bounding box center [281, 309] width 12 height 11
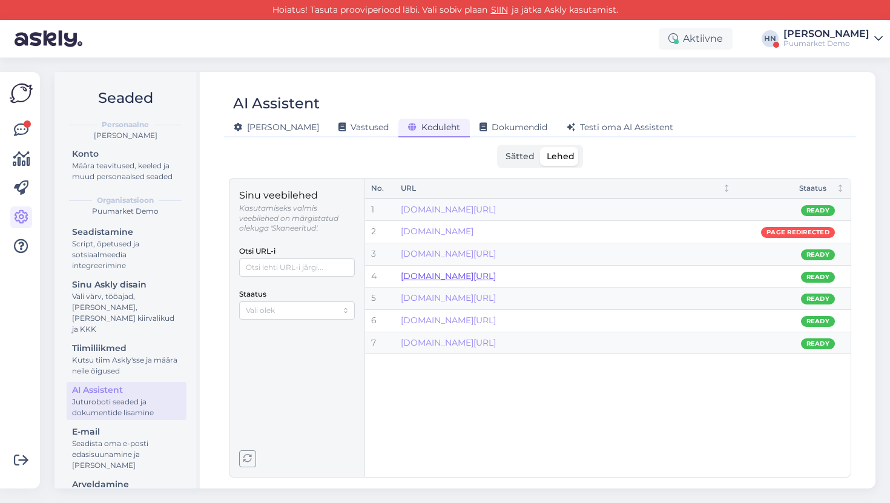
click at [454, 271] on link "[DOMAIN_NAME][URL]" at bounding box center [448, 276] width 95 height 11
click at [496, 210] on link "[DOMAIN_NAME][URL]" at bounding box center [448, 209] width 95 height 11
click at [801, 24] on div "Aktiivne [PERSON_NAME] Puumarket Demo" at bounding box center [445, 39] width 890 height 38
click at [805, 36] on div "[PERSON_NAME]" at bounding box center [826, 34] width 86 height 10
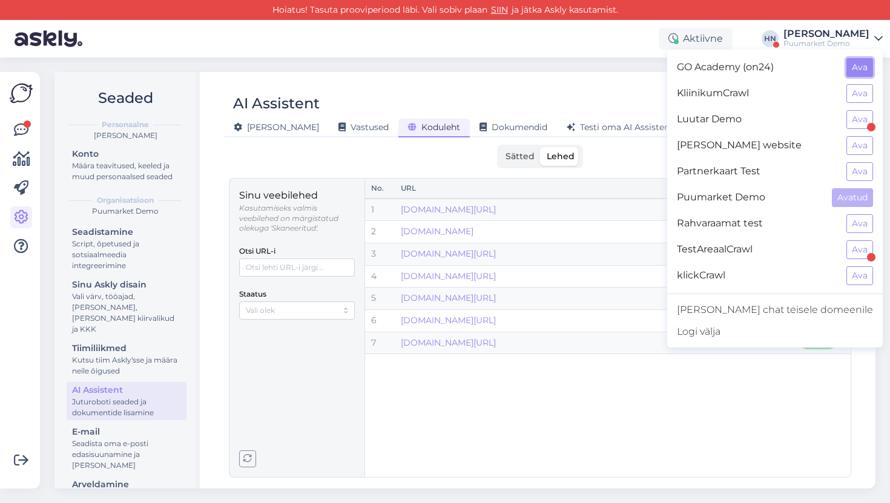
click at [856, 76] on button "Ava" at bounding box center [859, 67] width 27 height 19
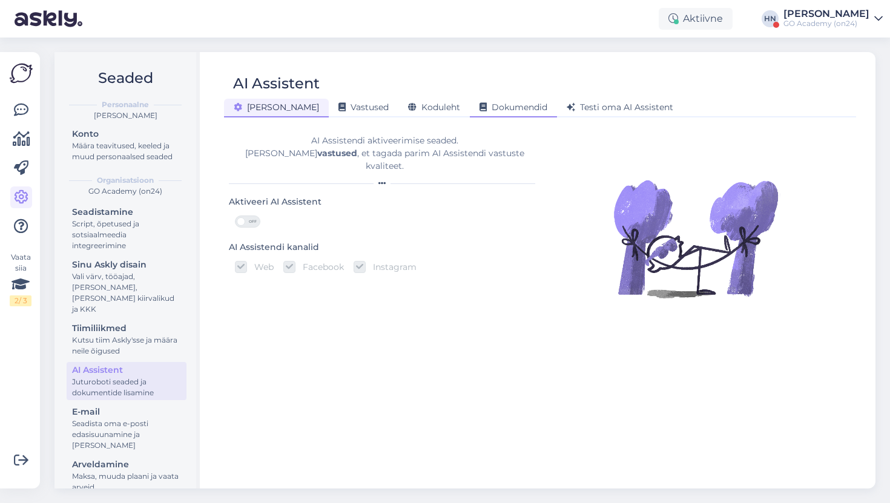
click at [476, 99] on div "Dokumendid" at bounding box center [513, 108] width 87 height 19
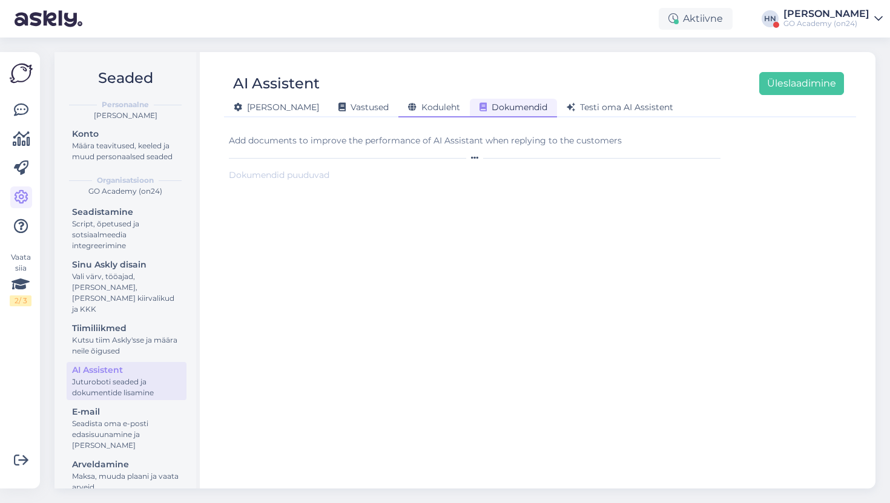
click at [415, 109] on span "Koduleht" at bounding box center [434, 107] width 52 height 11
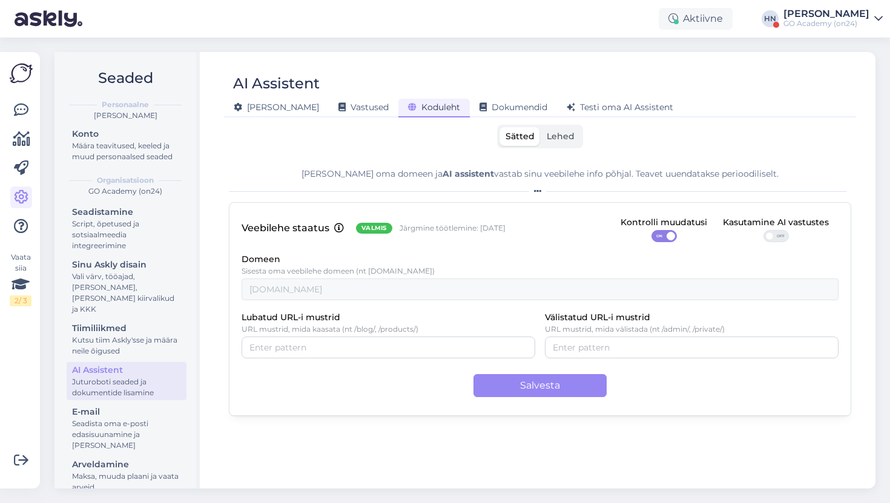
click at [556, 131] on label "Lehed" at bounding box center [560, 136] width 40 height 19
click at [540, 127] on input "Lehed" at bounding box center [540, 127] width 0 height 0
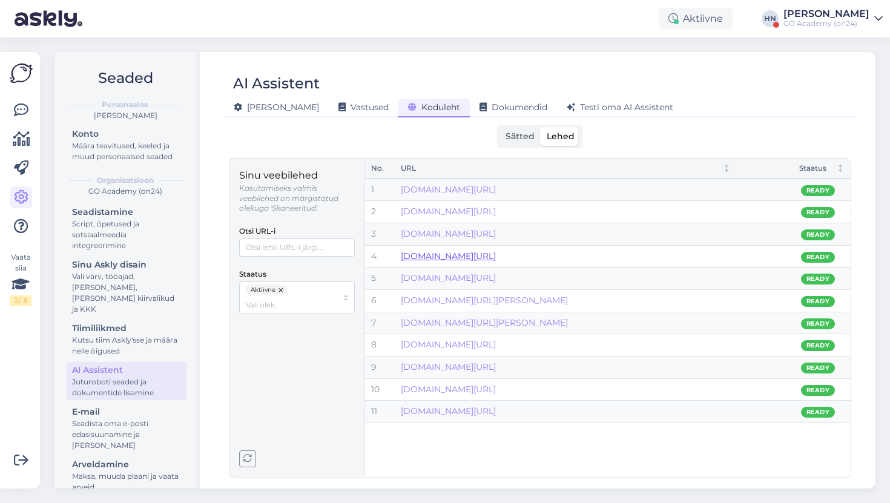
click at [496, 258] on link "www.on24.fi/p/101008/stroma-patjan-suojalakana-kuminauhalla-90x200-cm" at bounding box center [448, 256] width 95 height 11
click at [537, 97] on div "[PERSON_NAME] Vastused Koduleht Dokumendid [PERSON_NAME] oma AI Assistent" at bounding box center [534, 105] width 620 height 21
click at [566, 104] on span "Testi oma AI Assistent" at bounding box center [619, 107] width 107 height 11
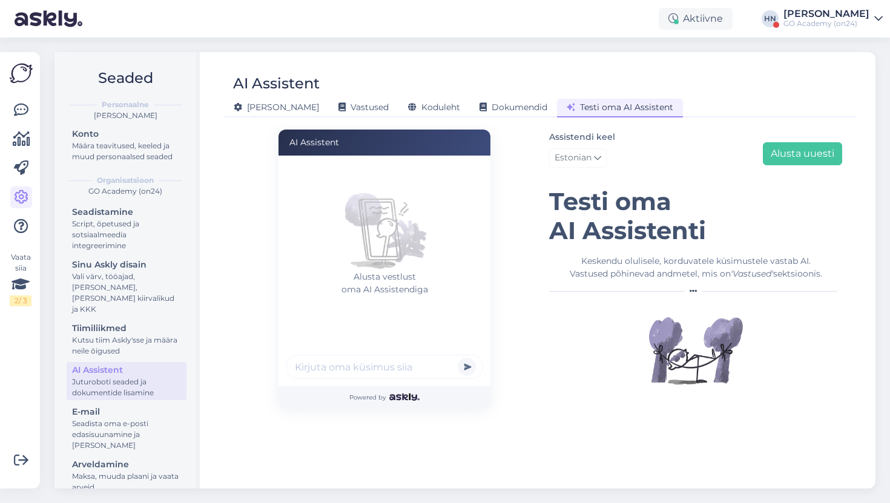
click at [379, 379] on div at bounding box center [384, 369] width 197 height 28
click at [381, 370] on input "text" at bounding box center [384, 367] width 197 height 24
paste input "Stroma patjan"
type input "Stroma patjan pesu temperatuur ?"
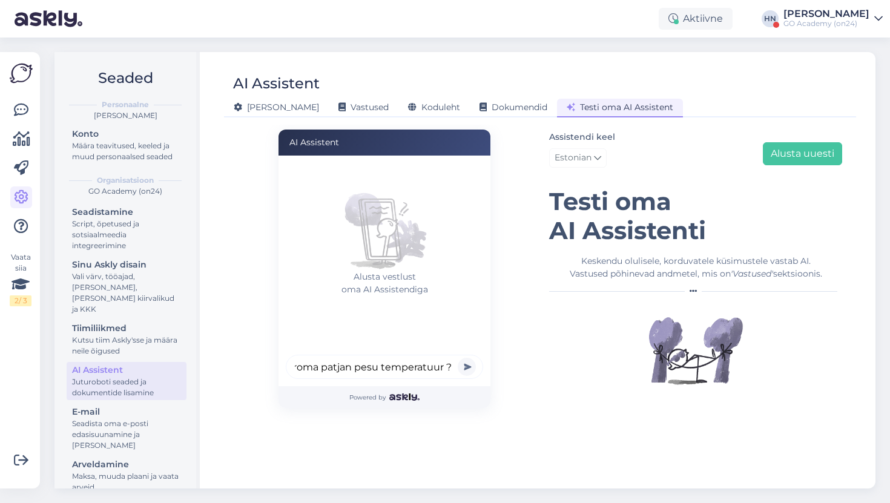
click at [458, 358] on button "submit" at bounding box center [467, 367] width 18 height 18
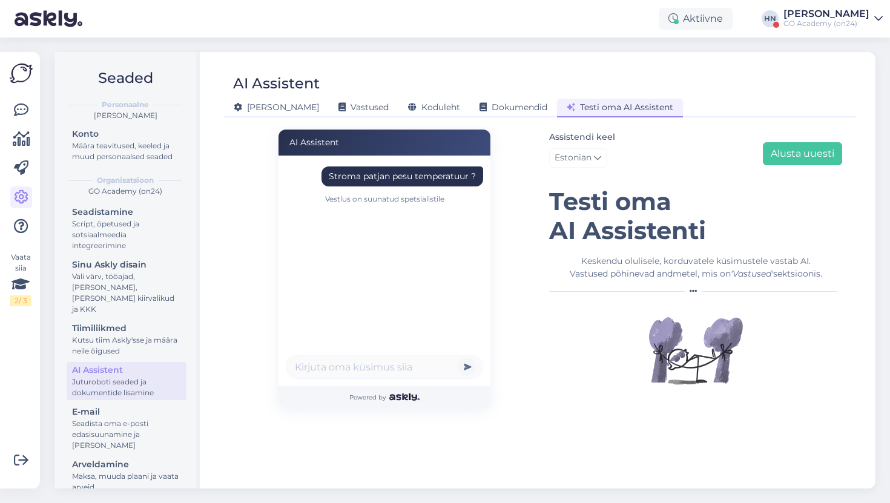
click at [378, 181] on div "Stroma patjan pesu temperatuur ?" at bounding box center [402, 176] width 147 height 13
copy div "Stroma patjan pesu temperatuur ?"
click at [773, 168] on div "Assistendi keel Estonian Alusta uuesti" at bounding box center [695, 151] width 293 height 43
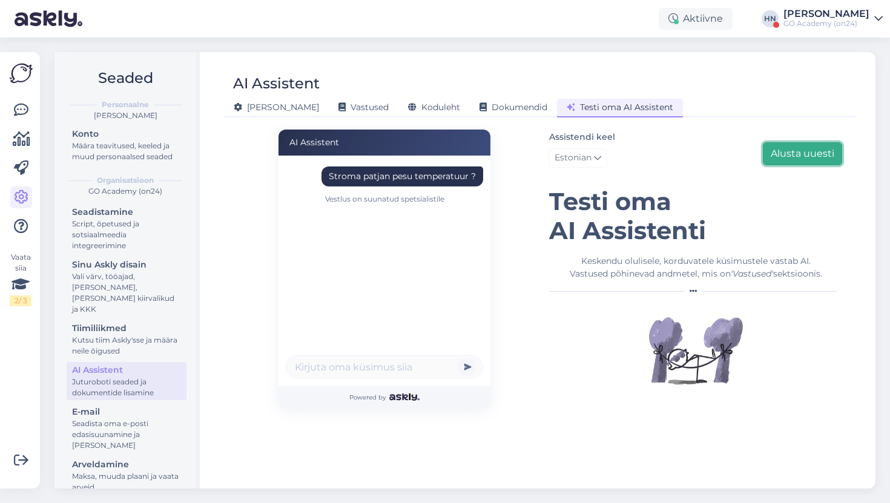
click at [784, 153] on button "Alusta uuesti" at bounding box center [802, 153] width 79 height 23
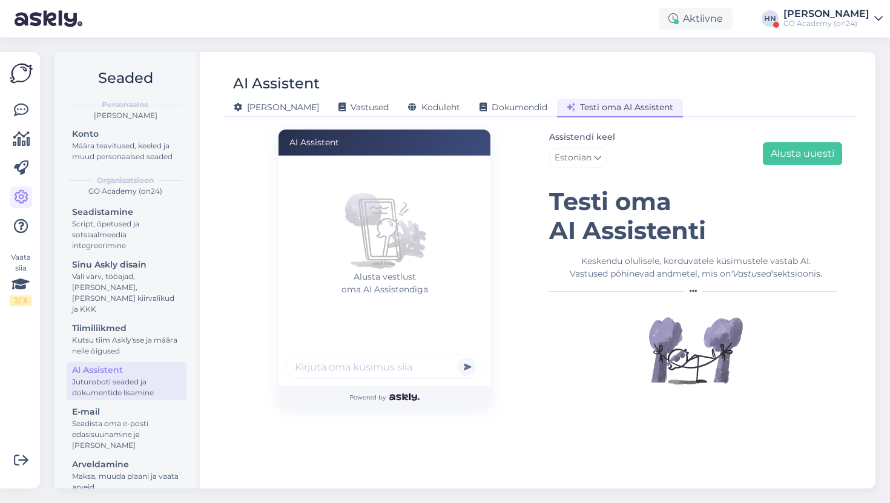
click at [374, 350] on div "Alusta vestlust oma AI Assistendiga" at bounding box center [384, 271] width 212 height 231
click at [374, 373] on input "text" at bounding box center [384, 367] width 197 height 24
paste input "Stroma patjan pesu temperatuur ?"
type input "Stroma patjan pesu temperatuur ?"
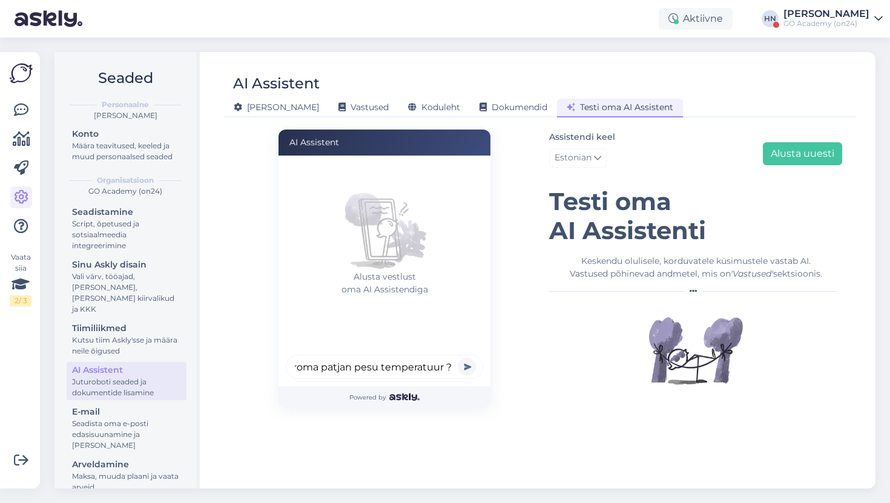
click at [458, 358] on button "submit" at bounding box center [467, 367] width 18 height 18
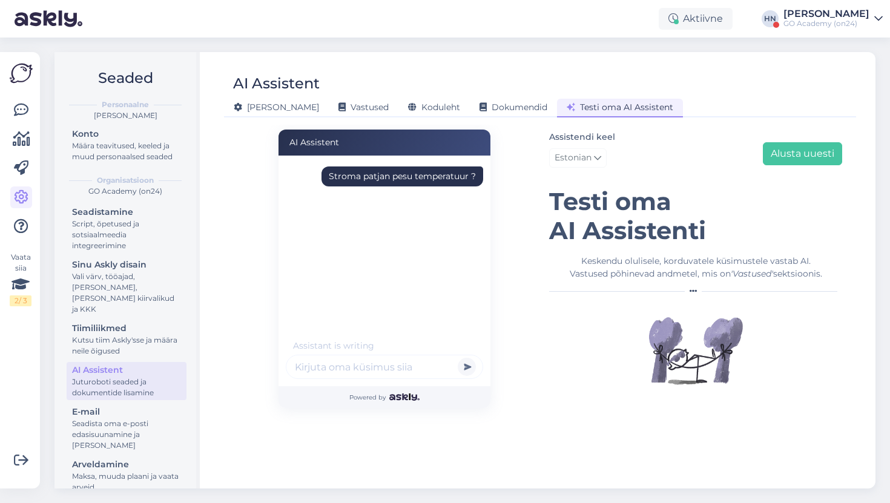
scroll to position [0, 0]
click at [788, 166] on div "Assistendi keel Estonian Alusta uuesti" at bounding box center [695, 151] width 293 height 43
click at [788, 163] on button "Alusta uuesti" at bounding box center [802, 153] width 79 height 23
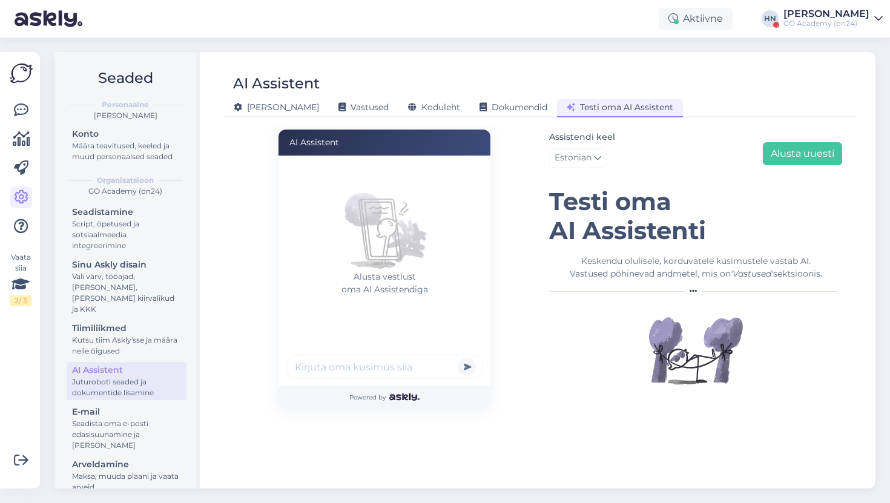
click at [413, 362] on input "text" at bounding box center [384, 367] width 197 height 24
paste input "Stroma patjan pesu temperatuur ?"
type input "Stroma patjan pesu temperatuur ?"
click at [458, 358] on button "submit" at bounding box center [467, 367] width 18 height 18
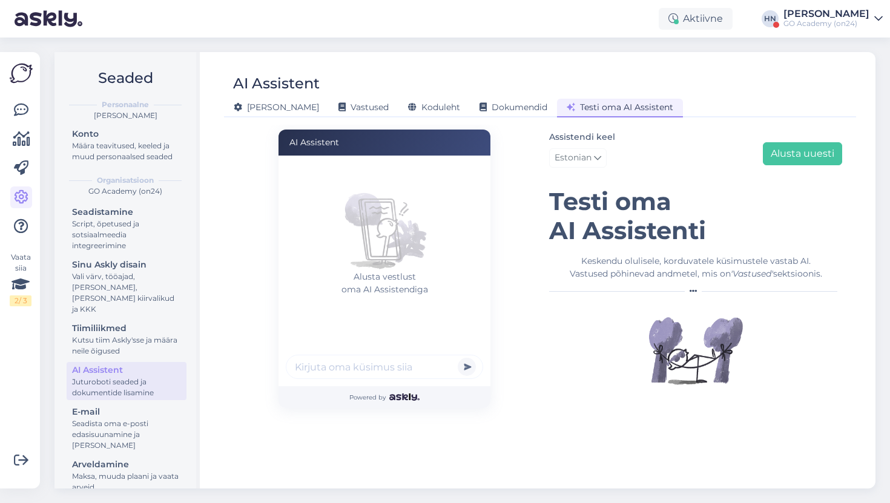
scroll to position [0, 0]
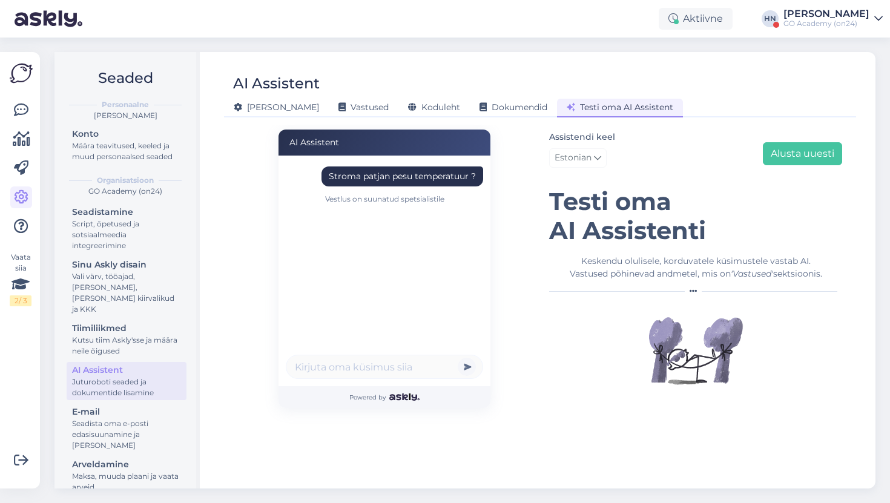
click at [416, 171] on div "Stroma patjan pesu temperatuur ?" at bounding box center [402, 176] width 147 height 13
copy div "Stroma patjan pesu temperatuur ?"
click at [745, 135] on div "Assistendi keel Estonian Alusta uuesti" at bounding box center [695, 151] width 293 height 43
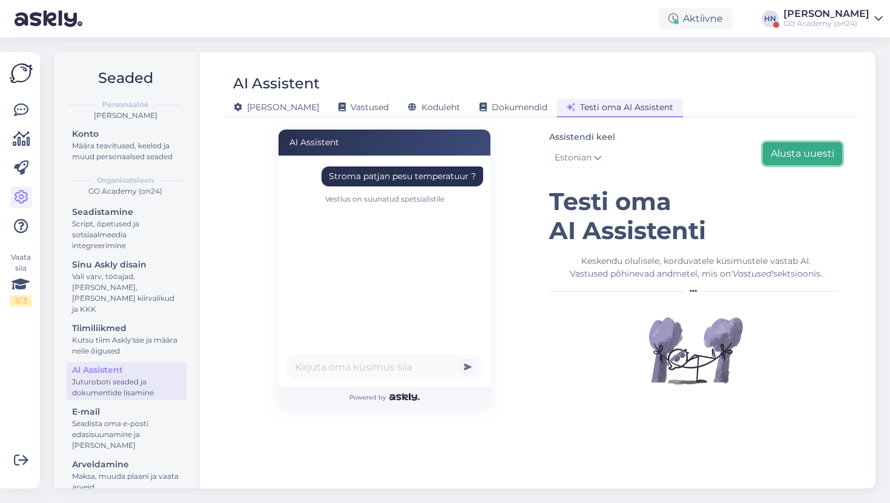
click at [786, 157] on button "Alusta uuesti" at bounding box center [802, 153] width 79 height 23
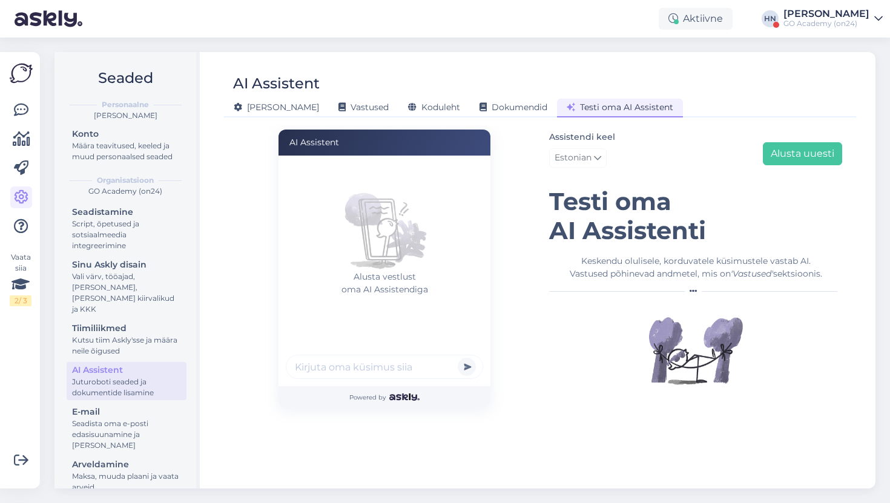
click at [327, 366] on input "text" at bounding box center [384, 367] width 197 height 24
paste input "Stroma patjan pesu temperatuur ?"
click at [352, 372] on input "Stroma patjan pesu temperatuur ?" at bounding box center [384, 367] width 197 height 24
type input "Stroma patjan - pesu temperatuur ?"
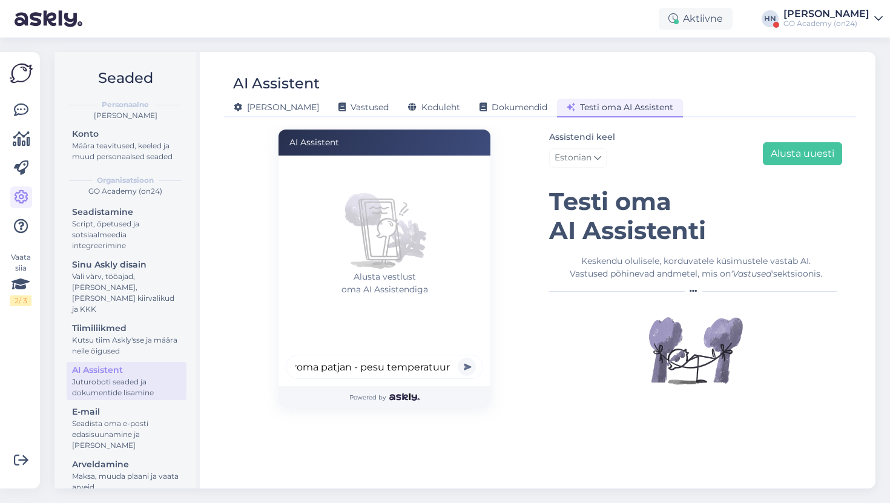
click at [458, 358] on button "submit" at bounding box center [467, 367] width 18 height 18
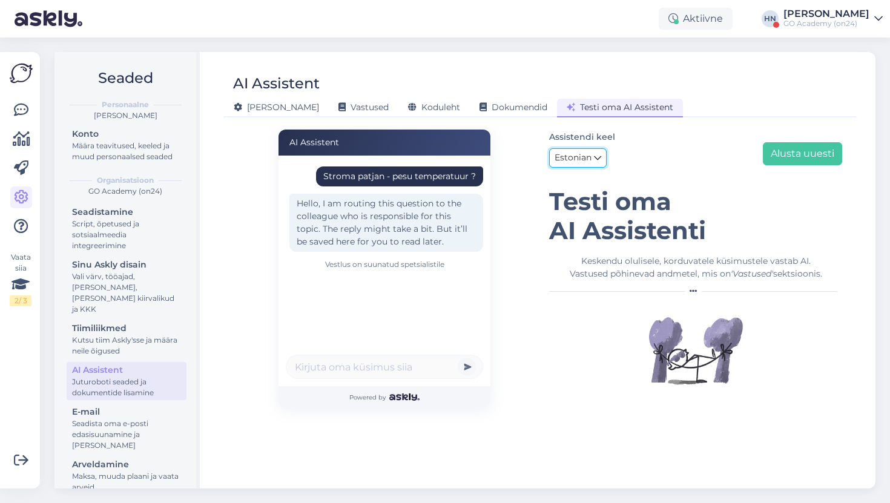
click at [596, 162] on icon at bounding box center [597, 157] width 7 height 13
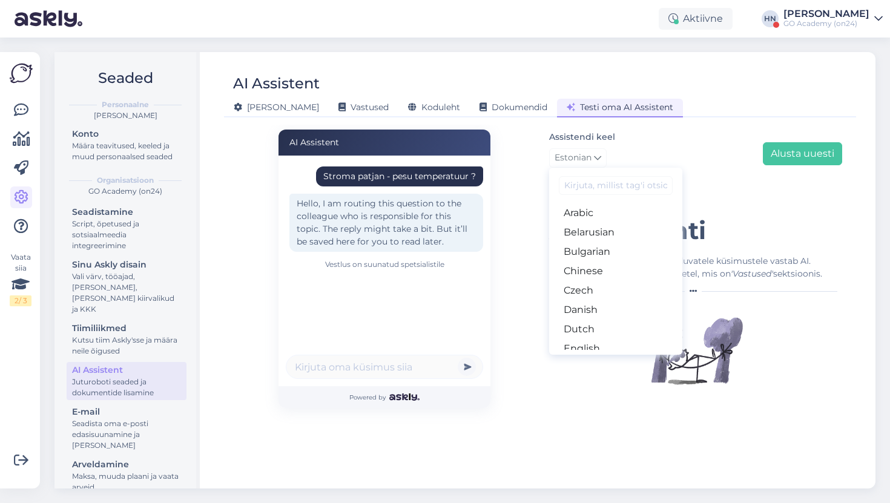
click at [427, 176] on div "Stroma patjan - pesu temperatuur ?" at bounding box center [399, 176] width 153 height 13
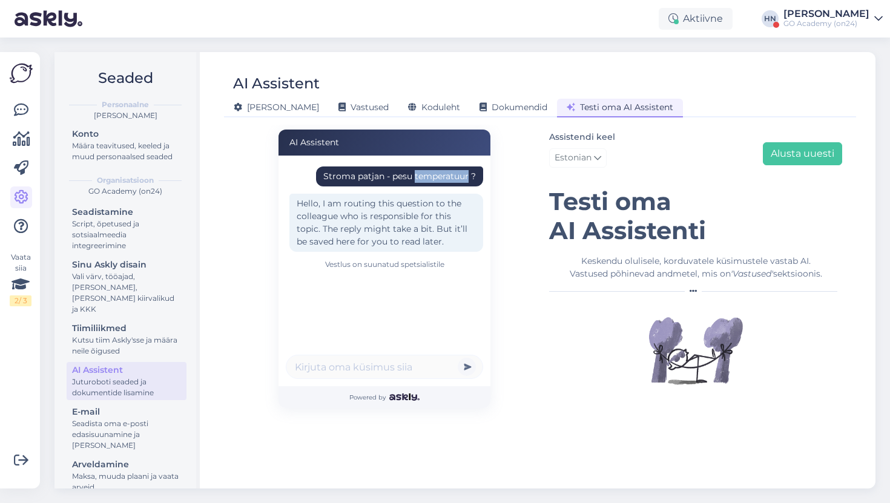
click at [427, 176] on div "Stroma patjan - pesu temperatuur ?" at bounding box center [399, 176] width 153 height 13
copy div "Stroma patjan - pesu temperatuur ?"
click at [524, 172] on div "AI Assistent Stroma patjan - pesu temperatuur ? Hello, I am routing this questi…" at bounding box center [384, 269] width 311 height 279
click at [565, 158] on span "Estonian" at bounding box center [572, 157] width 37 height 13
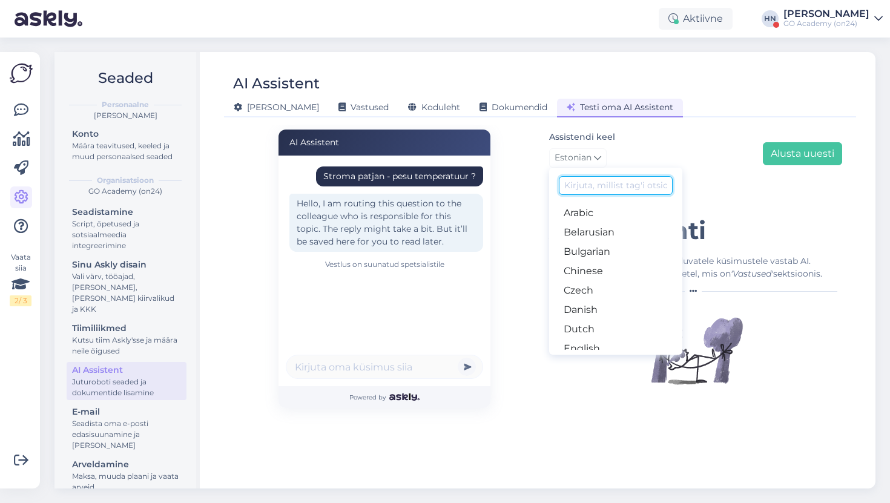
click at [589, 182] on input at bounding box center [616, 185] width 114 height 19
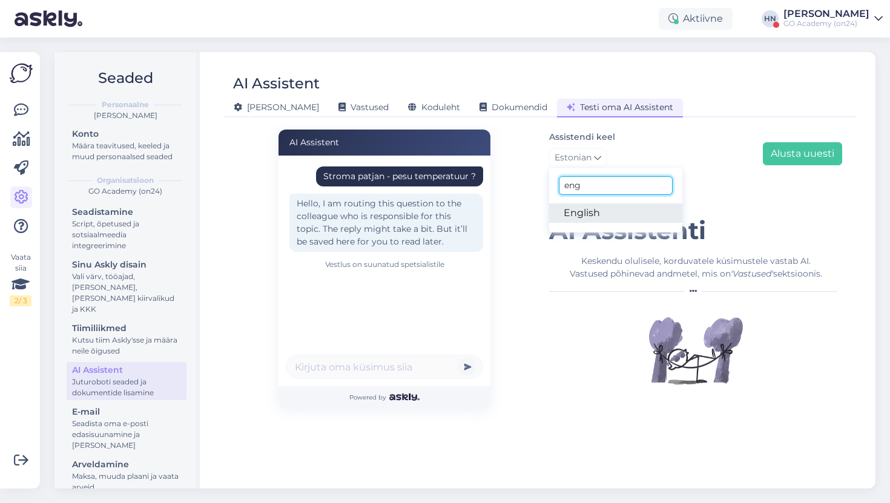
type input "eng"
click at [585, 209] on link "English" at bounding box center [615, 212] width 133 height 19
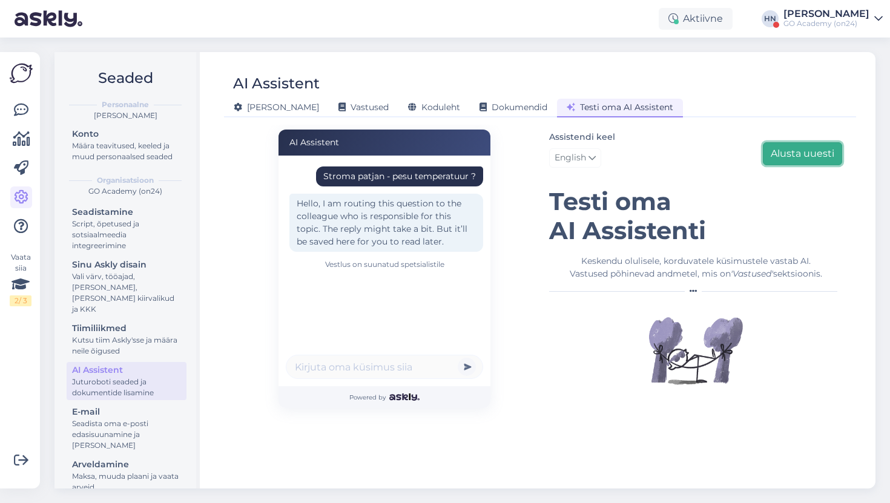
click at [809, 152] on button "Alusta uuesti" at bounding box center [802, 153] width 79 height 23
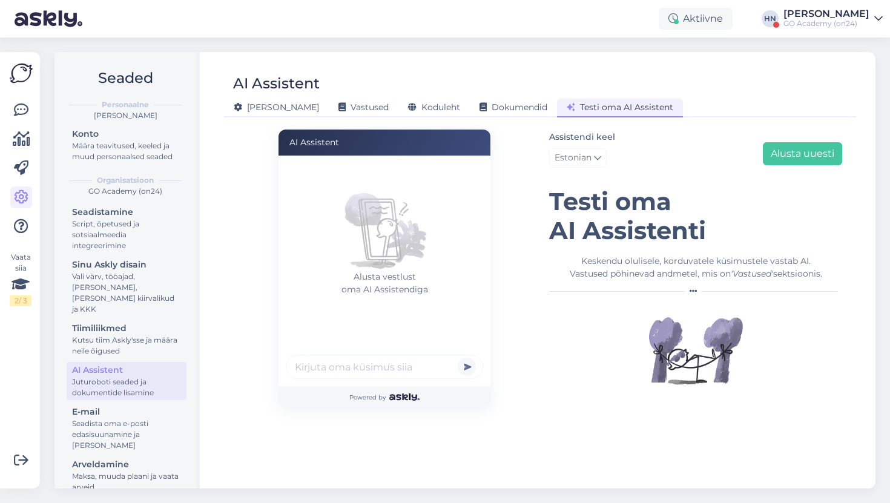
click at [549, 181] on div "Assistendi keel Estonian eng English Alusta uuesti Testi oma AI Assistenti Kesk…" at bounding box center [695, 264] width 293 height 269
click at [580, 156] on span "Estonian" at bounding box center [572, 157] width 37 height 13
click at [568, 211] on link "English" at bounding box center [615, 212] width 133 height 19
click at [371, 361] on input "text" at bounding box center [384, 367] width 197 height 24
paste input "Stroma patjan - pesu temperatuur ?"
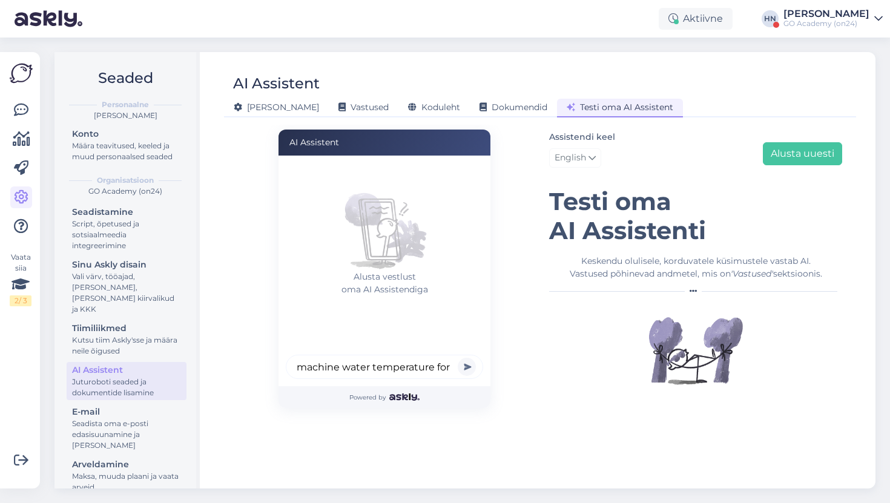
scroll to position [0, 302]
click at [350, 369] on input "What the correct washing machine water temperature for Stroma patjan - pesu tem…" at bounding box center [384, 367] width 197 height 24
type input "What the correct washing machine water temperature for Stroma patjan"
click at [458, 358] on button "submit" at bounding box center [467, 367] width 18 height 18
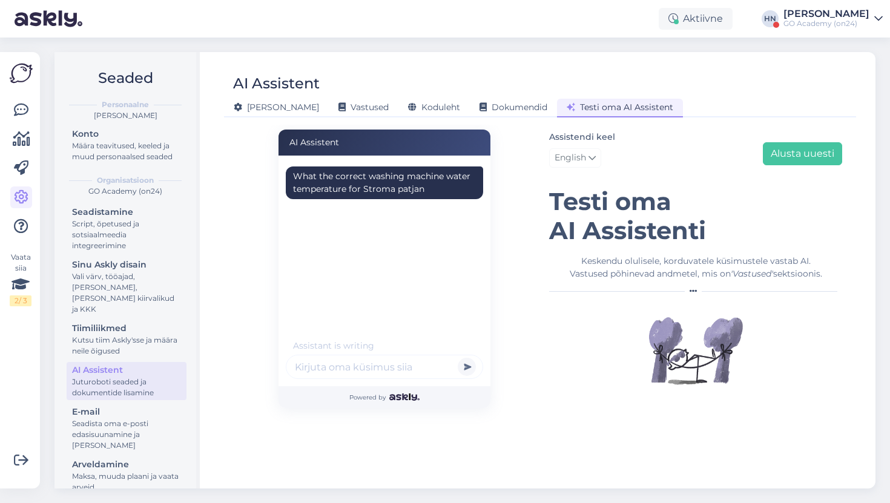
scroll to position [0, 0]
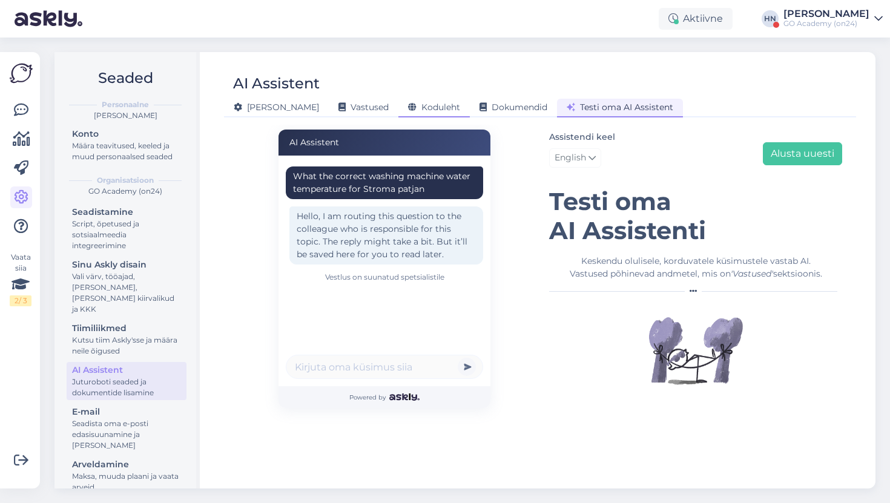
click at [398, 100] on div "Koduleht" at bounding box center [433, 108] width 71 height 19
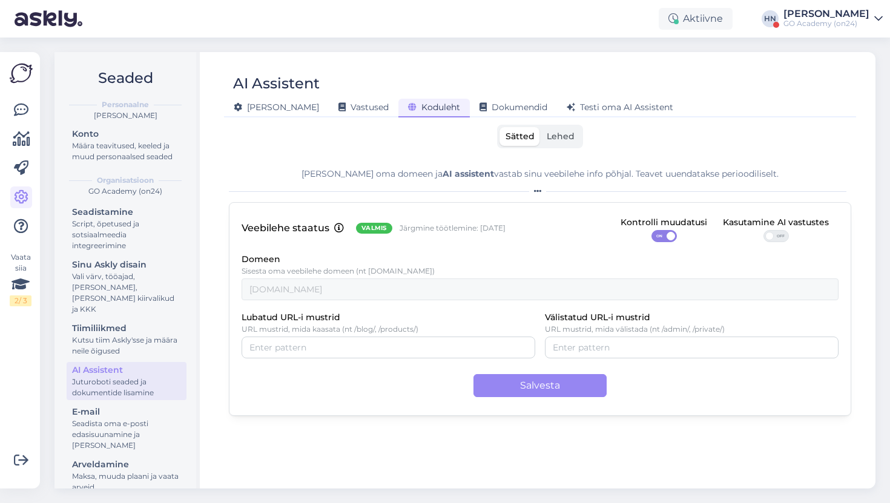
click at [765, 237] on span at bounding box center [769, 236] width 8 height 8
click at [763, 230] on input "OFF" at bounding box center [763, 230] width 0 height 0
click at [534, 387] on button "Salvesta" at bounding box center [539, 385] width 133 height 23
click at [479, 111] on span "Dokumendid" at bounding box center [513, 107] width 68 height 11
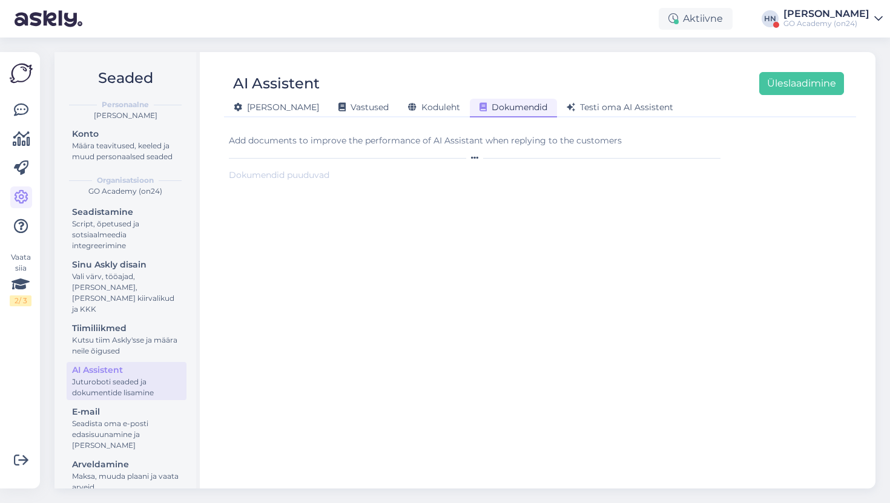
click at [587, 95] on div "[PERSON_NAME] Vastused Koduleht Dokumendid [PERSON_NAME] oma AI Assistent" at bounding box center [534, 105] width 620 height 21
click at [470, 114] on div "Dokumendid" at bounding box center [513, 108] width 87 height 19
click at [404, 114] on div "Koduleht" at bounding box center [433, 108] width 71 height 19
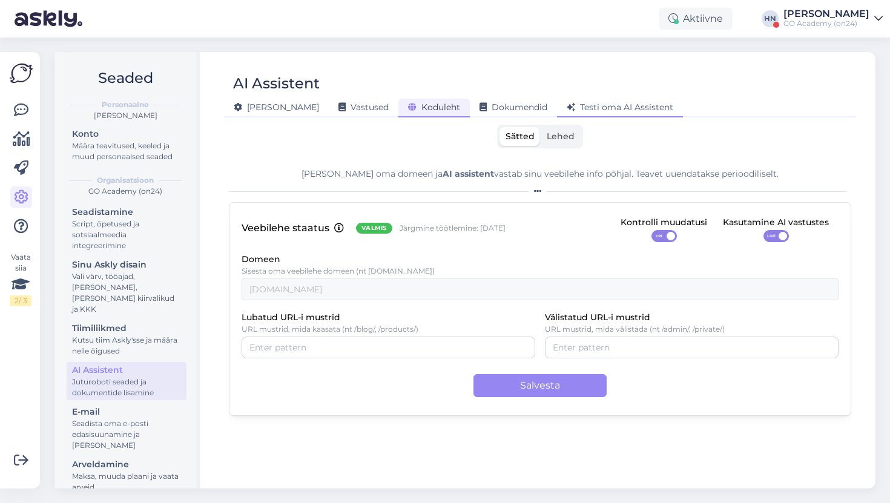
click at [566, 103] on span "Testi oma AI Assistent" at bounding box center [619, 107] width 107 height 11
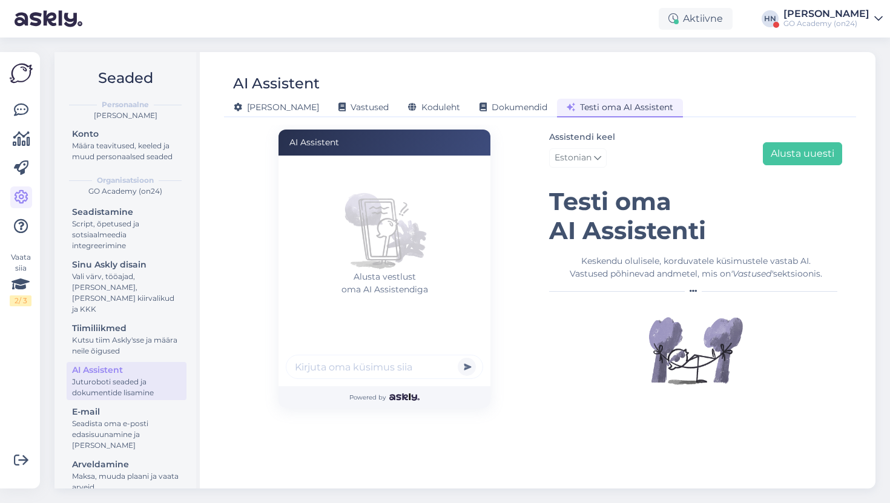
click at [378, 371] on input "text" at bounding box center [384, 367] width 197 height 24
paste input "What the correct washing machine water temperature for Stroma patjan"
type input "What the correct washing machine water temperature for Stroma patjan"
click at [458, 358] on button "submit" at bounding box center [467, 367] width 18 height 18
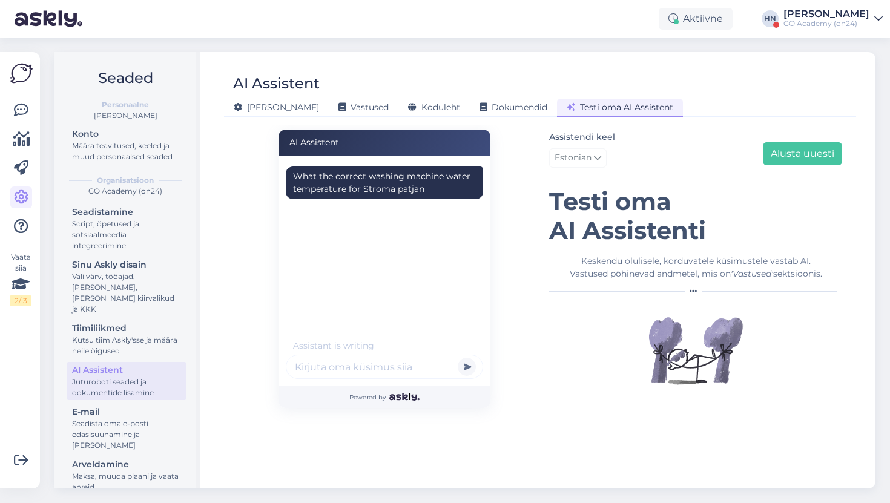
scroll to position [0, 0]
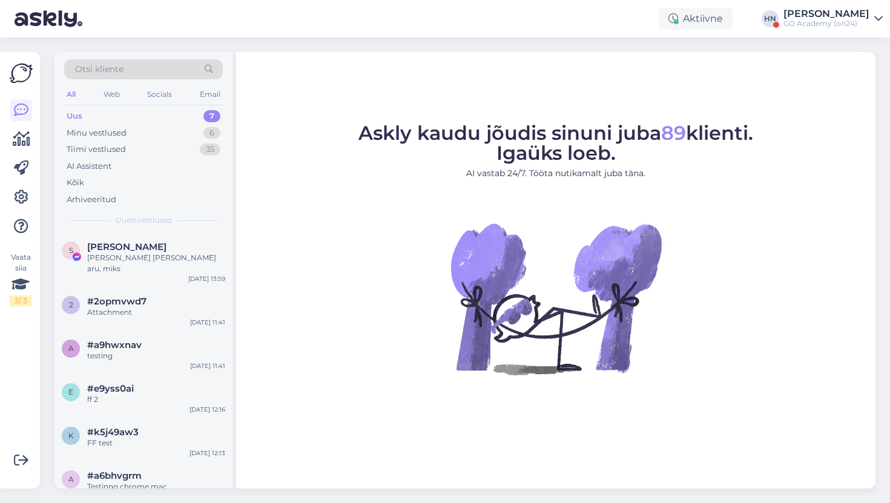
click at [843, 13] on div "[PERSON_NAME]" at bounding box center [826, 14] width 86 height 10
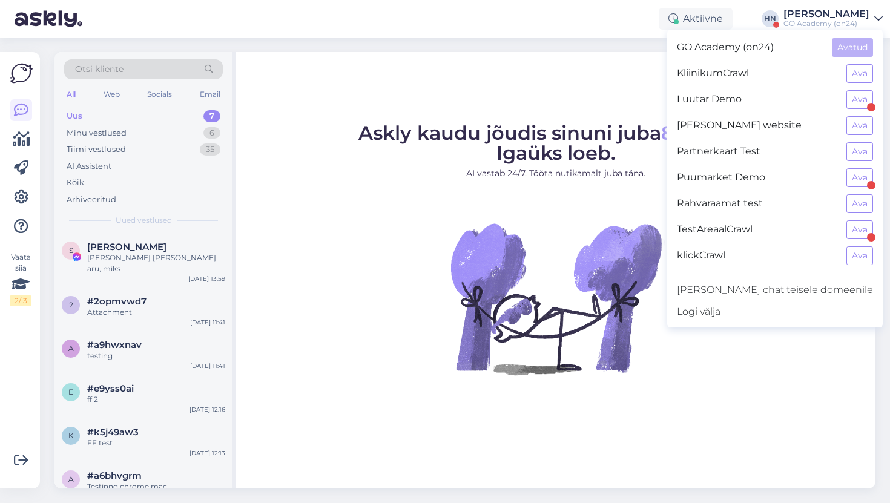
click at [846, 178] on div "Puumarket Demo Ava" at bounding box center [774, 178] width 215 height 26
click at [856, 178] on button "Ava" at bounding box center [859, 177] width 27 height 19
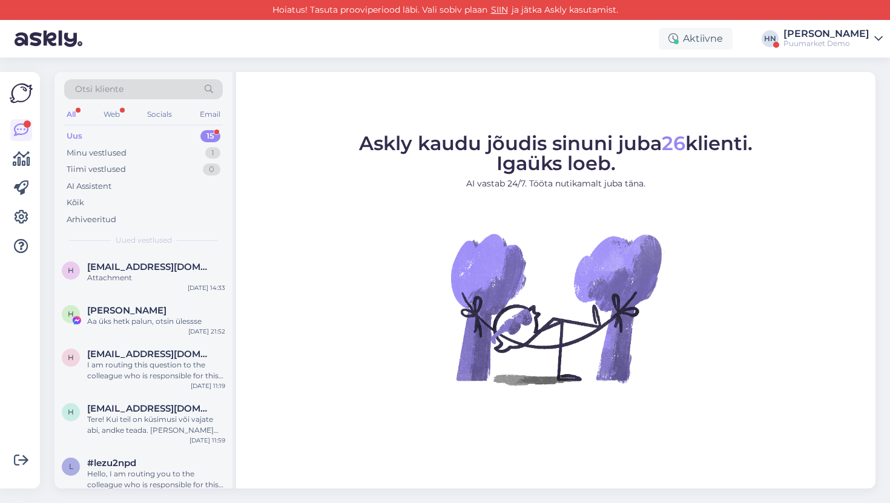
click at [841, 21] on div "Aktiivne [PERSON_NAME] Puumarket Demo" at bounding box center [445, 39] width 890 height 38
click at [833, 42] on div "Puumarket Demo" at bounding box center [826, 44] width 86 height 10
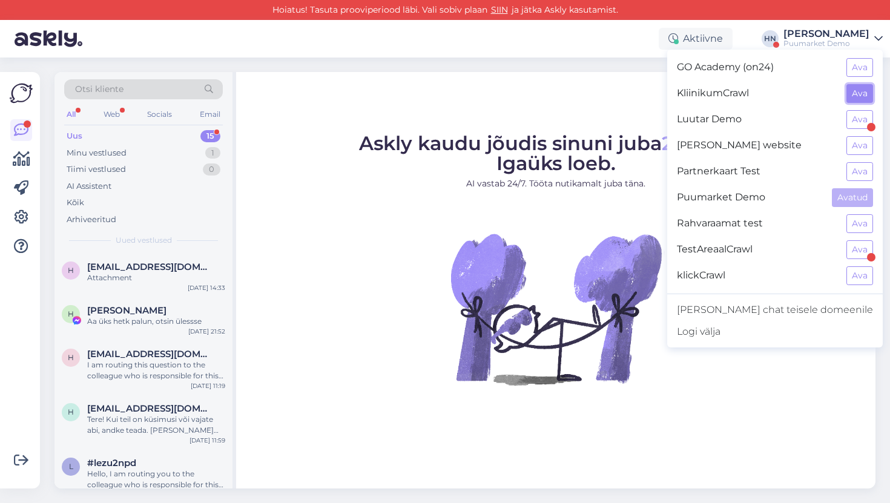
click at [850, 91] on button "Ava" at bounding box center [859, 93] width 27 height 19
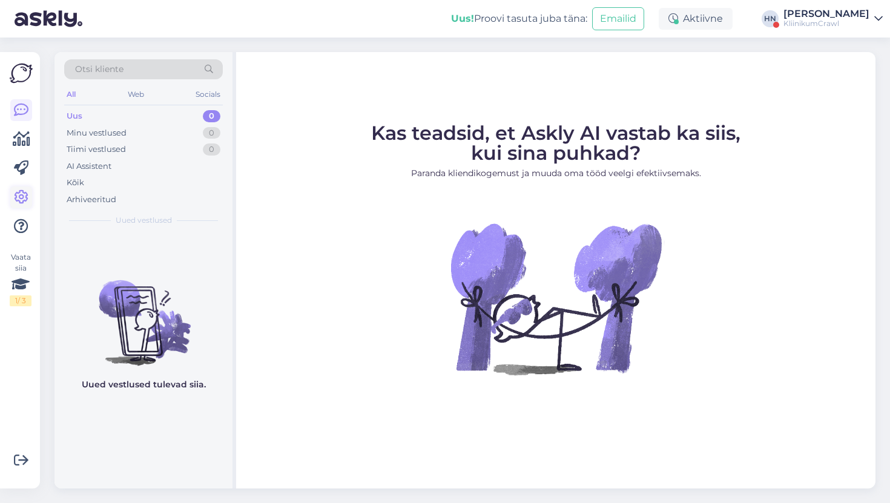
click at [31, 200] on link at bounding box center [21, 197] width 22 height 22
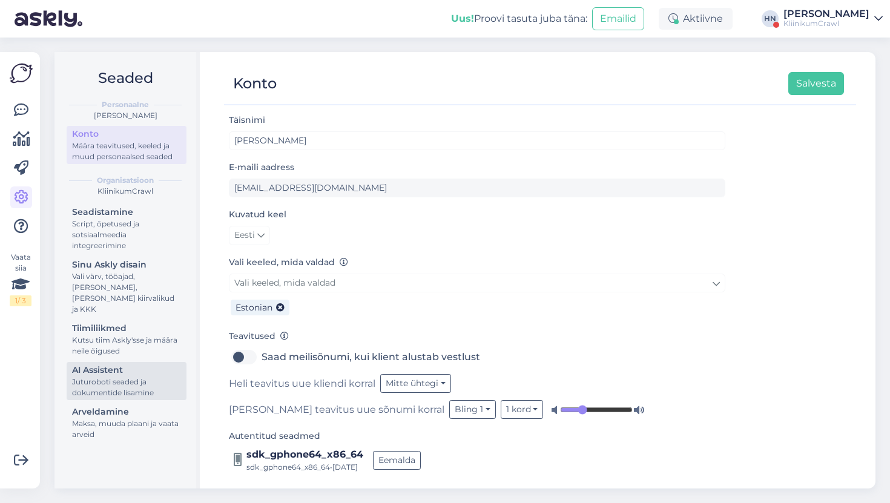
click at [106, 364] on div "AI Assistent" at bounding box center [126, 370] width 109 height 13
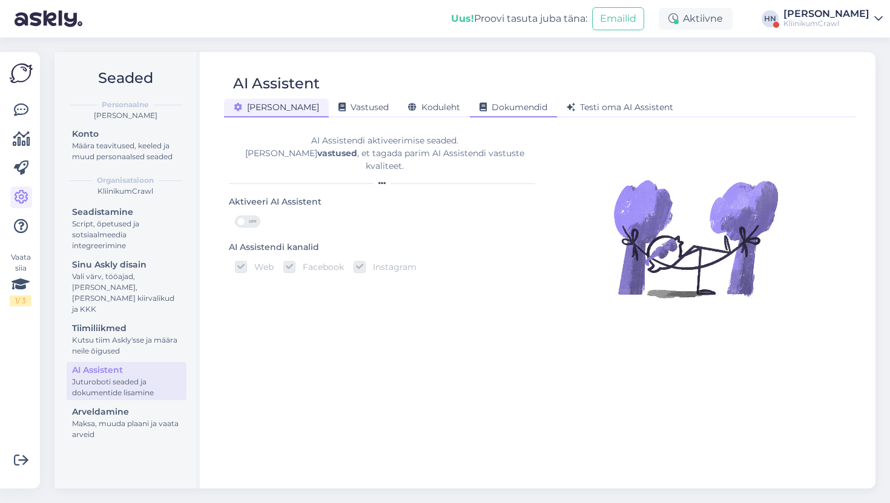
click at [470, 103] on div "Dokumendid" at bounding box center [513, 108] width 87 height 19
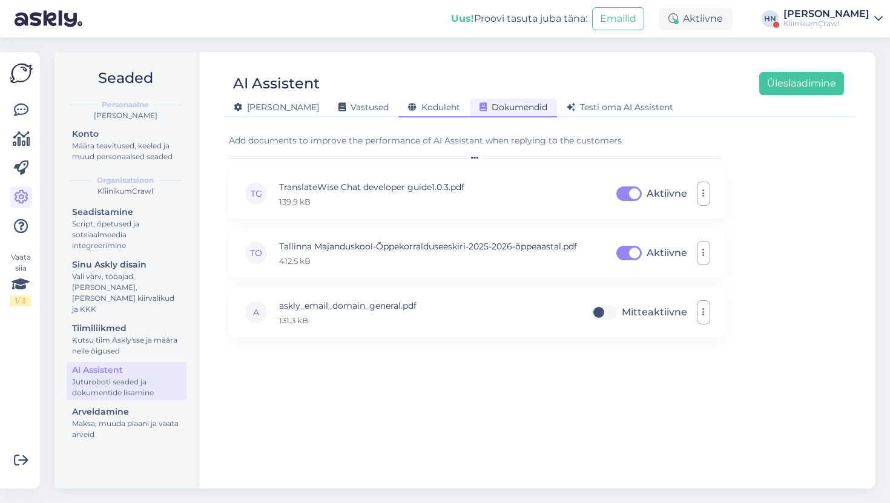
click at [410, 107] on span "Koduleht" at bounding box center [434, 107] width 52 height 11
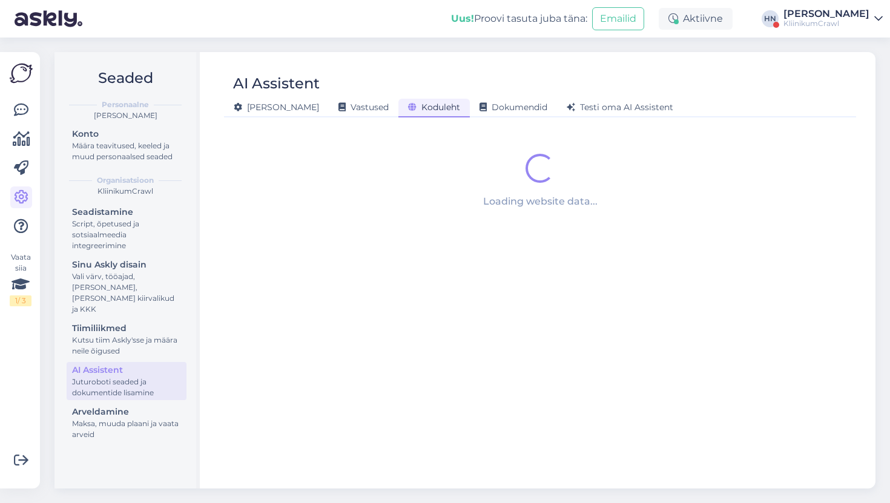
click at [467, 119] on div "AI Assistent [PERSON_NAME] Vastused Koduleht Dokumendid [PERSON_NAME] oma AI As…" at bounding box center [540, 270] width 671 height 436
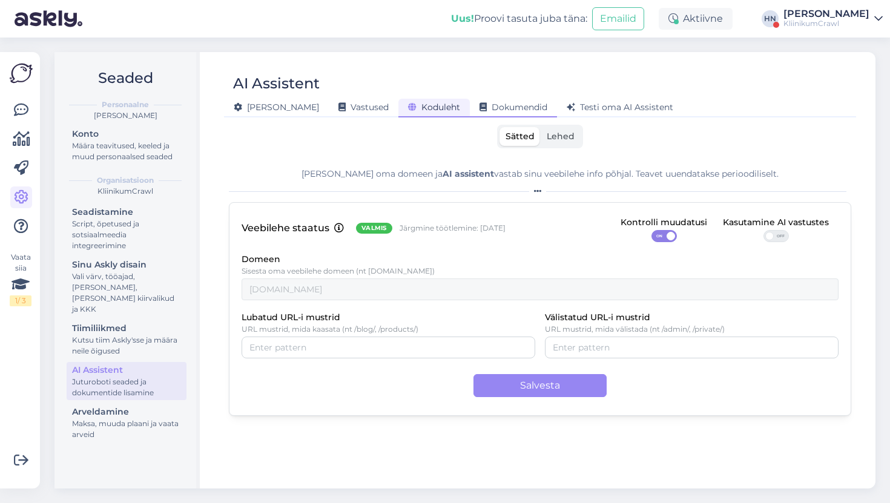
click at [479, 108] on span "Dokumendid" at bounding box center [513, 107] width 68 height 11
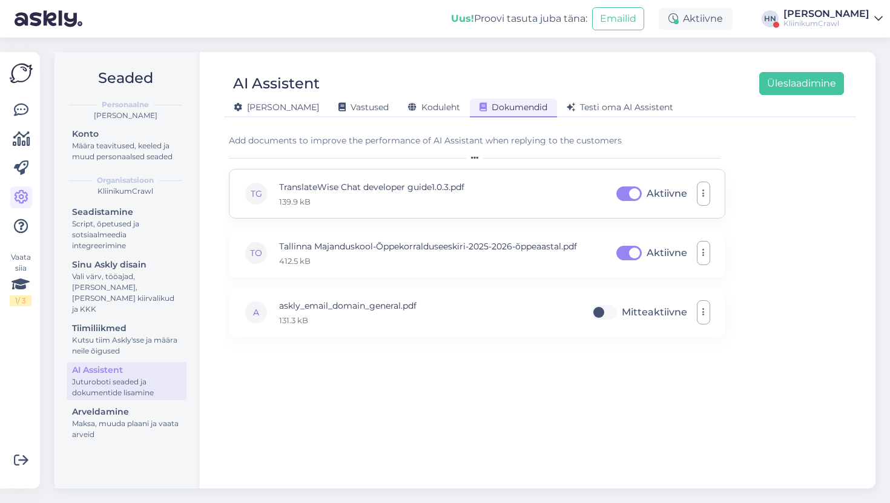
click at [646, 190] on label "Aktiivne" at bounding box center [666, 193] width 41 height 19
click at [622, 190] on input "Aktiivne" at bounding box center [629, 193] width 30 height 19
checkbox input "false"
click at [619, 237] on div "TO Tallinna Majanduskool-Õppekorralduseeskiri-2025-2026-õppeaastal.pdf 412.5 …" at bounding box center [477, 253] width 496 height 50
click at [646, 257] on label "Aktiivne" at bounding box center [666, 252] width 41 height 19
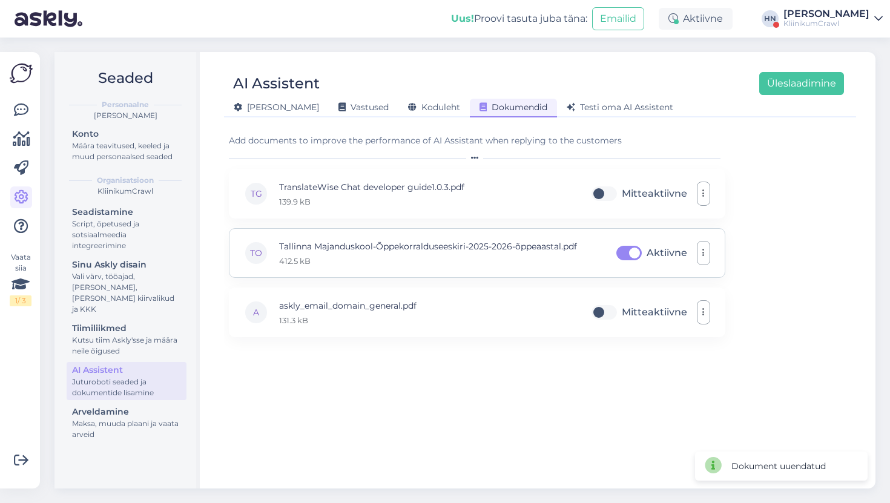
click at [623, 257] on input "Aktiivne" at bounding box center [629, 252] width 30 height 19
checkbox input "false"
click at [337, 95] on div "[PERSON_NAME] Vastused Koduleht Dokumendid [PERSON_NAME] oma AI Assistent" at bounding box center [534, 105] width 620 height 21
click at [336, 101] on div "Vastused" at bounding box center [364, 108] width 70 height 19
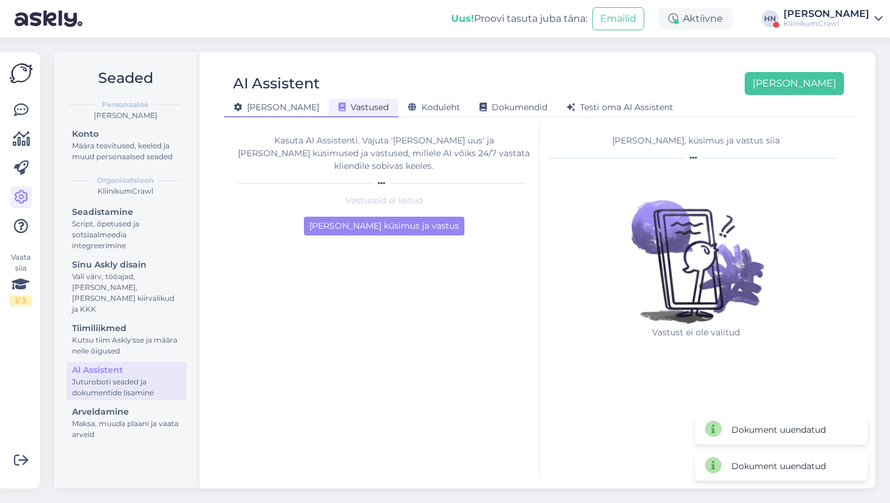
click at [278, 110] on div "[PERSON_NAME]" at bounding box center [276, 108] width 105 height 19
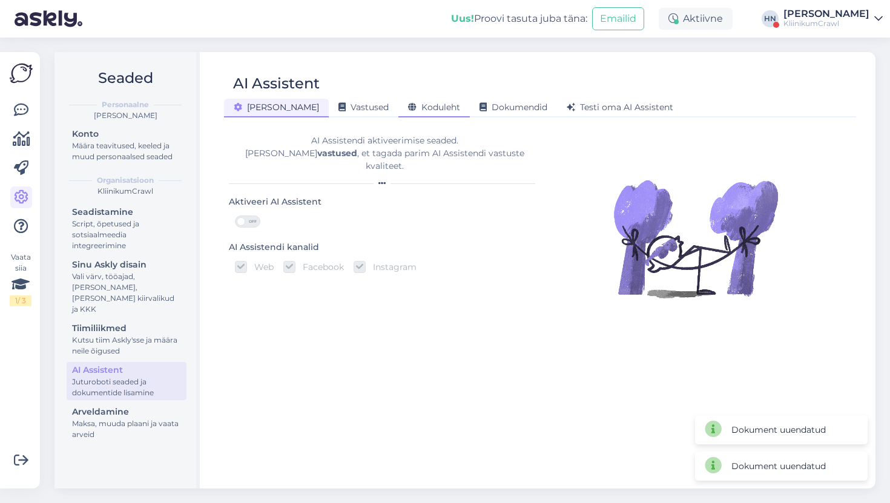
click at [408, 110] on span "Koduleht" at bounding box center [434, 107] width 52 height 11
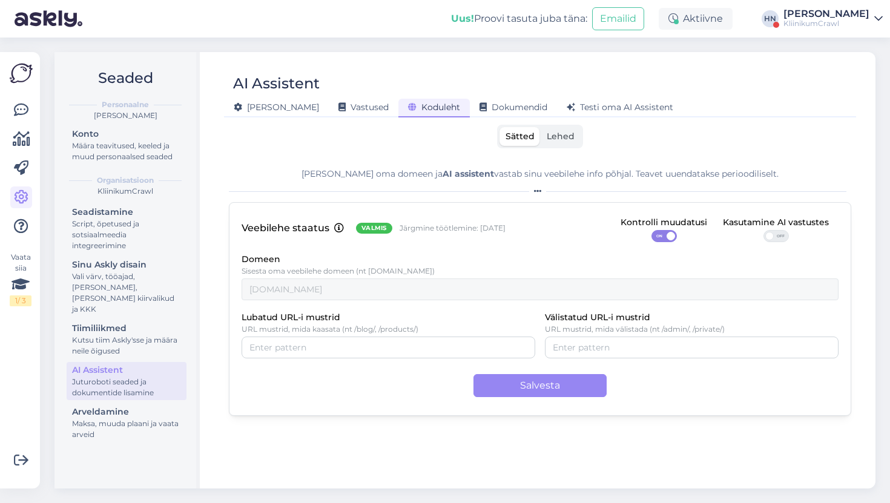
click at [555, 144] on label "Lehed" at bounding box center [560, 136] width 40 height 19
click at [540, 127] on input "Lehed" at bounding box center [540, 127] width 0 height 0
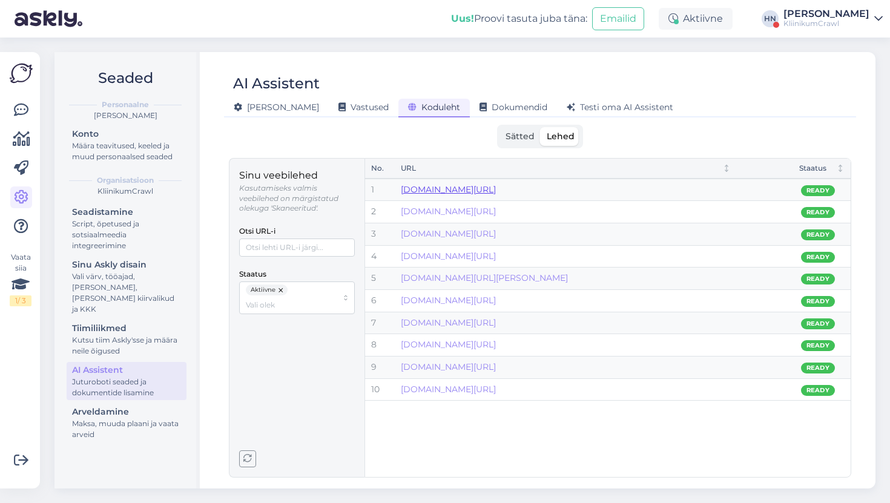
click at [496, 193] on link "[DOMAIN_NAME][URL]" at bounding box center [448, 189] width 95 height 11
click at [496, 325] on link "[DOMAIN_NAME][URL]" at bounding box center [448, 322] width 95 height 11
click at [566, 111] on span "Testi oma AI Assistent" at bounding box center [619, 107] width 107 height 11
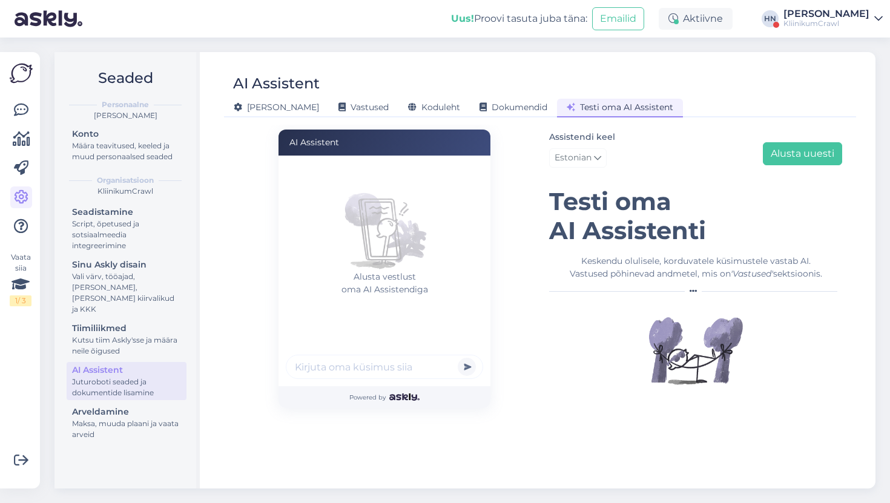
click at [359, 379] on div at bounding box center [384, 369] width 197 height 28
click at [359, 378] on input "text" at bounding box center [384, 367] width 197 height 24
paste input "Ülikooli Kliinikumi juhatuse esimees"
type input "Kes oli Ülikooli Kliinikumi juhatuse esimees aastal 2021 ?"
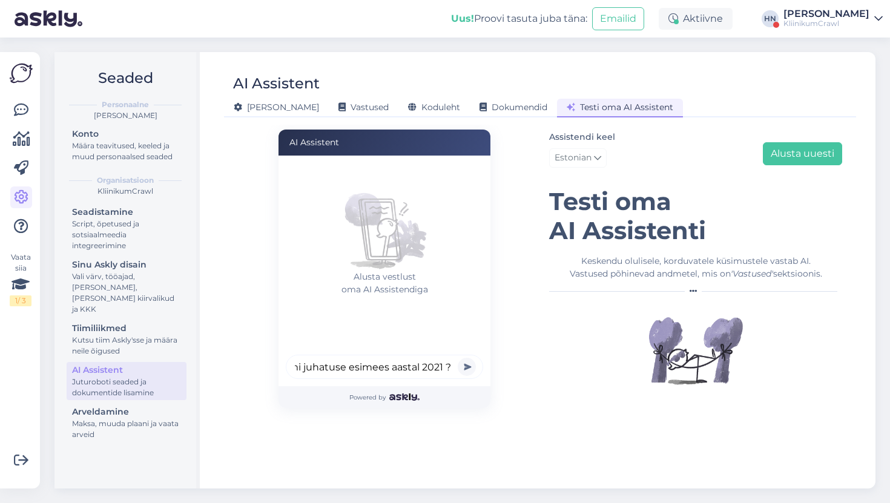
click at [458, 358] on button "submit" at bounding box center [467, 367] width 18 height 18
